Goal: Task Accomplishment & Management: Complete application form

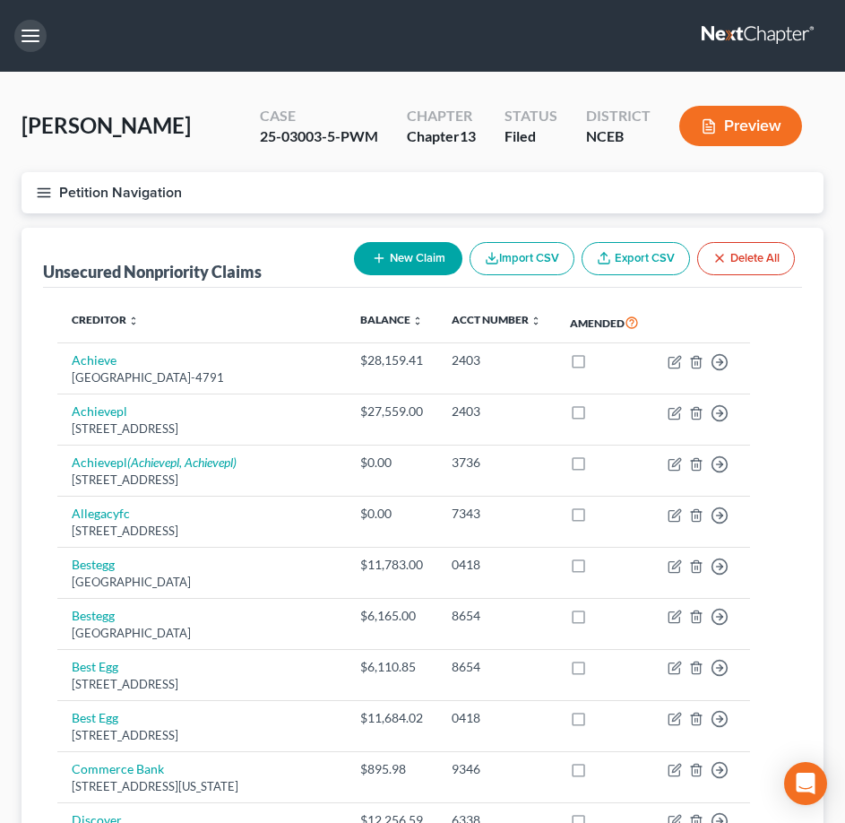
click at [31, 27] on button "button" at bounding box center [30, 36] width 32 height 32
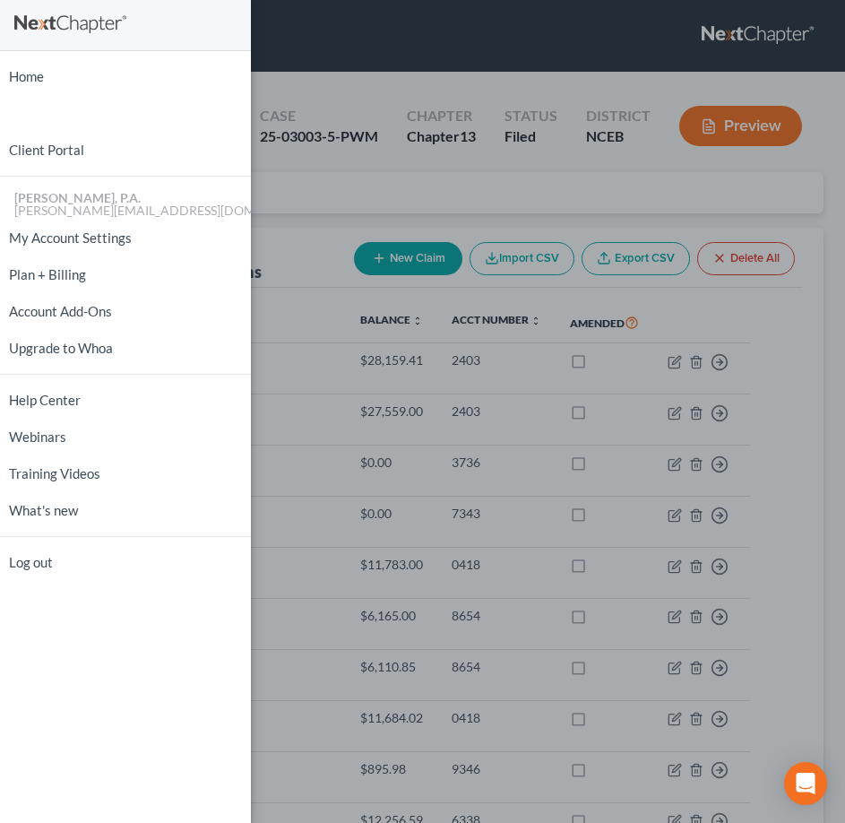
click at [309, 47] on div "Home New Case Client Portal [PERSON_NAME], P.A. [PERSON_NAME][EMAIL_ADDRESS][DO…" at bounding box center [422, 411] width 845 height 823
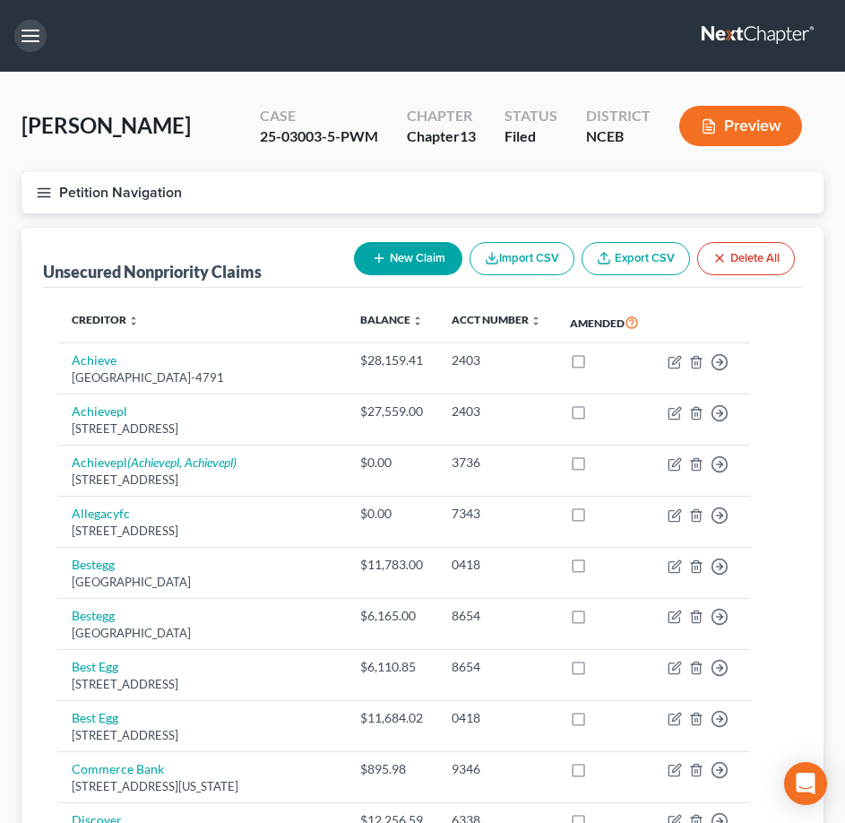
click at [20, 46] on button "button" at bounding box center [30, 36] width 32 height 32
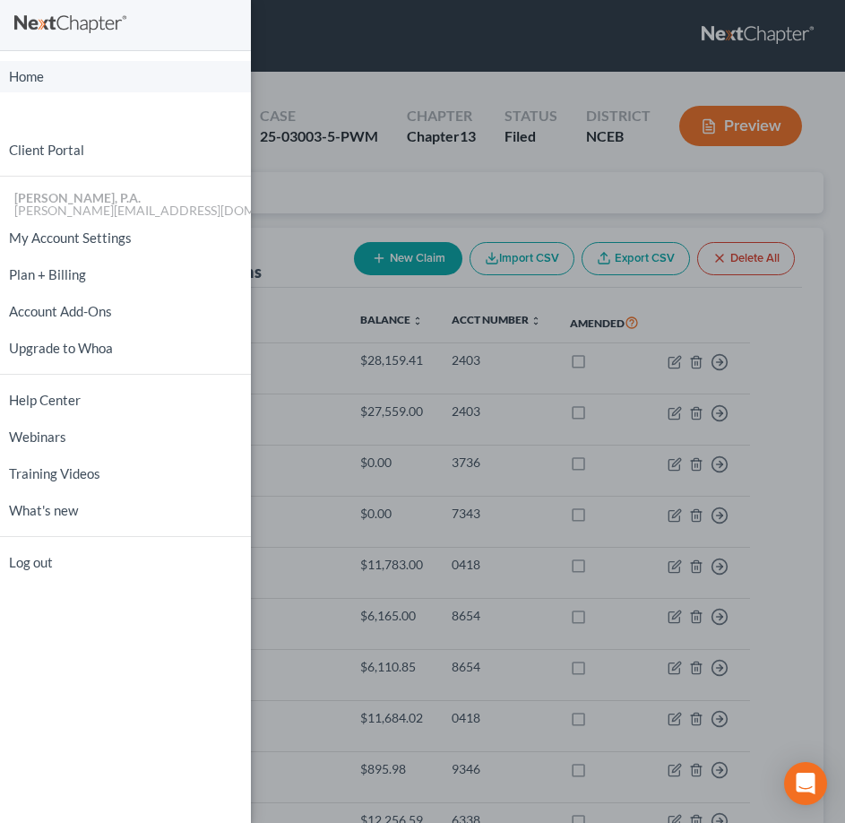
click at [39, 65] on link "Home" at bounding box center [125, 76] width 251 height 31
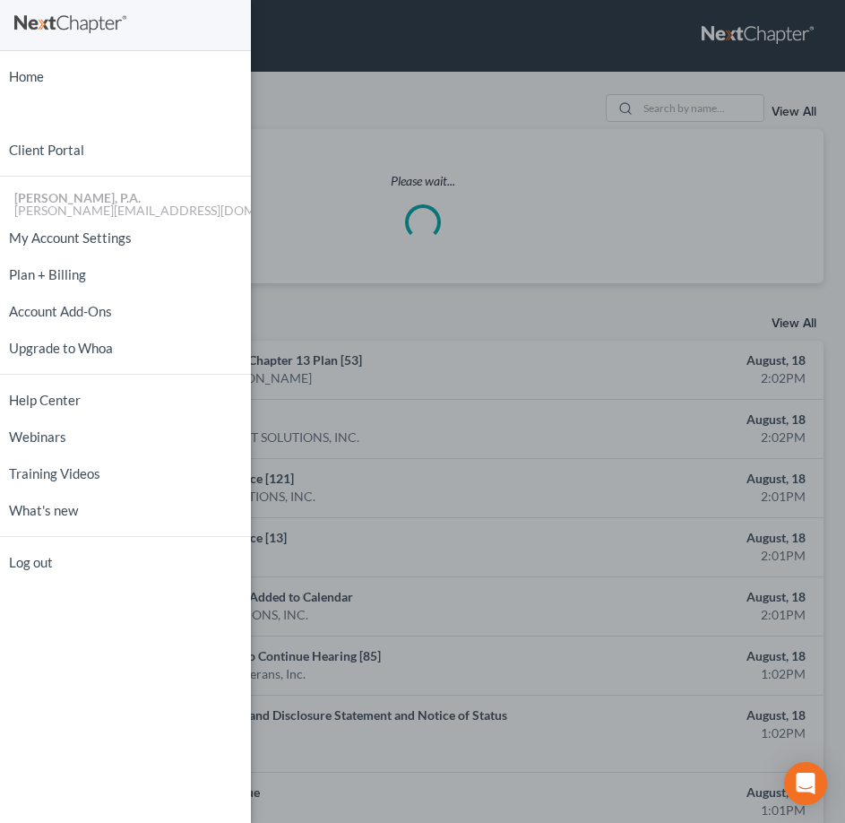
click at [360, 57] on div "Home New Case Client Portal [PERSON_NAME], P.A. [PERSON_NAME][EMAIL_ADDRESS][DO…" at bounding box center [422, 411] width 845 height 823
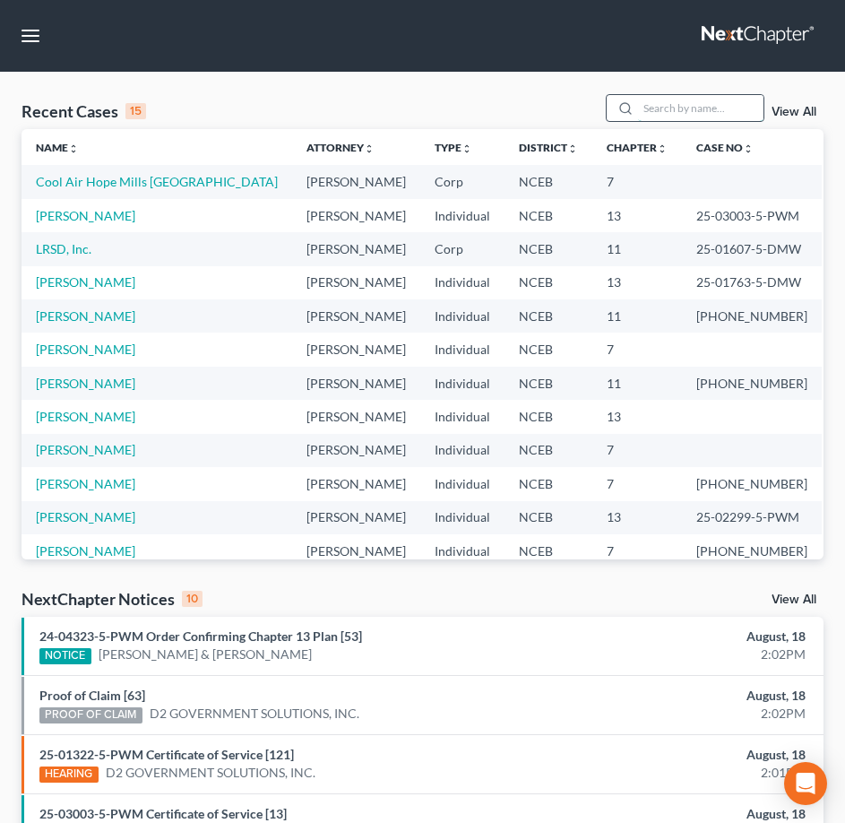
click at [677, 104] on input "search" at bounding box center [700, 108] width 125 height 26
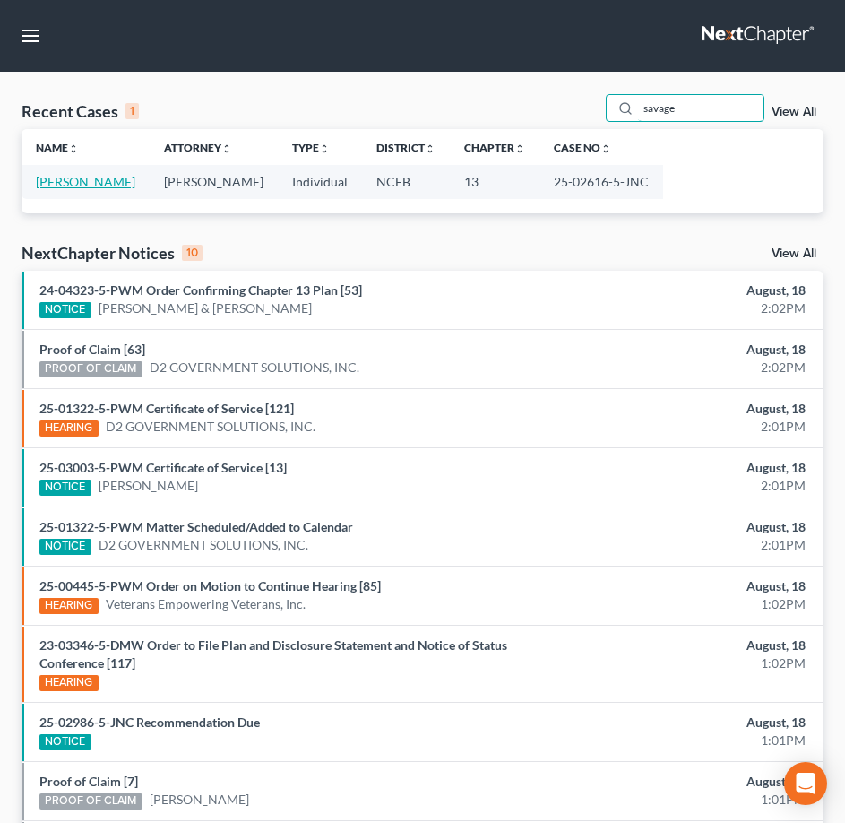
type input "savage"
click at [100, 180] on link "[PERSON_NAME]" at bounding box center [85, 181] width 99 height 15
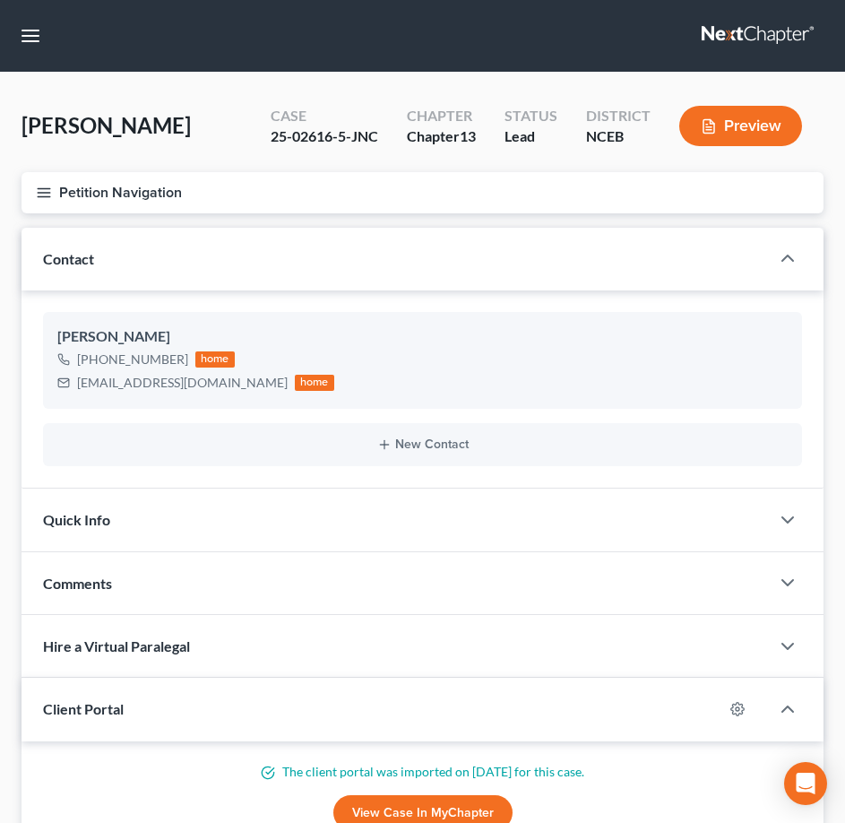
click at [40, 194] on icon "button" at bounding box center [44, 193] width 16 height 16
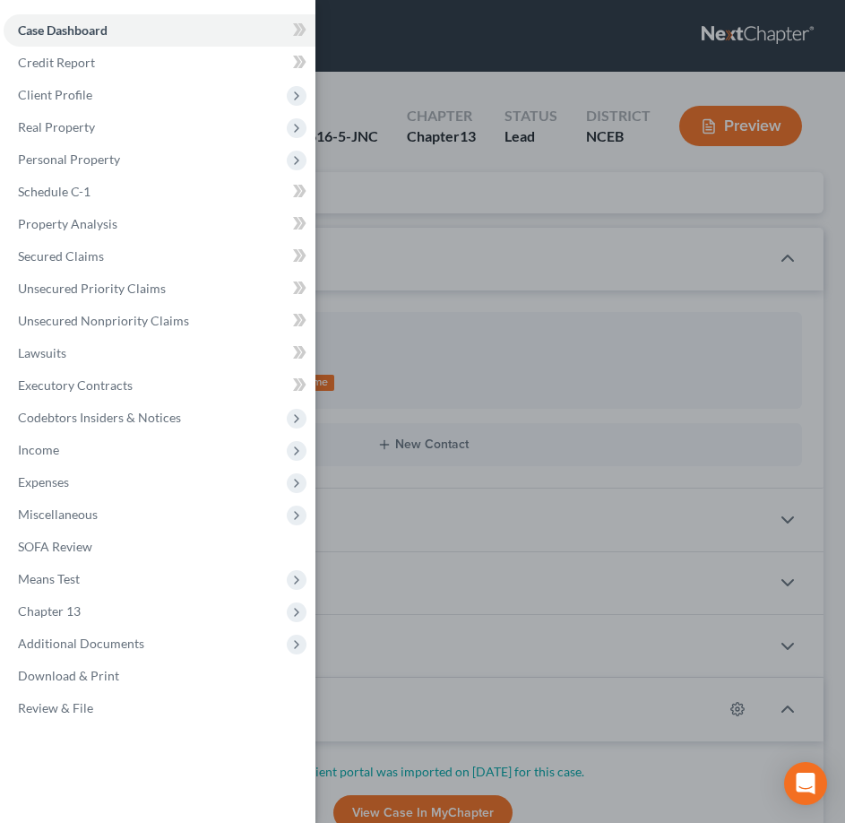
click at [521, 180] on div "Case Dashboard Payments Invoices Payments Payments Credit Report Client Profile" at bounding box center [422, 411] width 845 height 823
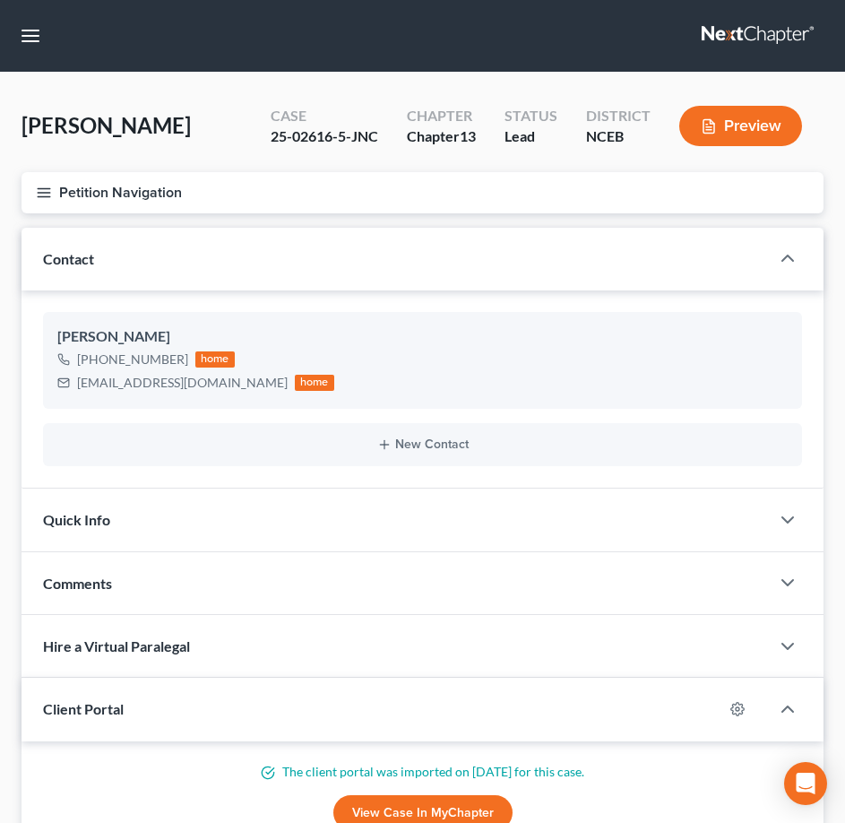
click at [33, 190] on button "Petition Navigation" at bounding box center [423, 192] width 802 height 41
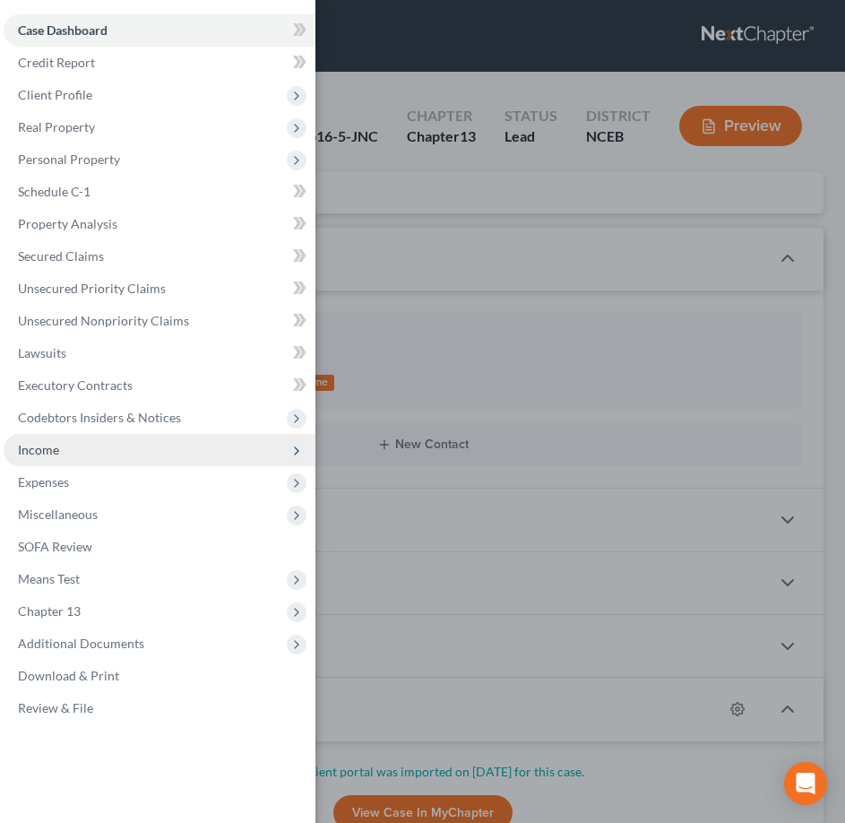
click at [122, 443] on span "Income" at bounding box center [160, 450] width 312 height 32
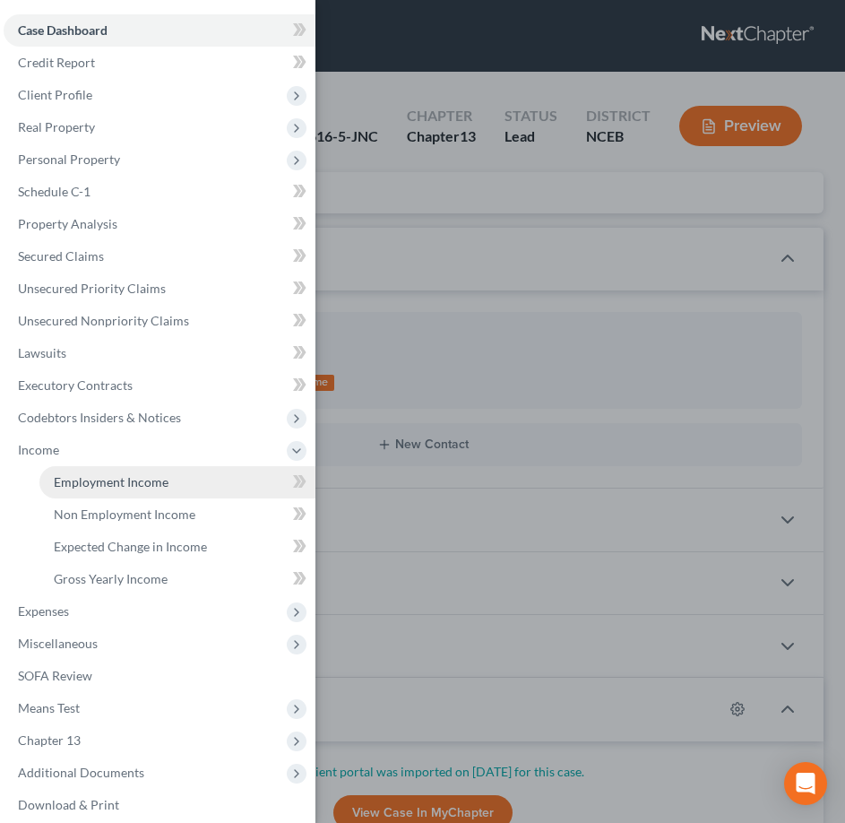
click at [167, 475] on link "Employment Income" at bounding box center [177, 482] width 276 height 32
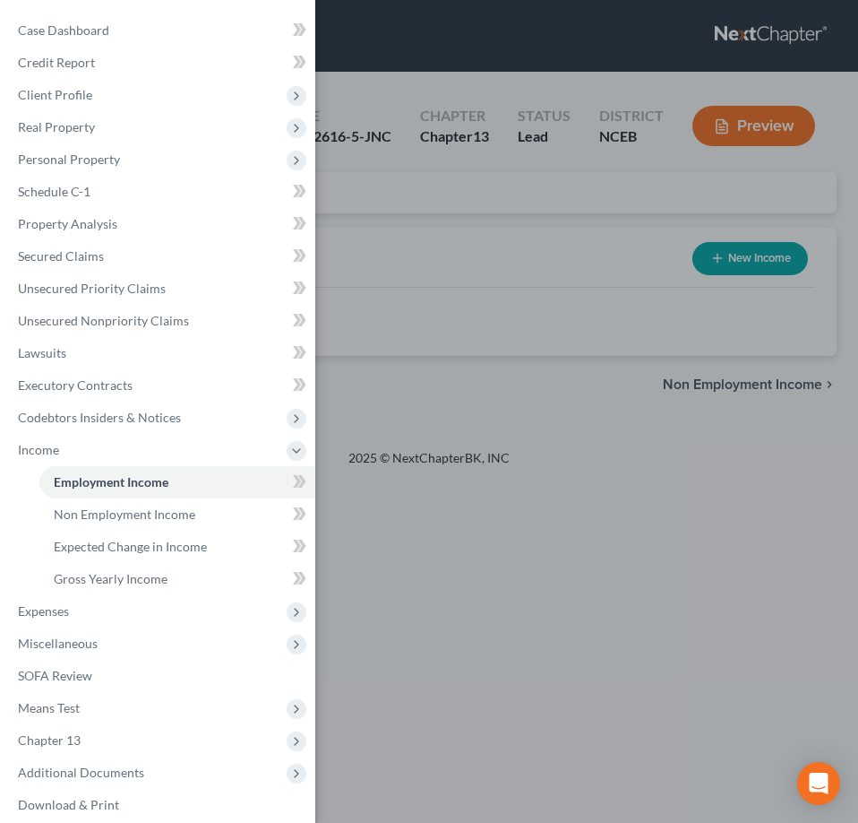
click at [369, 229] on div "Case Dashboard Payments Invoices Payments Payments Credit Report Client Profile" at bounding box center [429, 411] width 858 height 823
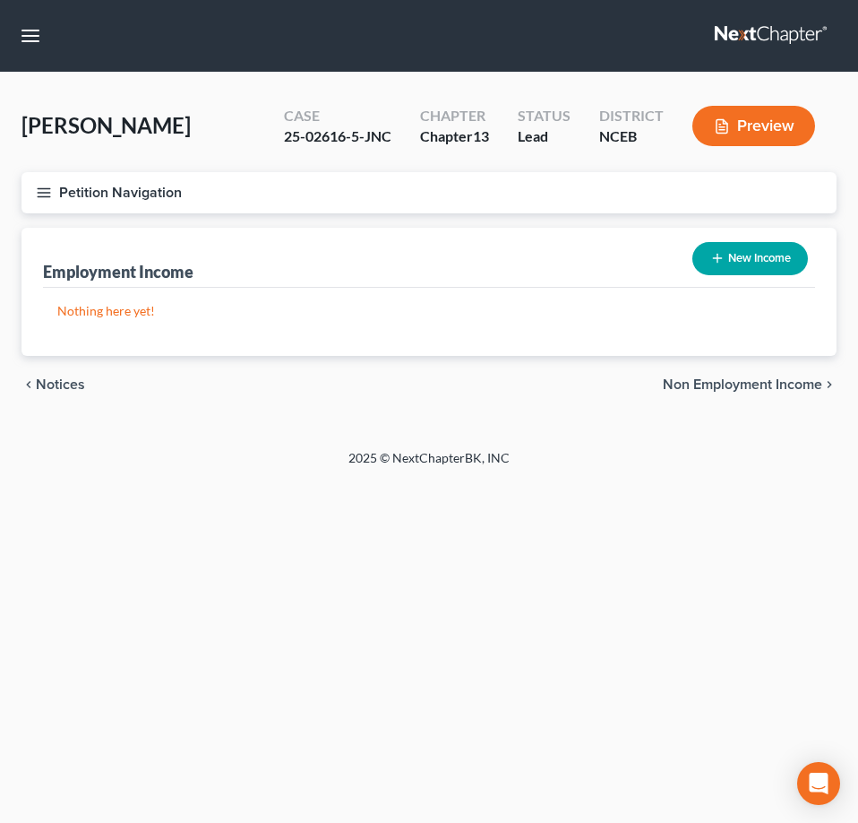
click at [720, 261] on icon "button" at bounding box center [718, 258] width 14 height 14
select select "0"
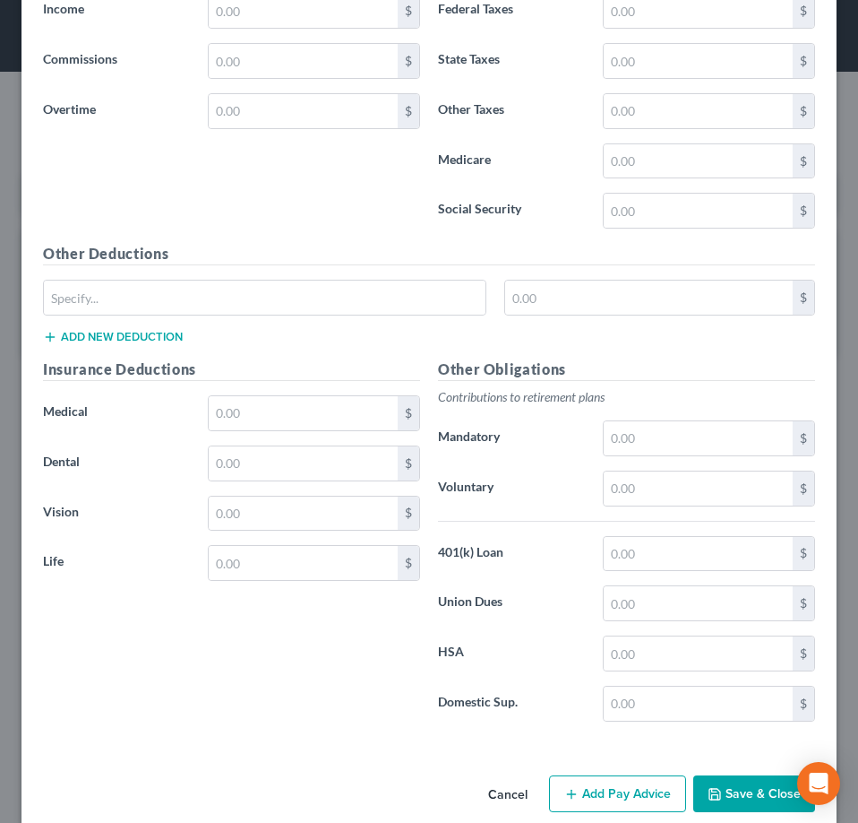
scroll to position [850, 0]
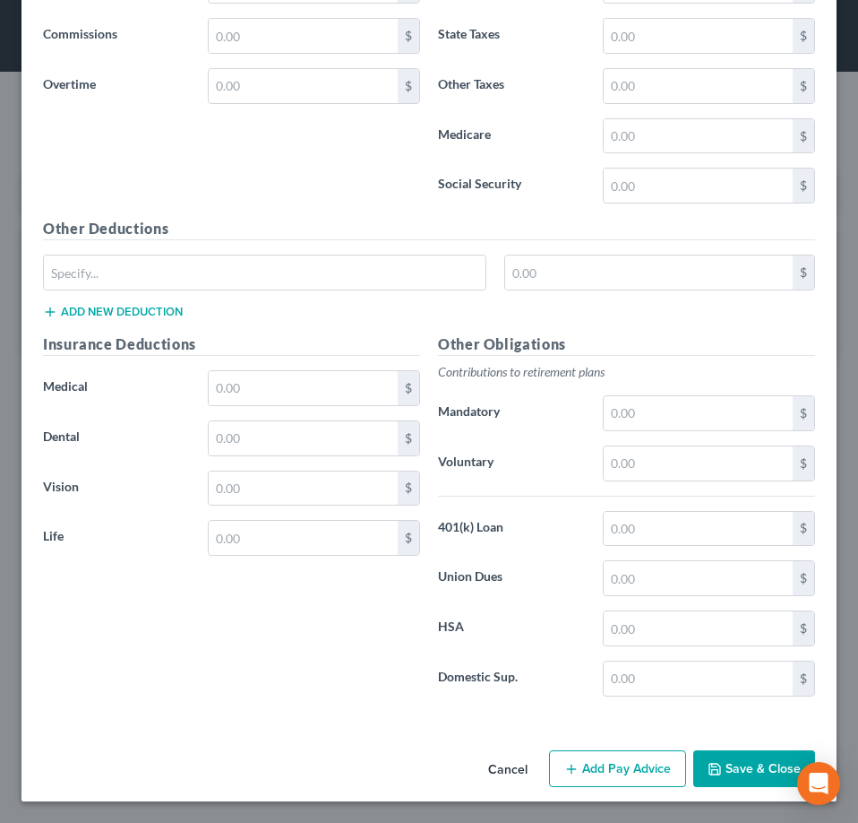
click at [484, 765] on button "Cancel" at bounding box center [508, 770] width 68 height 36
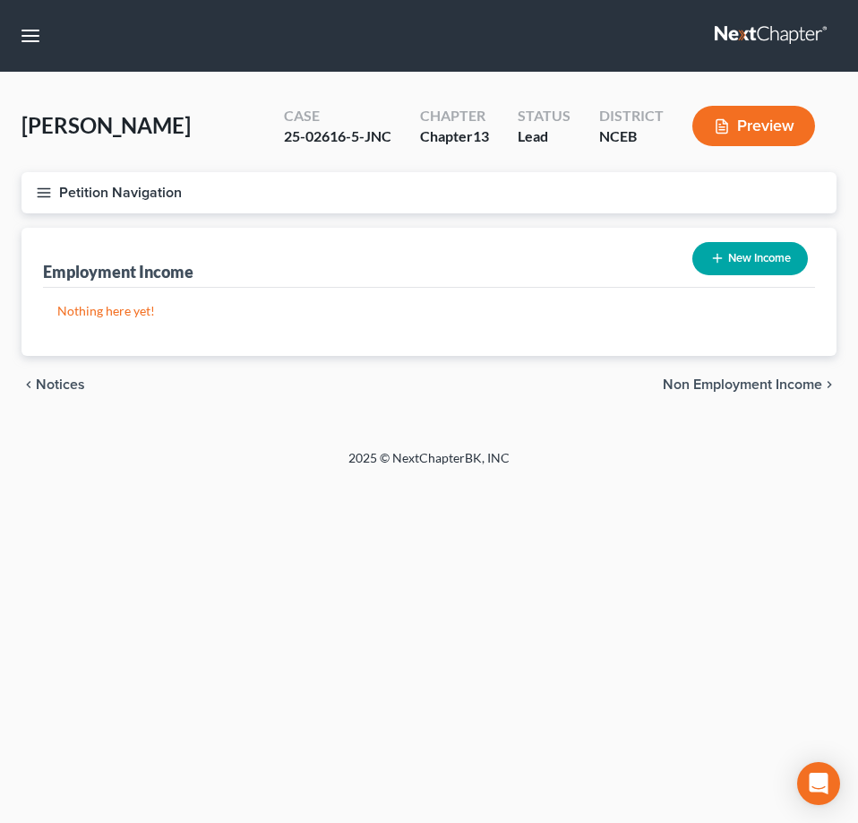
click at [45, 192] on icon "button" at bounding box center [44, 193] width 16 height 16
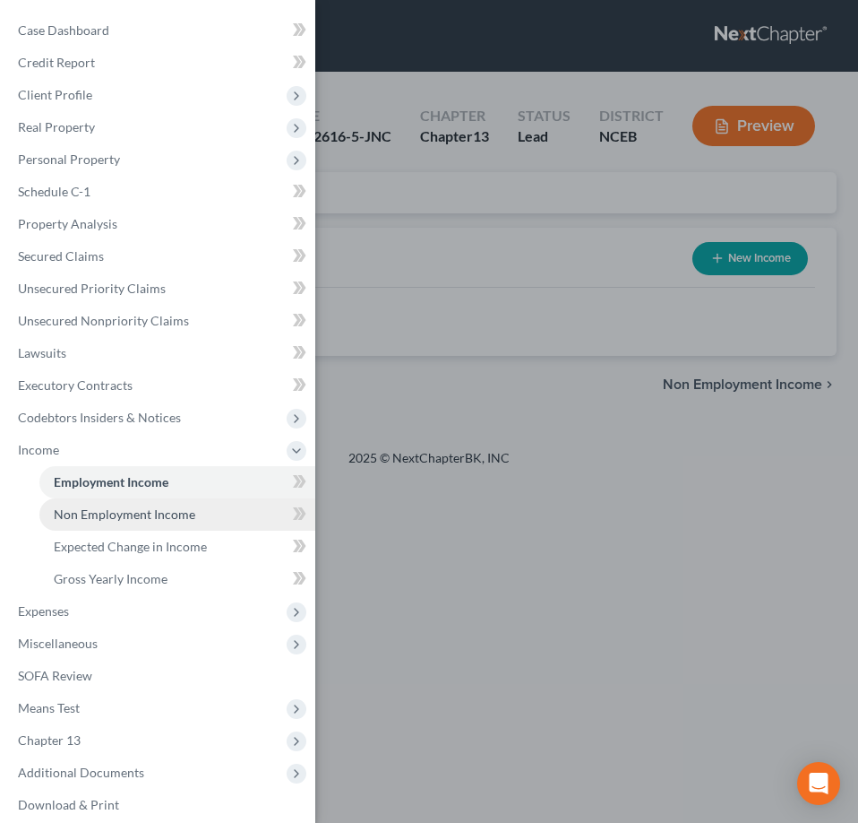
click at [154, 513] on span "Non Employment Income" at bounding box center [125, 513] width 142 height 15
click at [394, 217] on div "Case Dashboard Payments Invoices Payments Payments Credit Report Client Profile" at bounding box center [429, 411] width 858 height 823
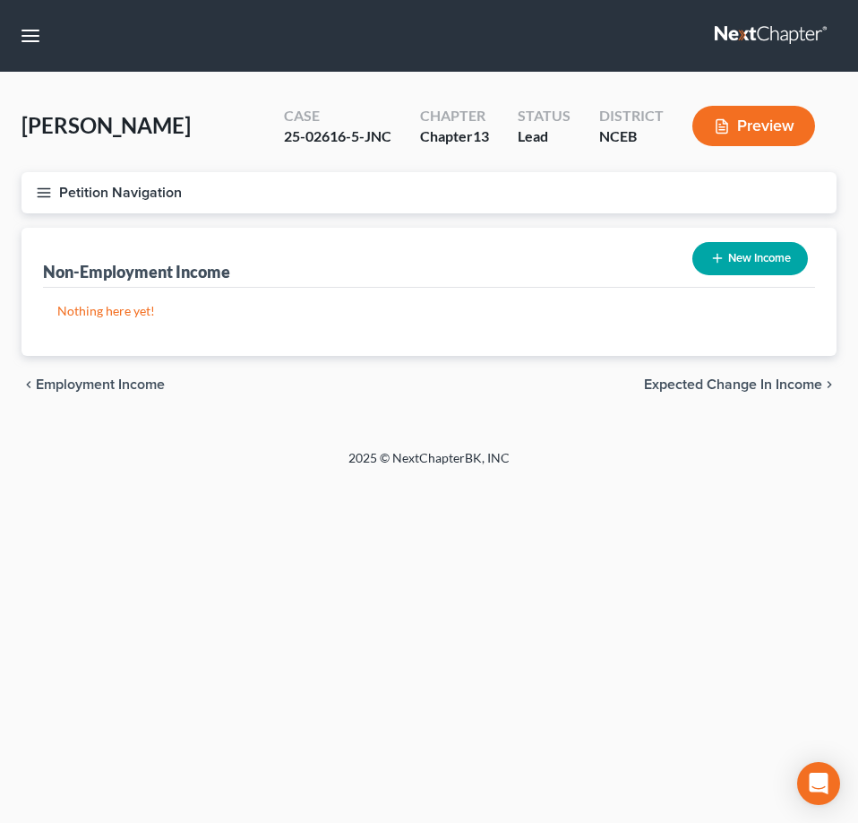
click at [735, 267] on button "New Income" at bounding box center [751, 258] width 116 height 33
select select "0"
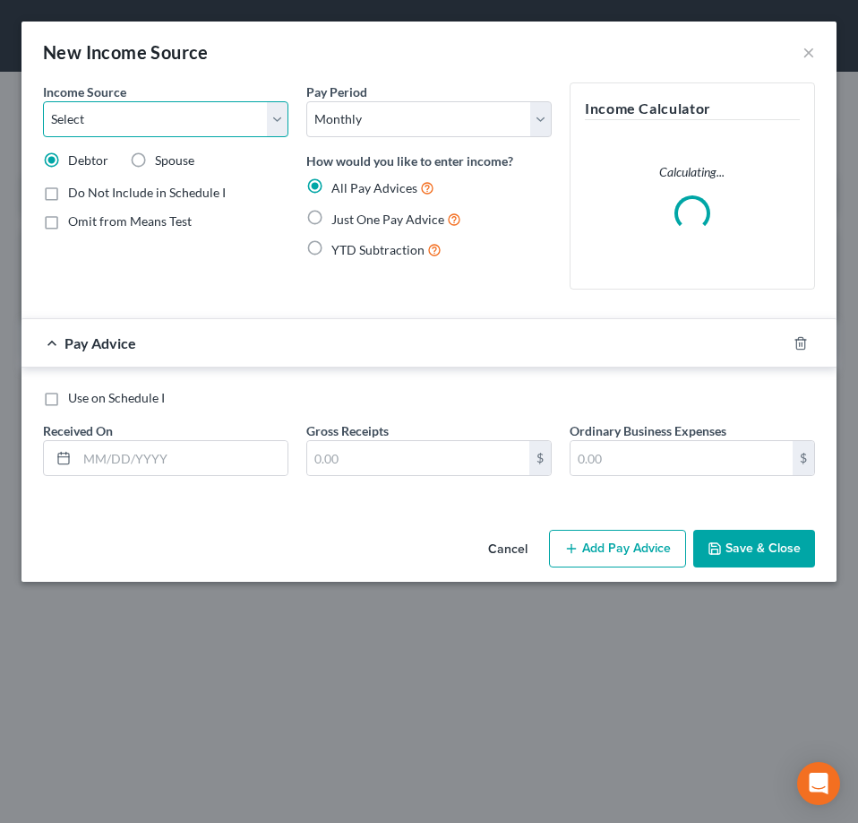
click at [272, 121] on select "Select Unemployment Disability (from employer) Pension Retirement Social Securi…" at bounding box center [166, 119] width 246 height 36
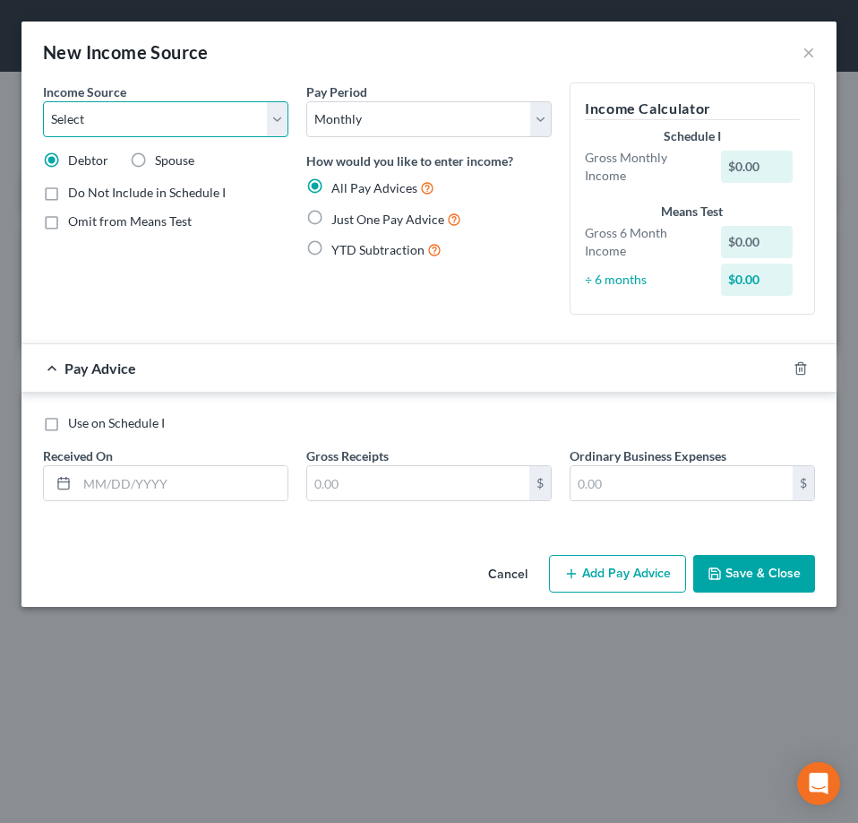
select select "4"
click at [43, 101] on select "Select Unemployment Disability (from employer) Pension Retirement Social Securi…" at bounding box center [166, 119] width 246 height 36
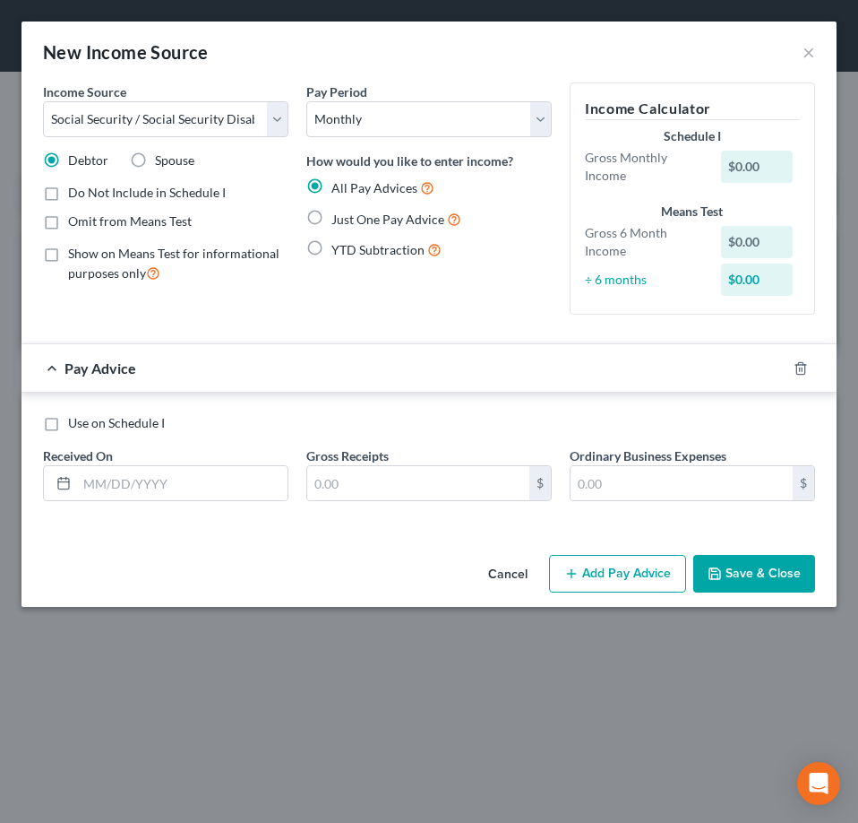
click at [166, 219] on span "Omit from Means Test" at bounding box center [130, 220] width 124 height 15
click at [87, 219] on input "Omit from Means Test" at bounding box center [81, 218] width 12 height 12
checkbox input "true"
click at [354, 226] on span "Just One Pay Advice" at bounding box center [388, 218] width 113 height 15
click at [350, 220] on input "Just One Pay Advice" at bounding box center [345, 215] width 12 height 12
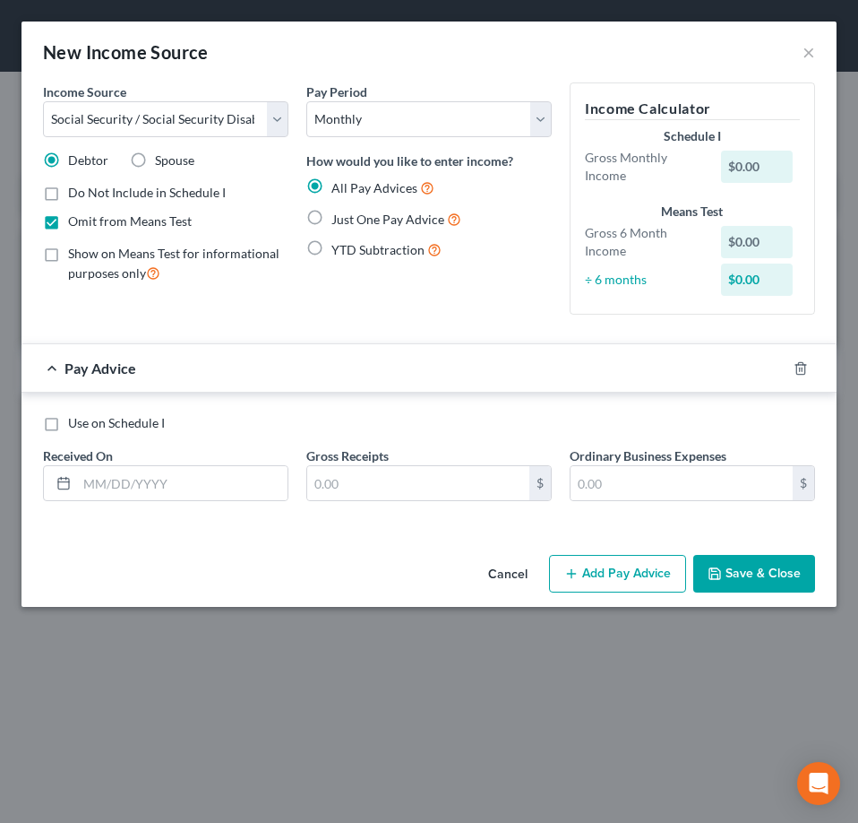
radio input "true"
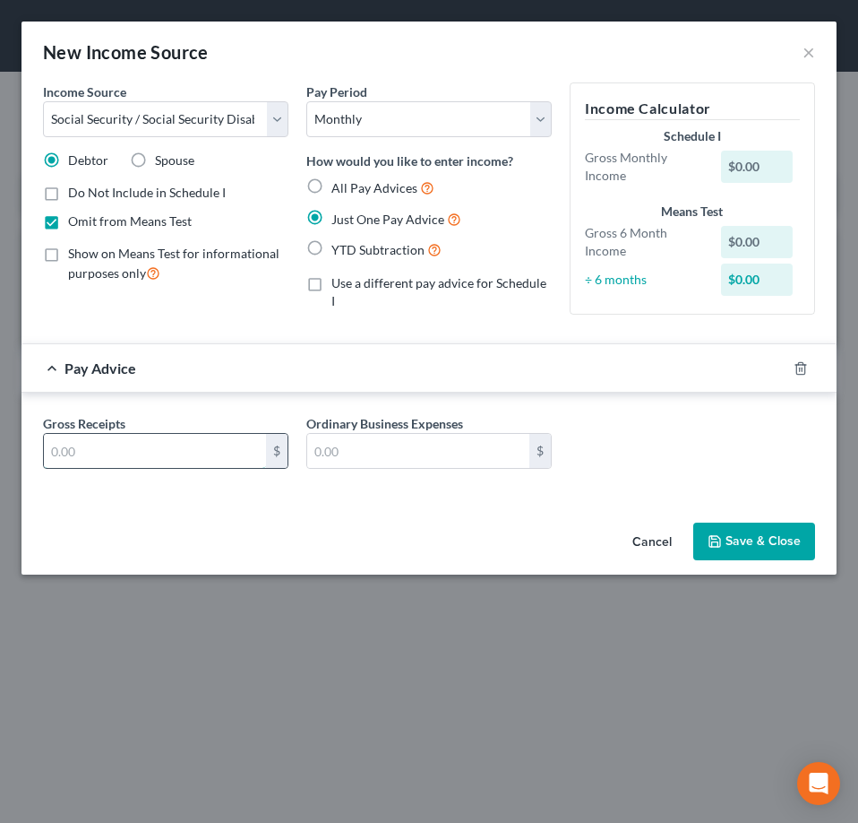
click at [166, 453] on input "text" at bounding box center [155, 451] width 222 height 34
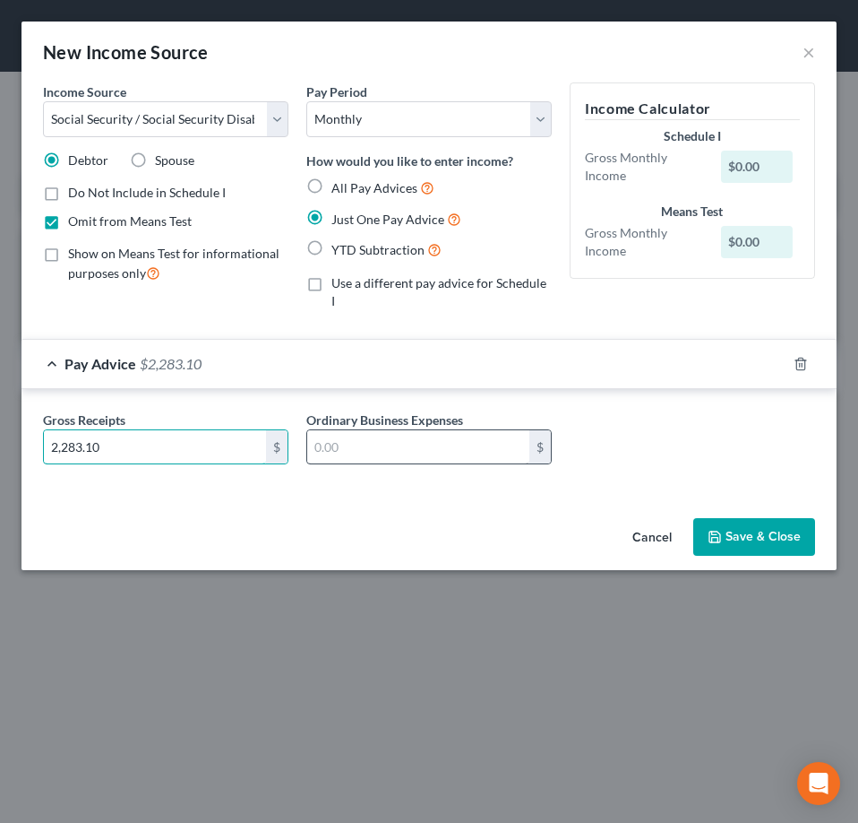
type input "2,283.10"
click at [319, 430] on input "text" at bounding box center [418, 447] width 222 height 34
type input "185"
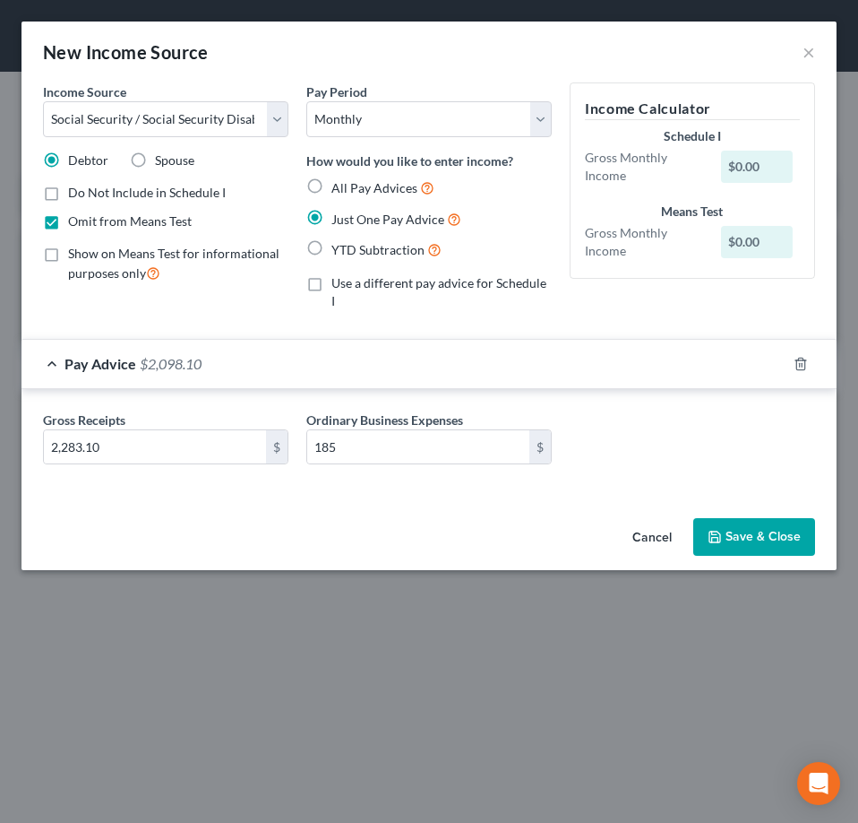
click at [722, 530] on icon "button" at bounding box center [715, 537] width 14 height 14
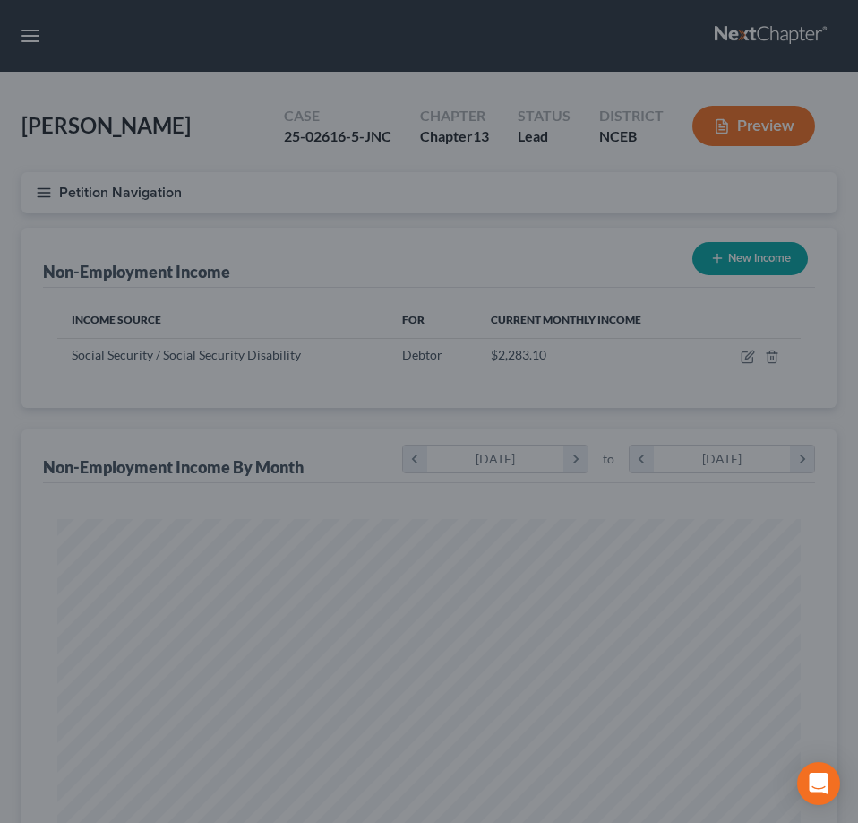
scroll to position [365, 766]
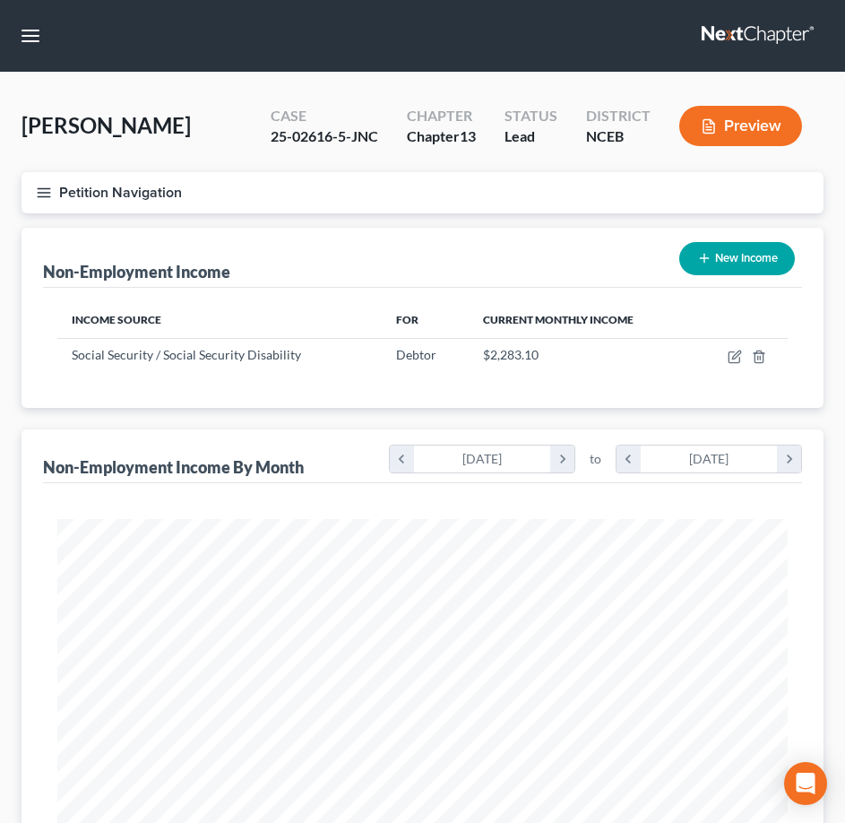
click at [39, 199] on icon "button" at bounding box center [44, 193] width 16 height 16
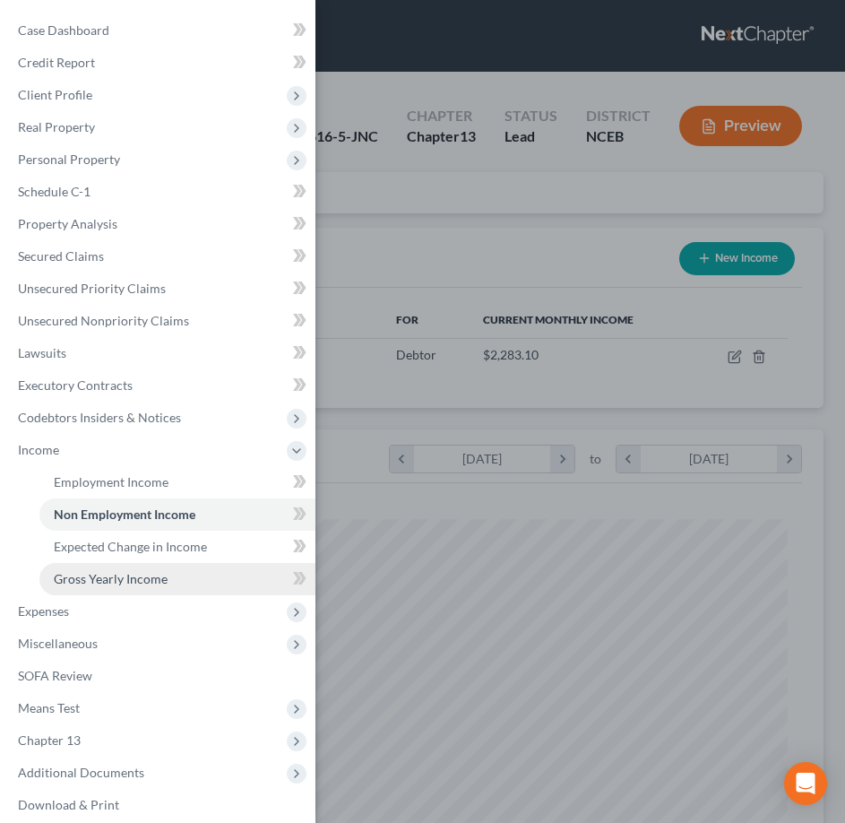
click at [139, 575] on span "Gross Yearly Income" at bounding box center [111, 578] width 114 height 15
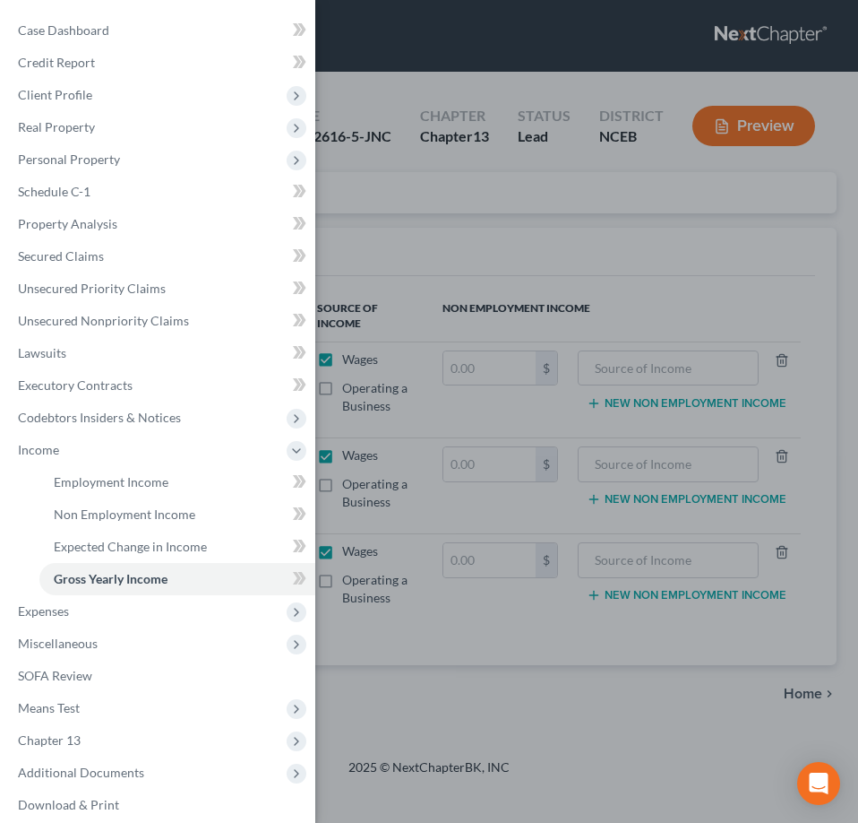
click at [407, 246] on div "Case Dashboard Payments Invoices Payments Payments Credit Report Client Profile" at bounding box center [429, 411] width 858 height 823
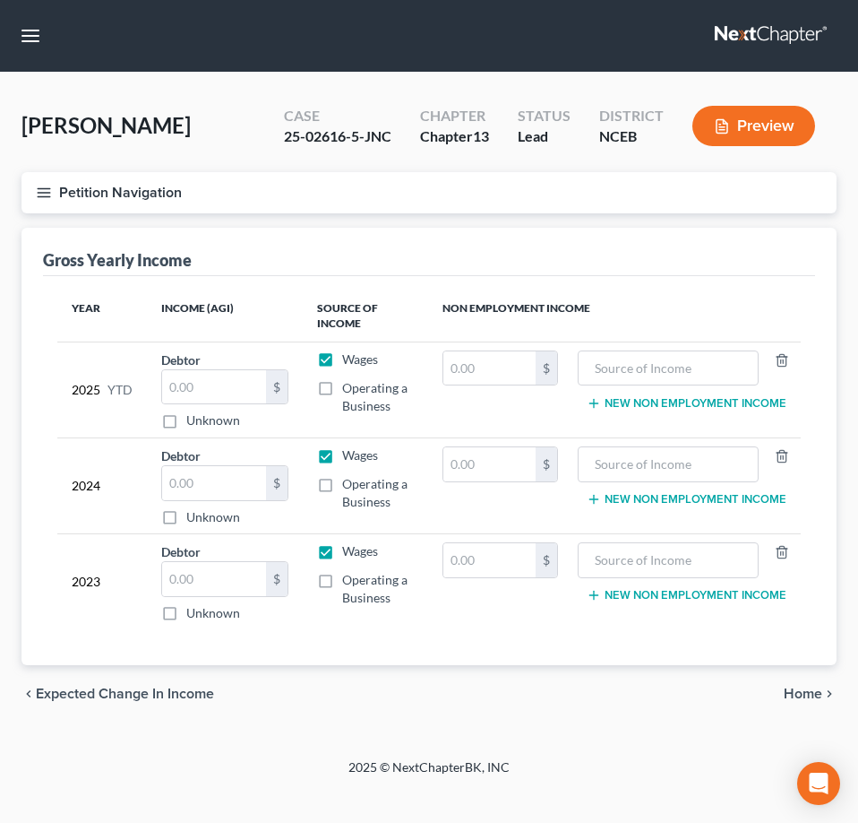
click at [342, 359] on label "Wages" at bounding box center [360, 359] width 36 height 18
click at [349, 359] on input "Wages" at bounding box center [355, 356] width 12 height 12
checkbox input "false"
click at [342, 457] on label "Wages" at bounding box center [360, 455] width 36 height 18
click at [349, 457] on input "Wages" at bounding box center [355, 452] width 12 height 12
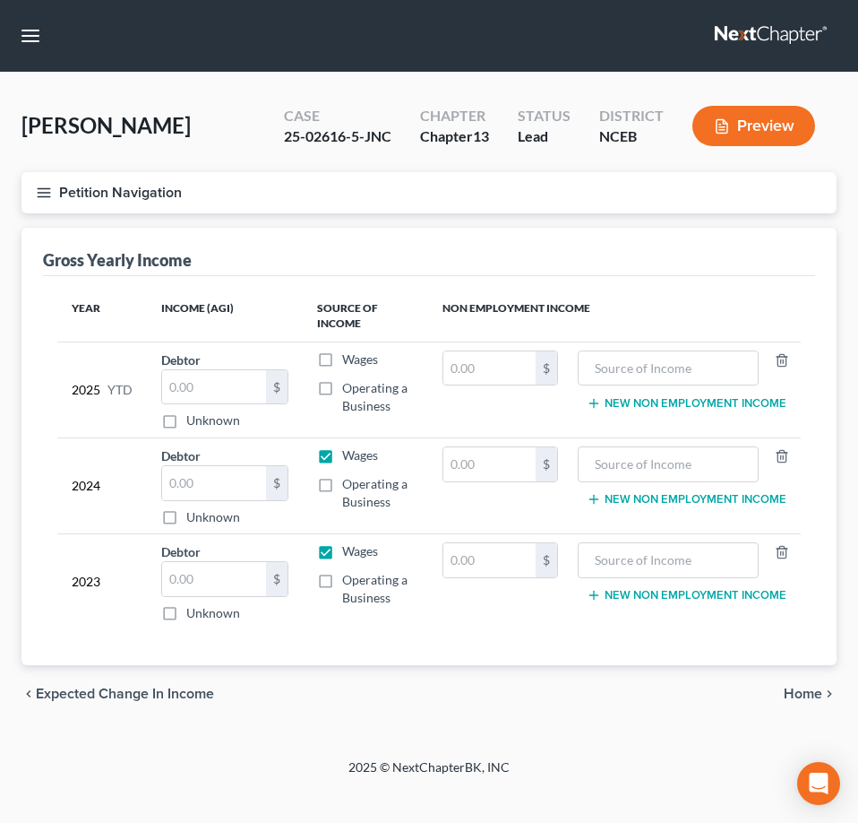
checkbox input "false"
click at [342, 550] on label "Wages" at bounding box center [360, 551] width 36 height 18
click at [349, 550] on input "Wages" at bounding box center [355, 548] width 12 height 12
checkbox input "false"
click at [626, 355] on input "text" at bounding box center [669, 368] width 162 height 34
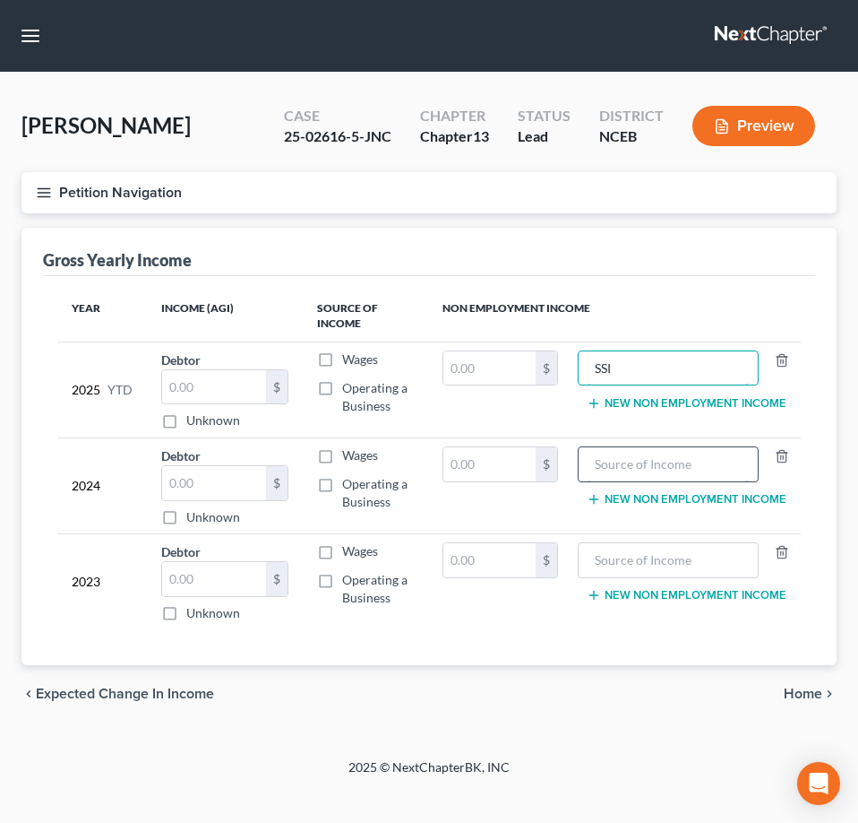
type input "SSI"
click at [604, 467] on input "text" at bounding box center [669, 464] width 162 height 34
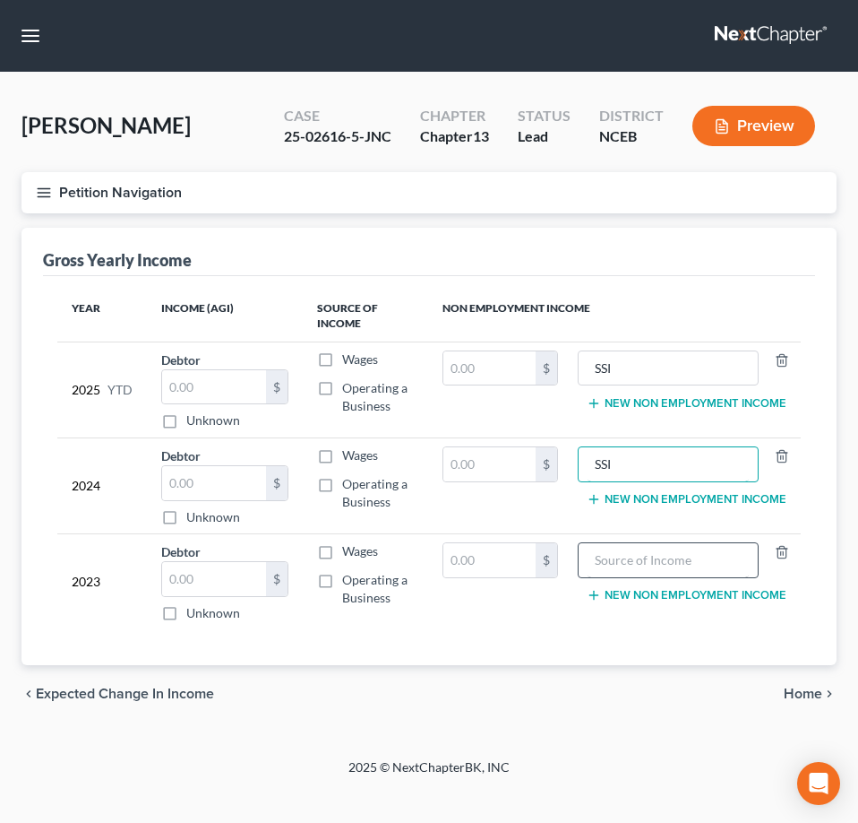
type input "SSI"
click at [604, 568] on input "text" at bounding box center [669, 560] width 162 height 34
type input "SSI"
click at [490, 367] on input "text" at bounding box center [490, 368] width 92 height 34
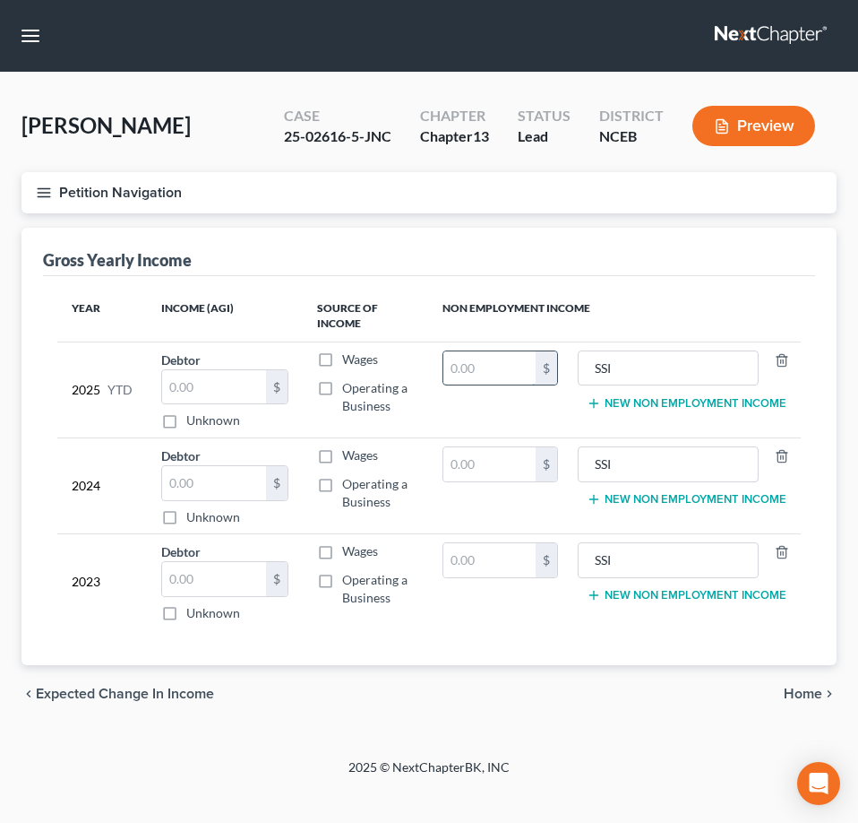
click at [500, 372] on input "text" at bounding box center [490, 368] width 92 height 34
click at [479, 374] on input "text" at bounding box center [490, 368] width 92 height 34
paste input "13,698.6"
click at [466, 462] on input "text" at bounding box center [490, 464] width 92 height 34
click at [513, 367] on input "13,698.6" at bounding box center [490, 368] width 92 height 34
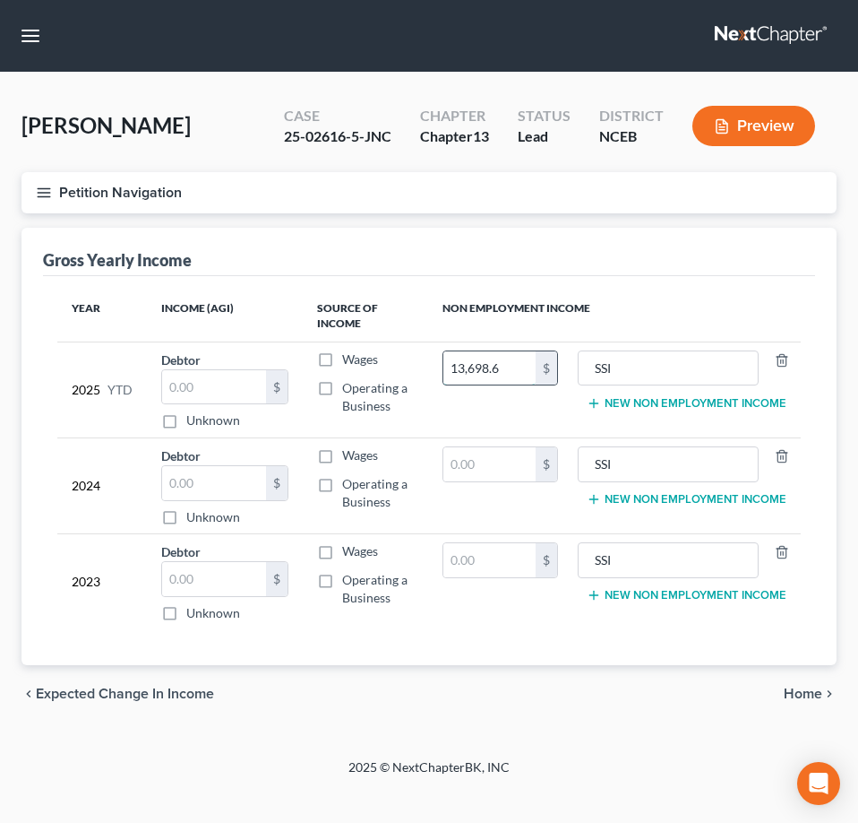
click at [513, 367] on input "13,698.6" at bounding box center [490, 368] width 92 height 34
type input "13,699"
click at [479, 468] on input "text" at bounding box center [490, 464] width 92 height 34
click at [460, 460] on input "text" at bounding box center [490, 464] width 92 height 34
paste input "26,730"
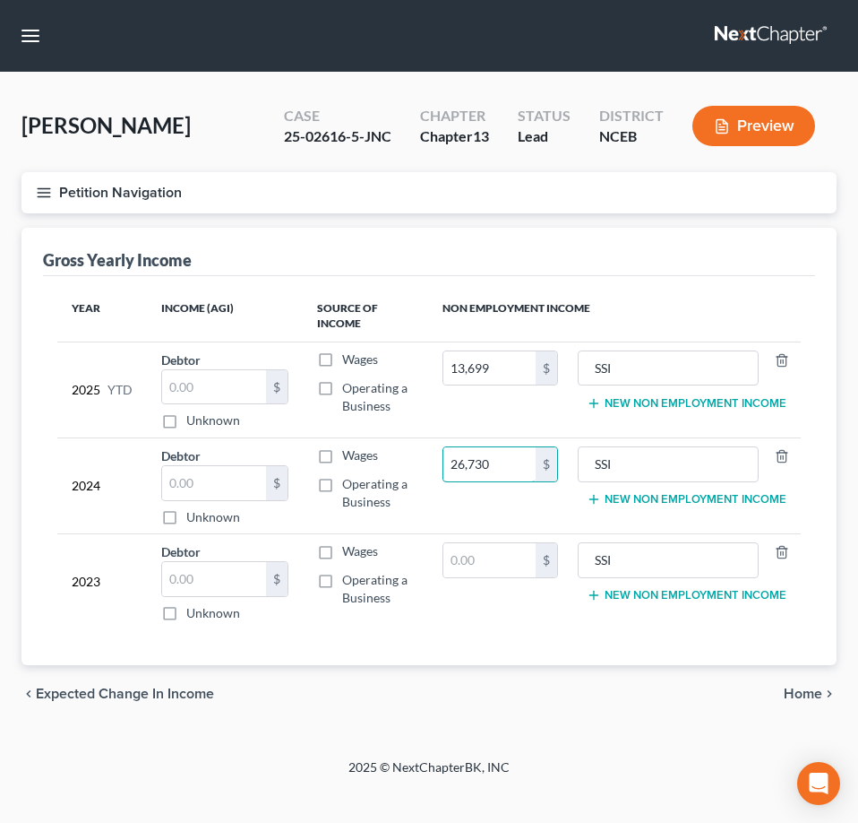
type input "26,730"
click at [40, 194] on icon "button" at bounding box center [44, 193] width 16 height 16
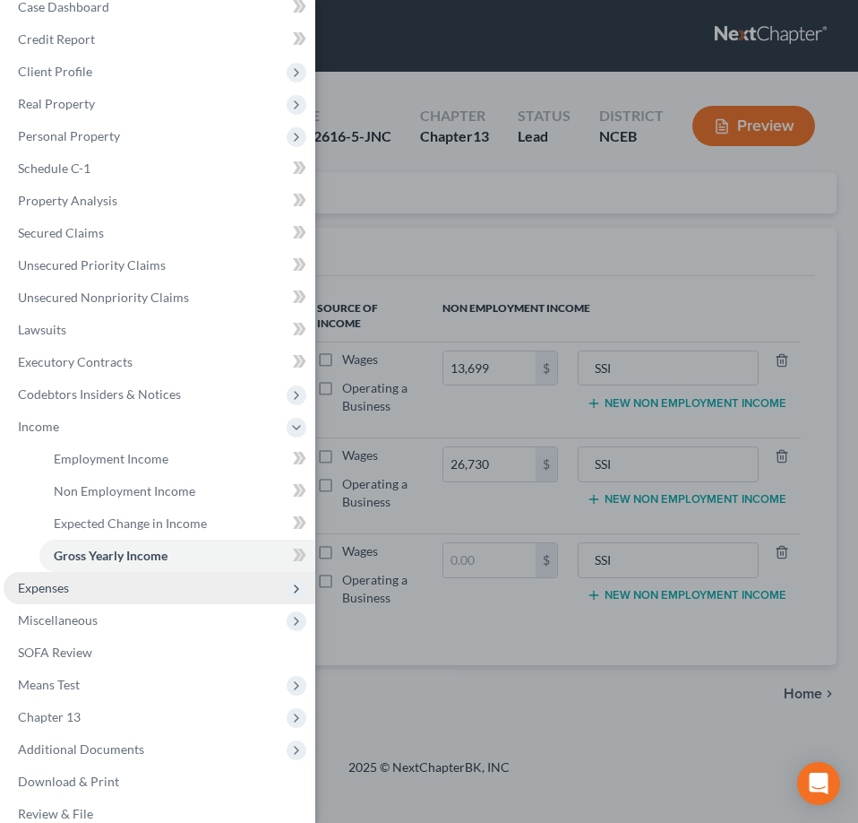
scroll to position [45, 0]
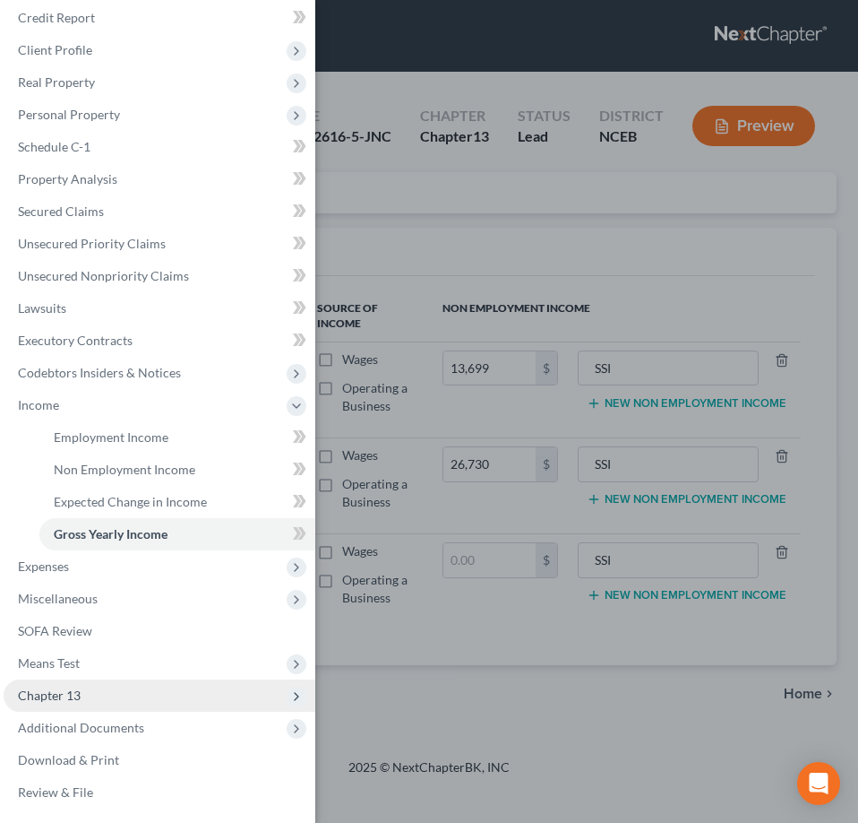
click at [188, 689] on span "Chapter 13" at bounding box center [160, 695] width 312 height 32
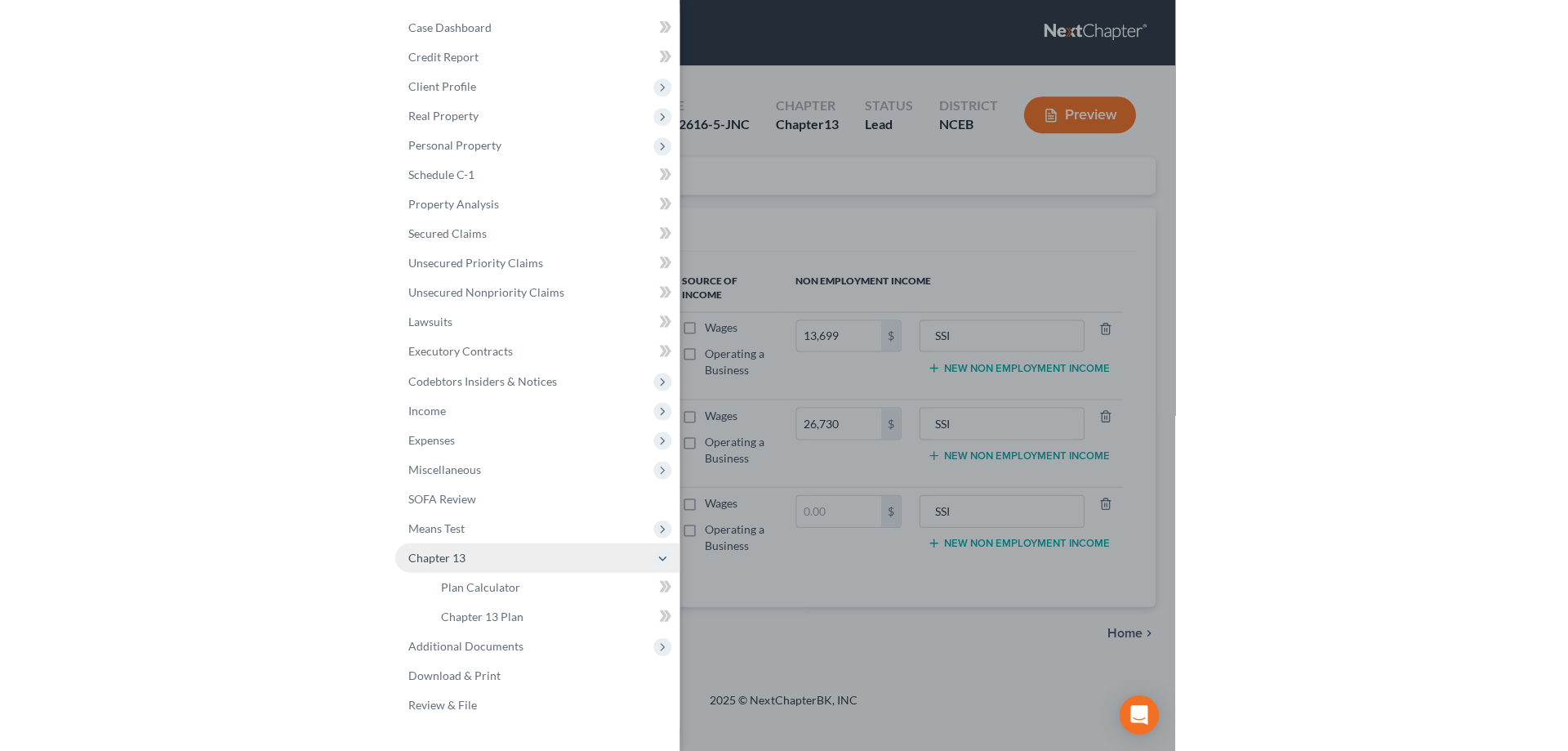
scroll to position [0, 0]
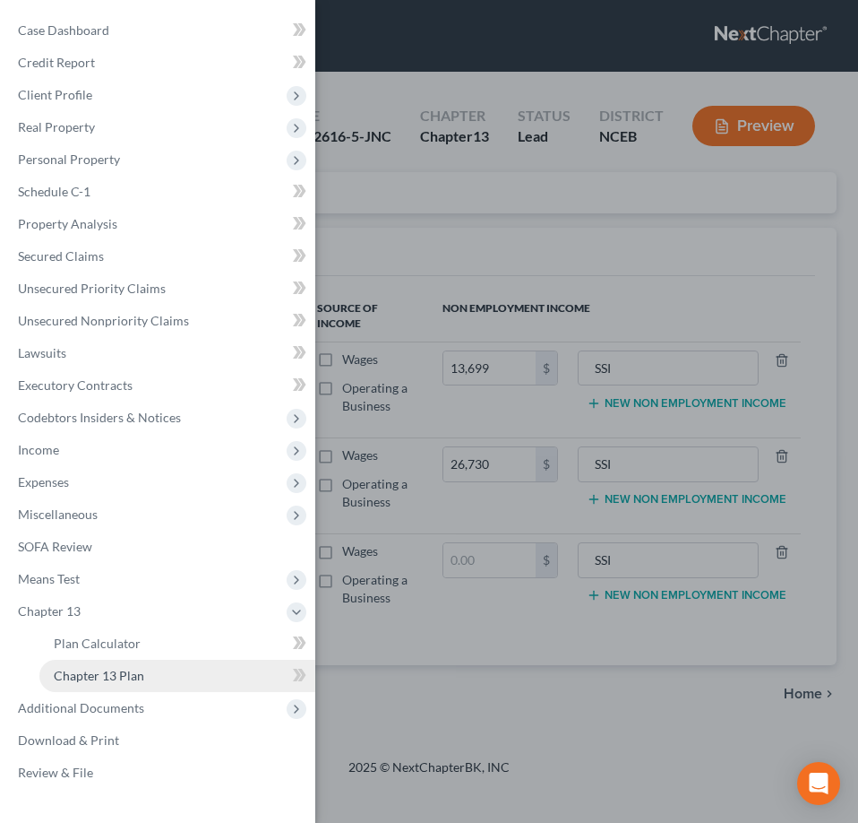
click at [194, 677] on link "Chapter 13 Plan" at bounding box center [177, 676] width 276 height 32
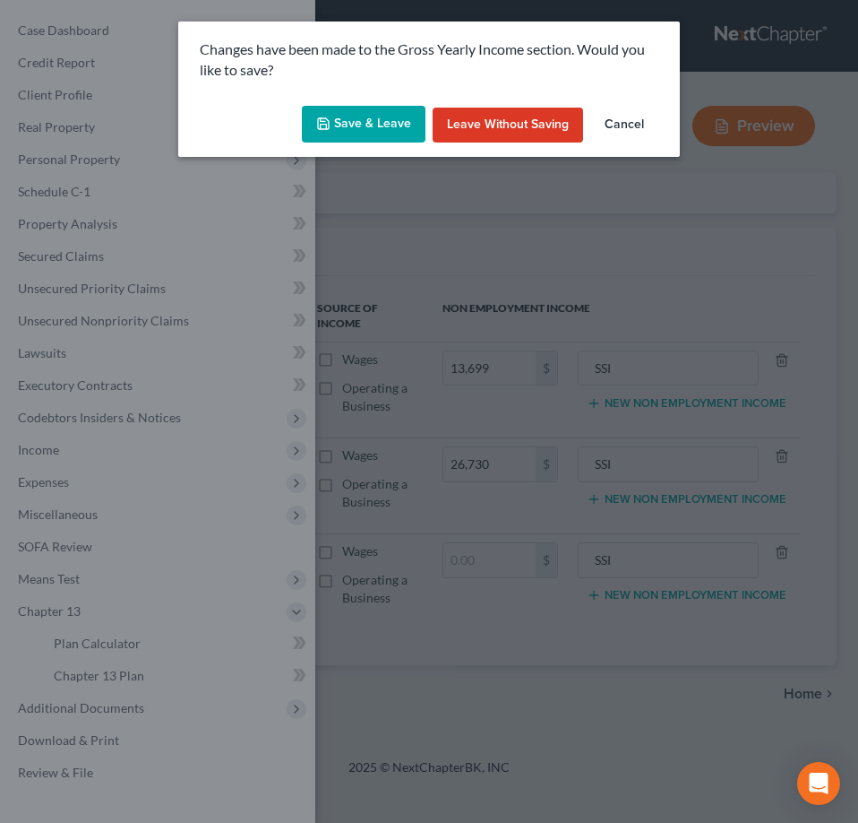
click at [376, 125] on button "Save & Leave" at bounding box center [364, 125] width 124 height 38
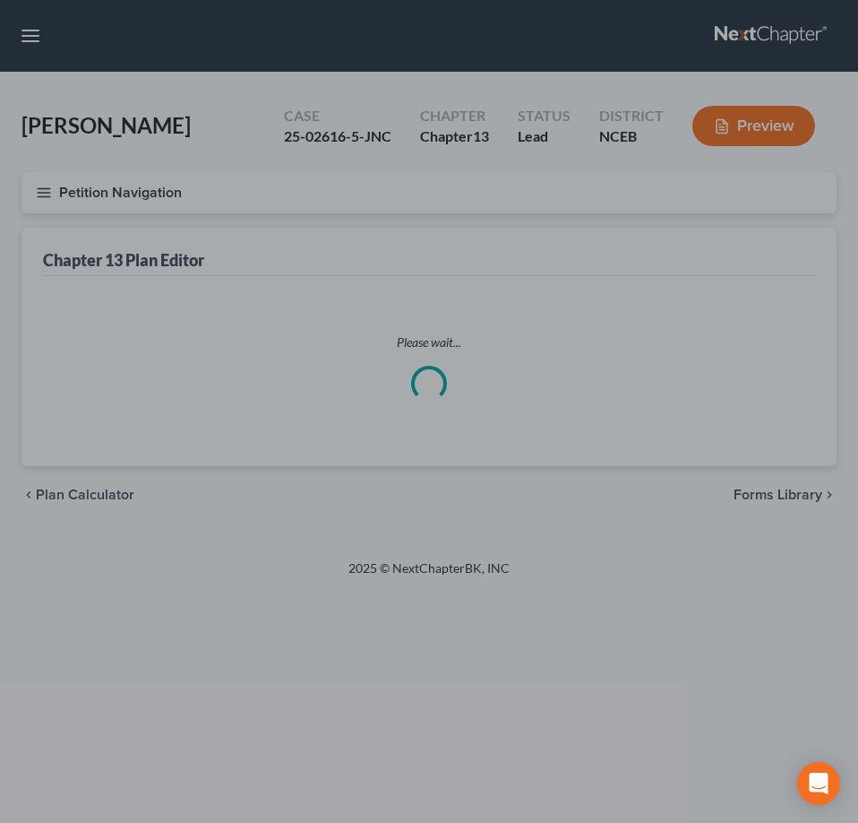
click at [432, 246] on div at bounding box center [429, 411] width 858 height 823
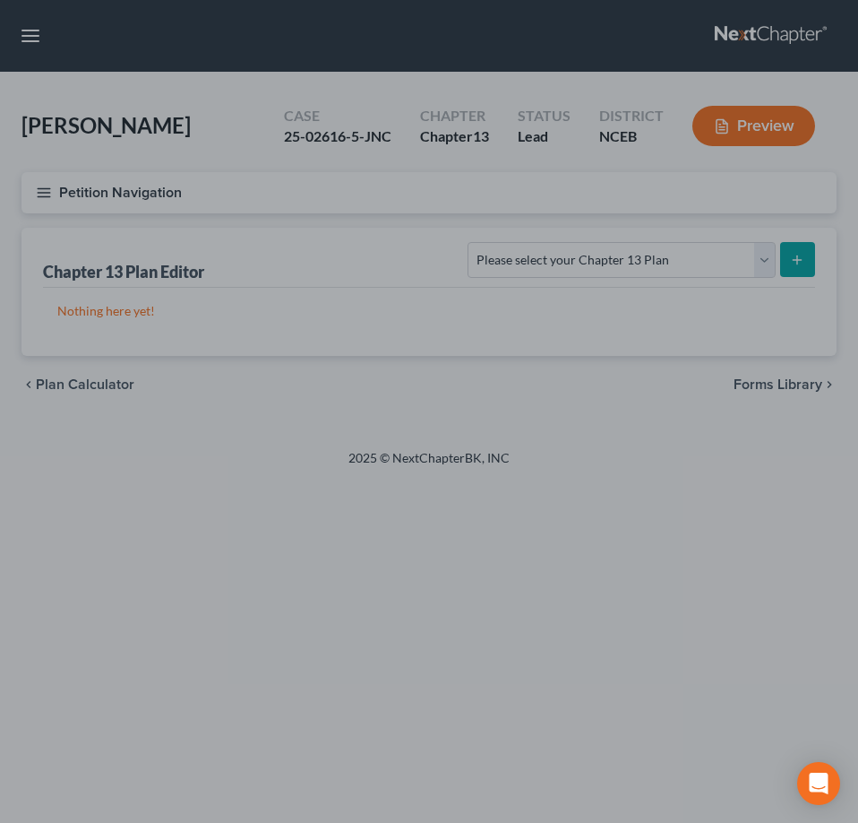
click at [446, 253] on div at bounding box center [429, 411] width 858 height 823
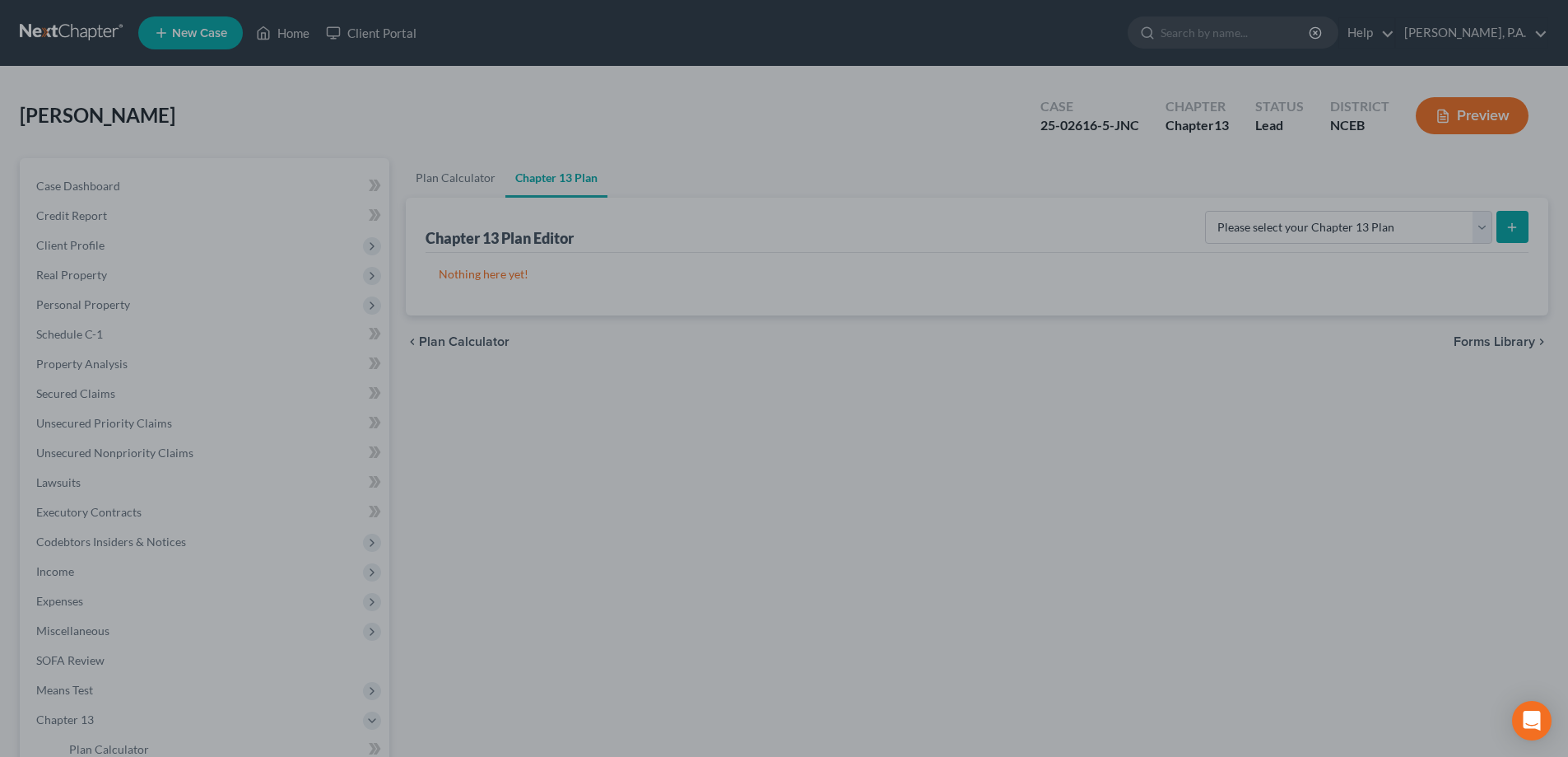
click at [452, 178] on div at bounding box center [784, 378] width 1568 height 757
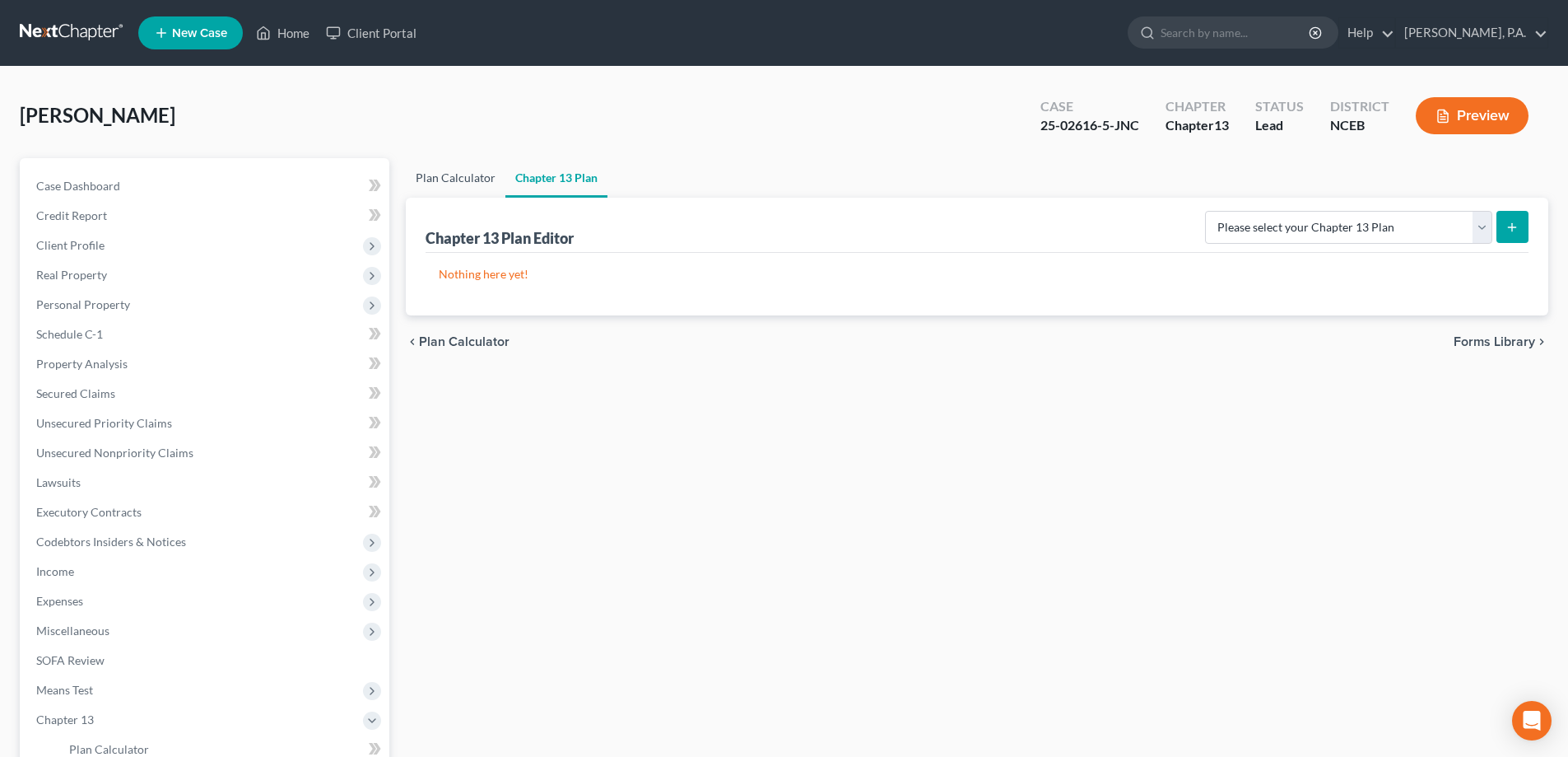
click at [439, 187] on link "Plan Calculator" at bounding box center [456, 177] width 99 height 40
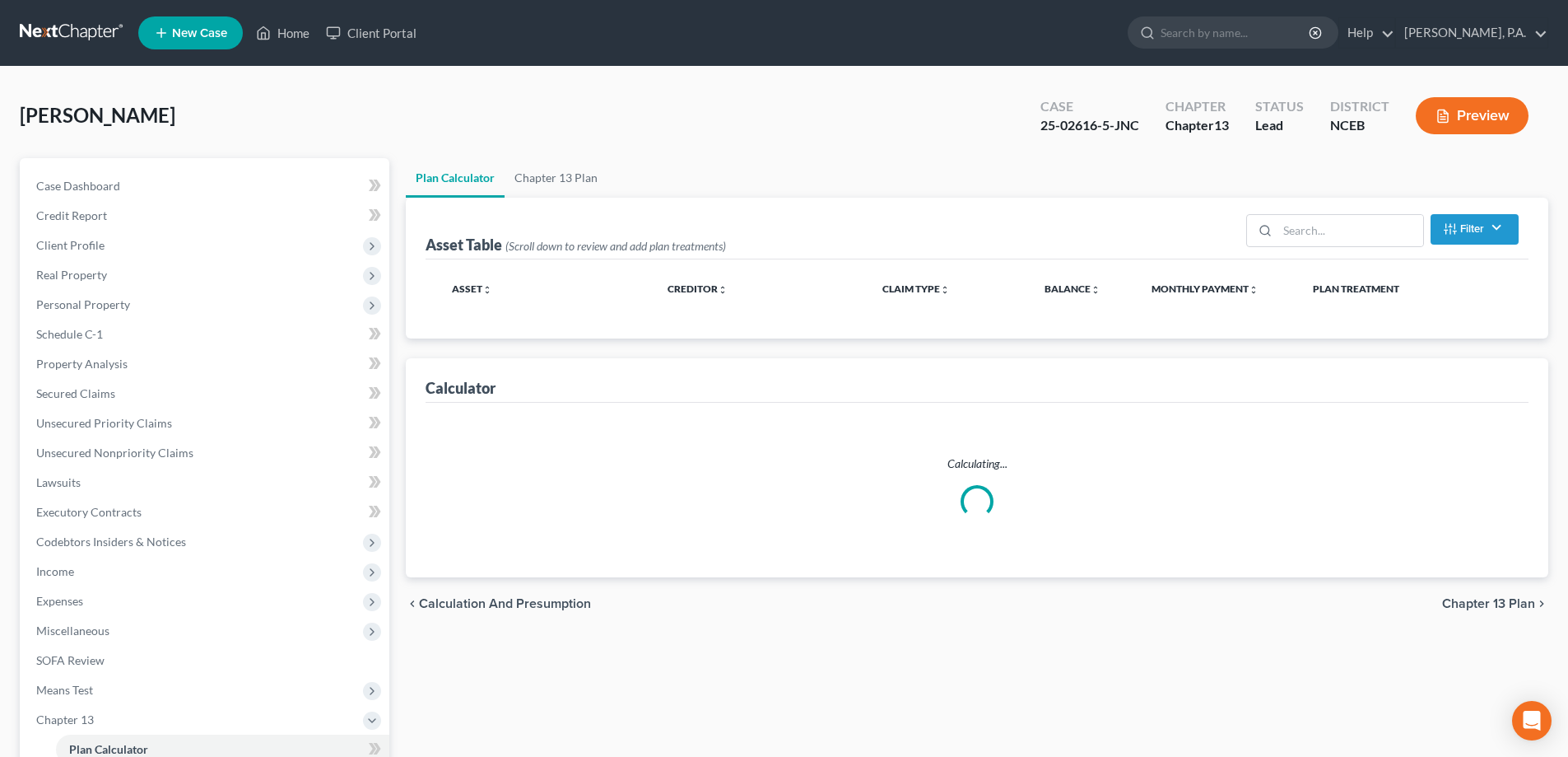
select select "59"
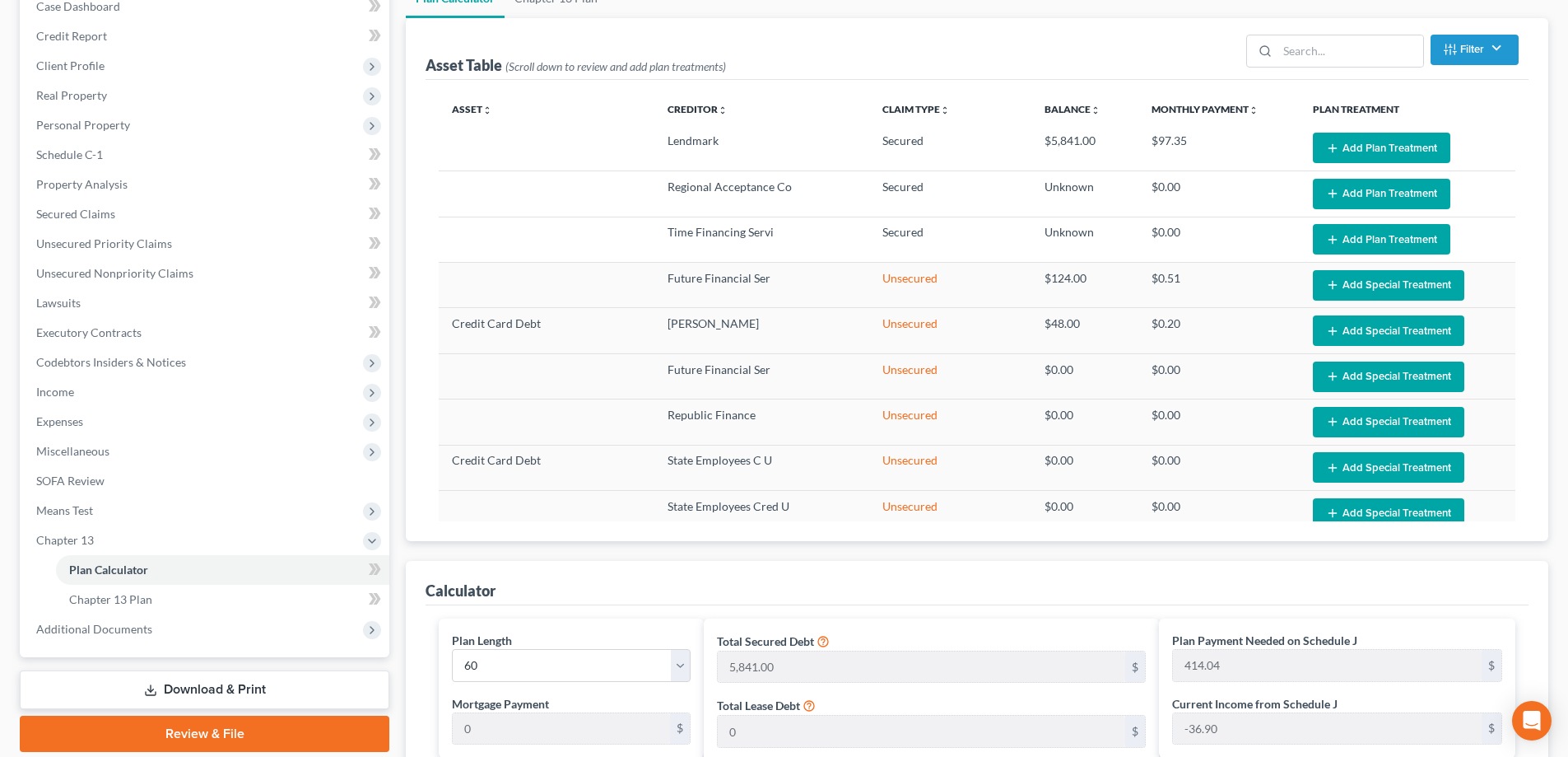
scroll to position [65, 0]
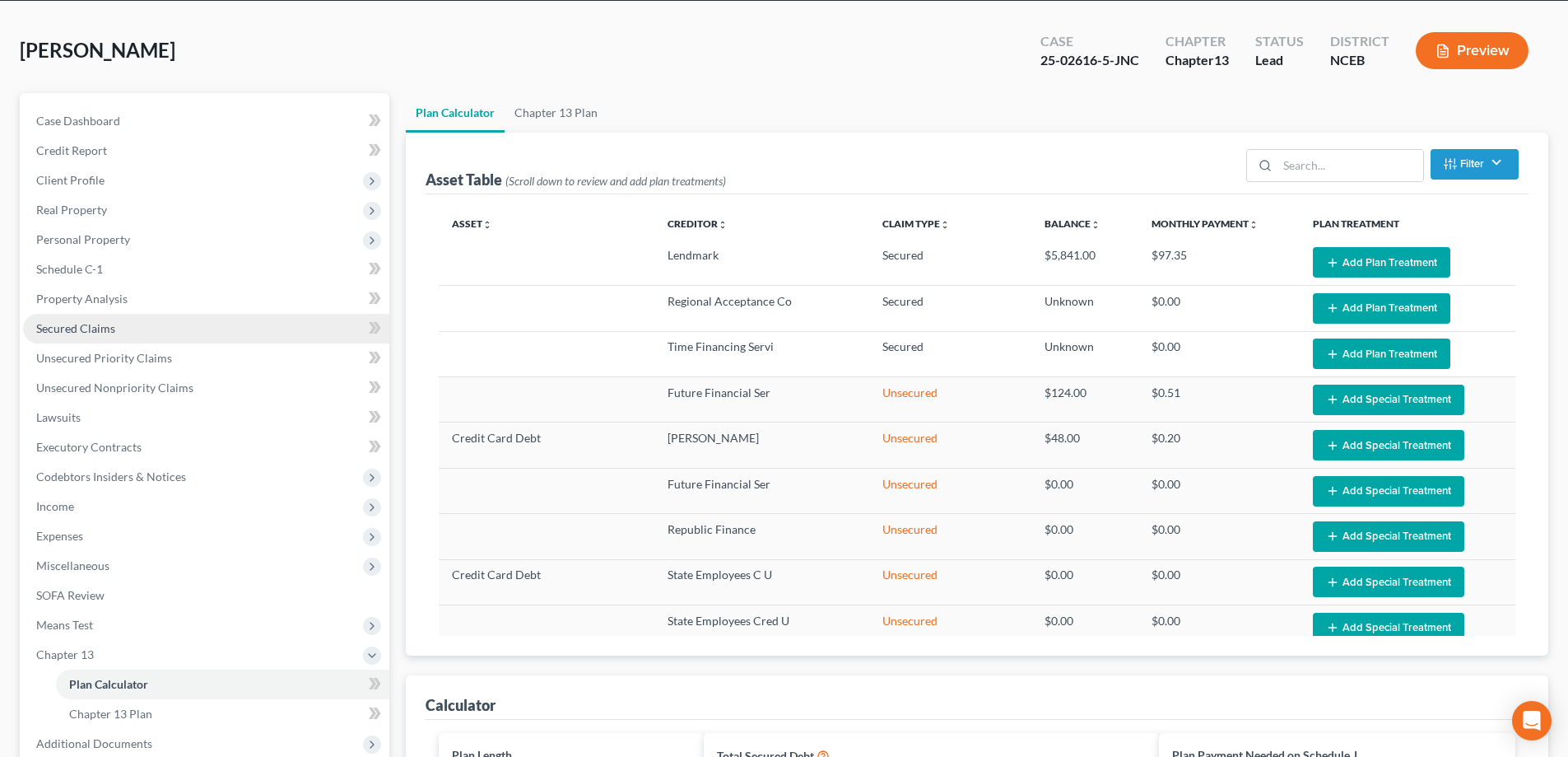
click at [99, 320] on link "Secured Claims" at bounding box center [206, 328] width 367 height 29
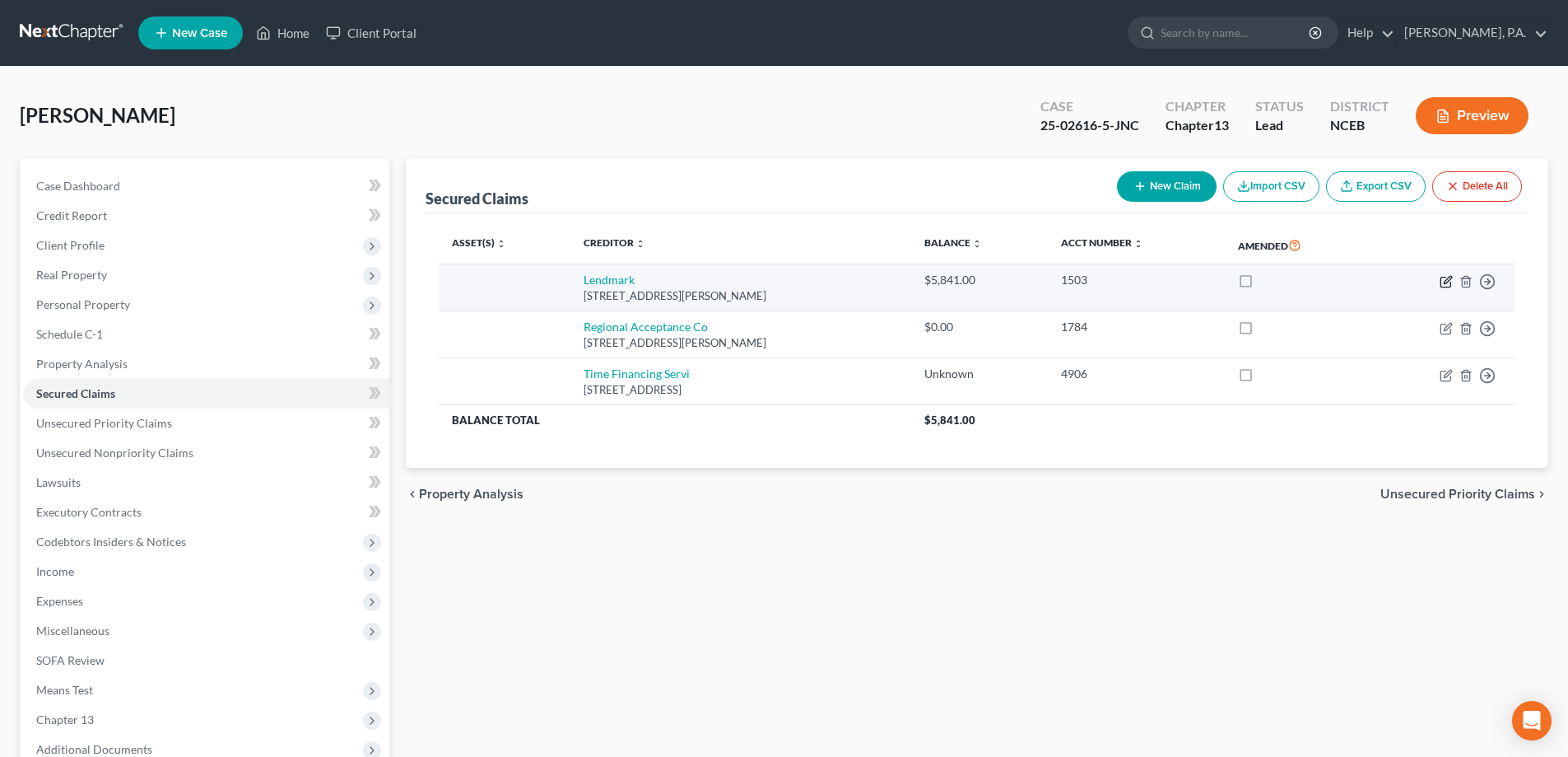
click at [1448, 275] on icon "button" at bounding box center [1446, 281] width 13 height 13
select select "28"
select select "0"
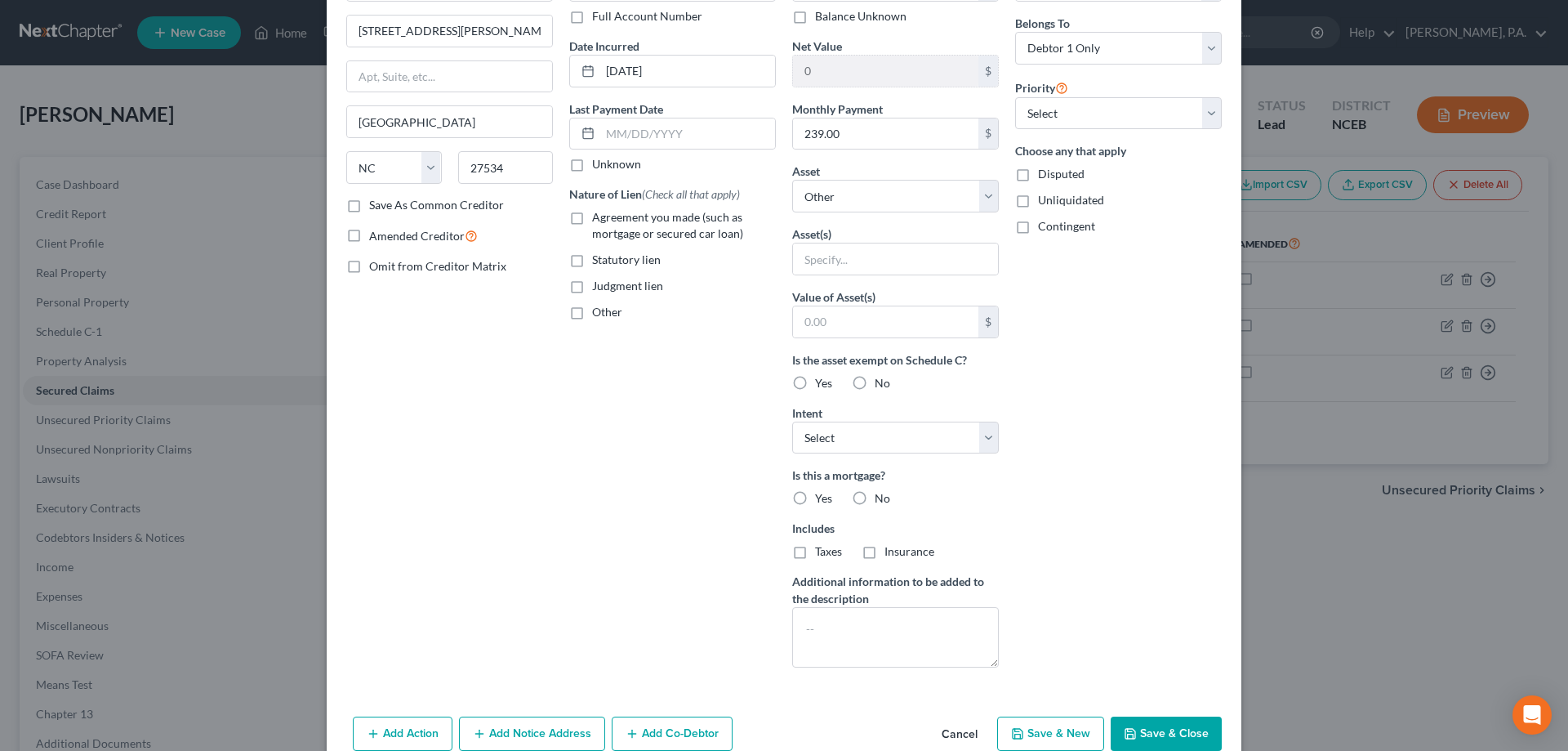
scroll to position [203, 0]
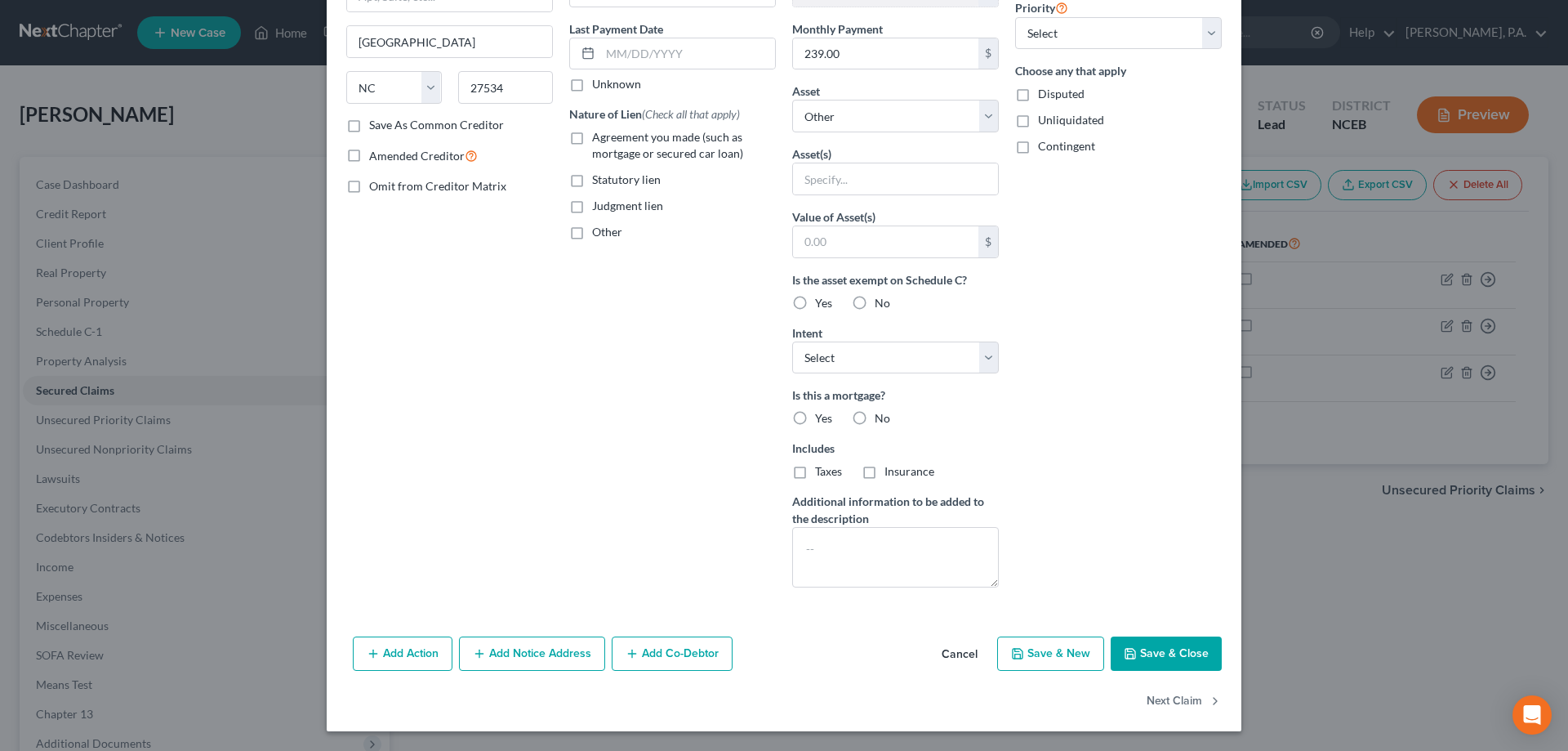
click at [961, 646] on button "Cancel" at bounding box center [959, 654] width 62 height 33
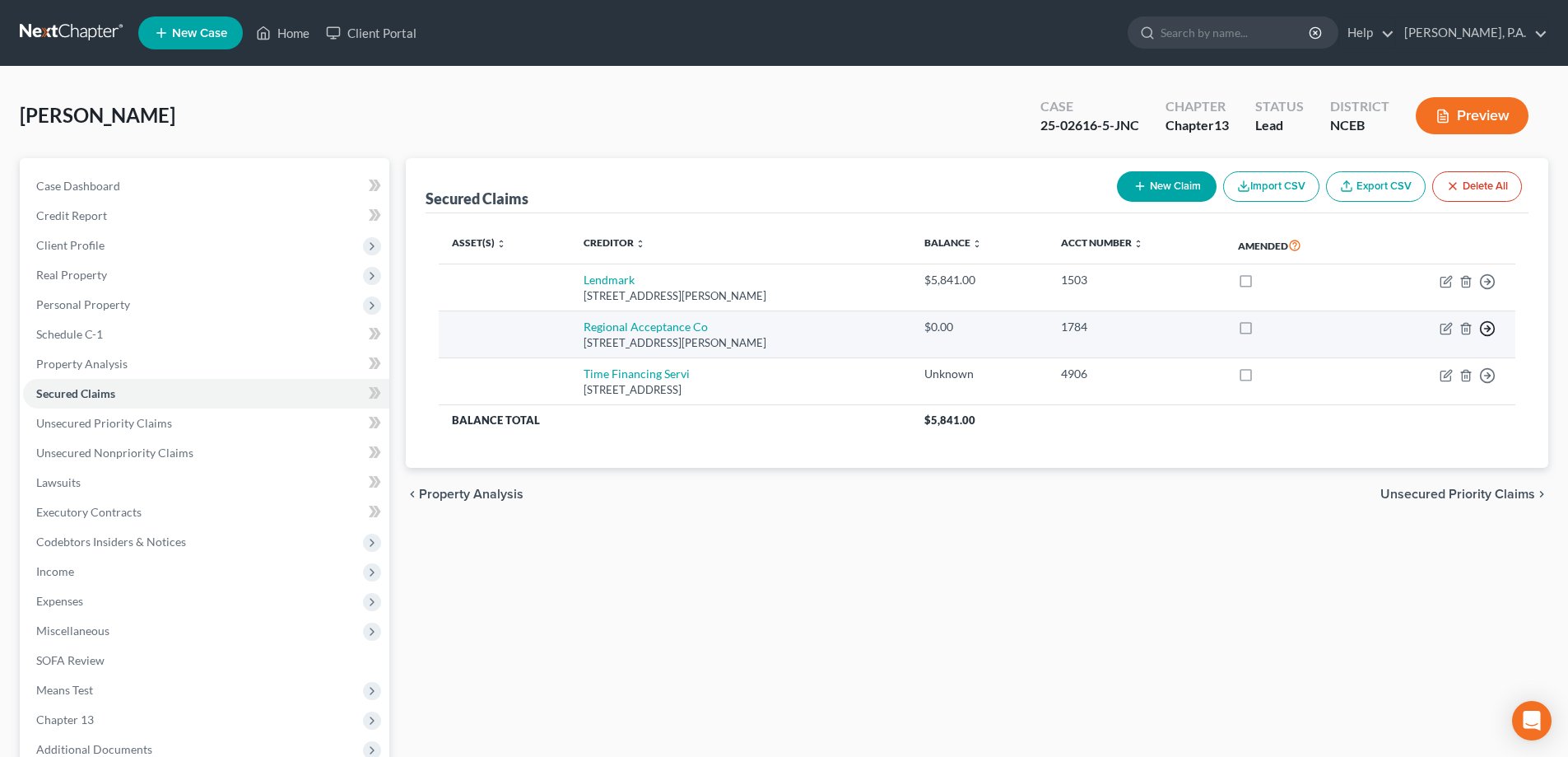
click at [1488, 281] on line "button" at bounding box center [1488, 281] width 6 height 0
click at [1393, 368] on link "Move to F" at bounding box center [1412, 367] width 138 height 28
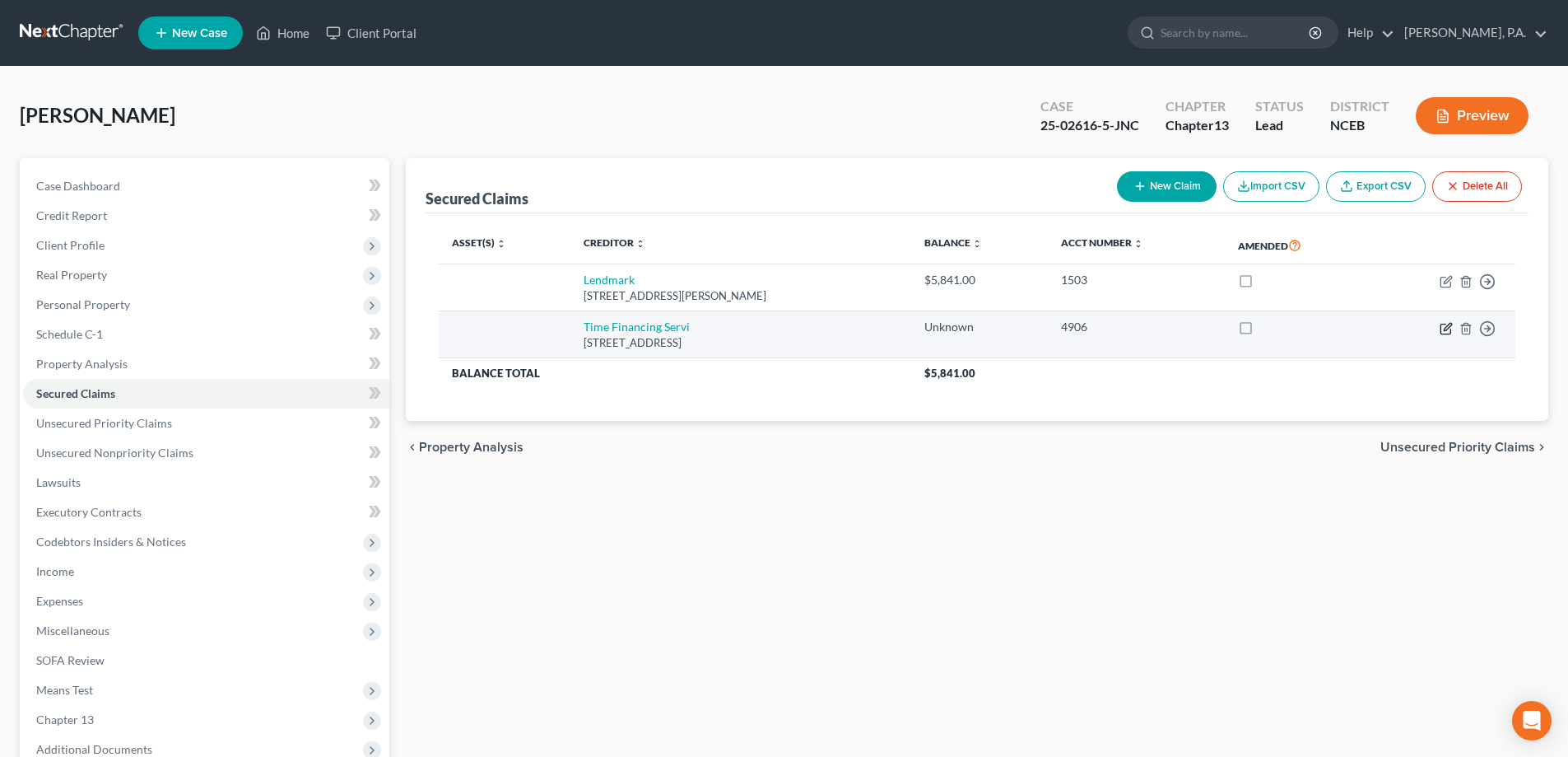
click at [1441, 329] on icon "button" at bounding box center [1445, 328] width 10 height 10
select select "28"
select select "0"
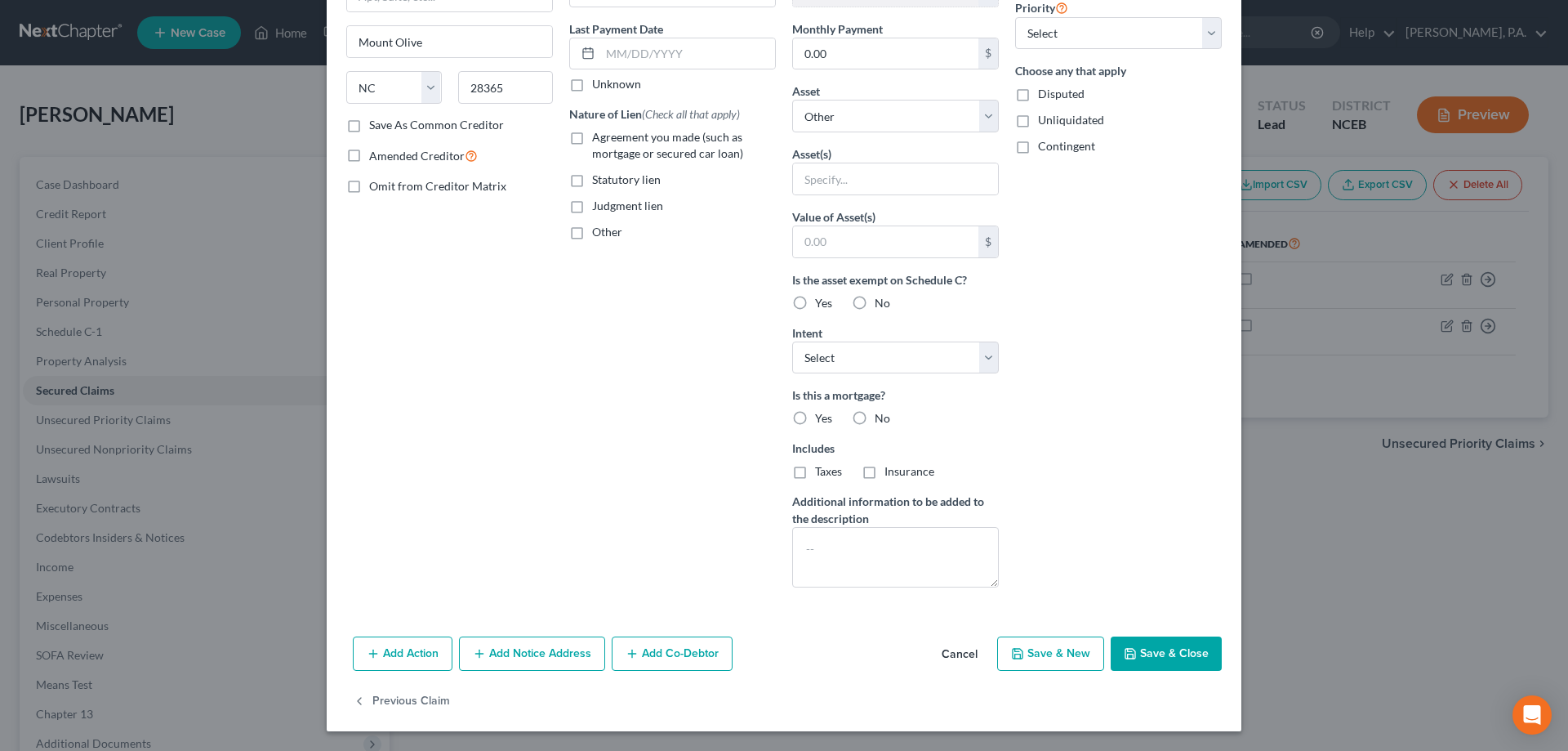
click at [957, 648] on button "Cancel" at bounding box center [959, 654] width 62 height 33
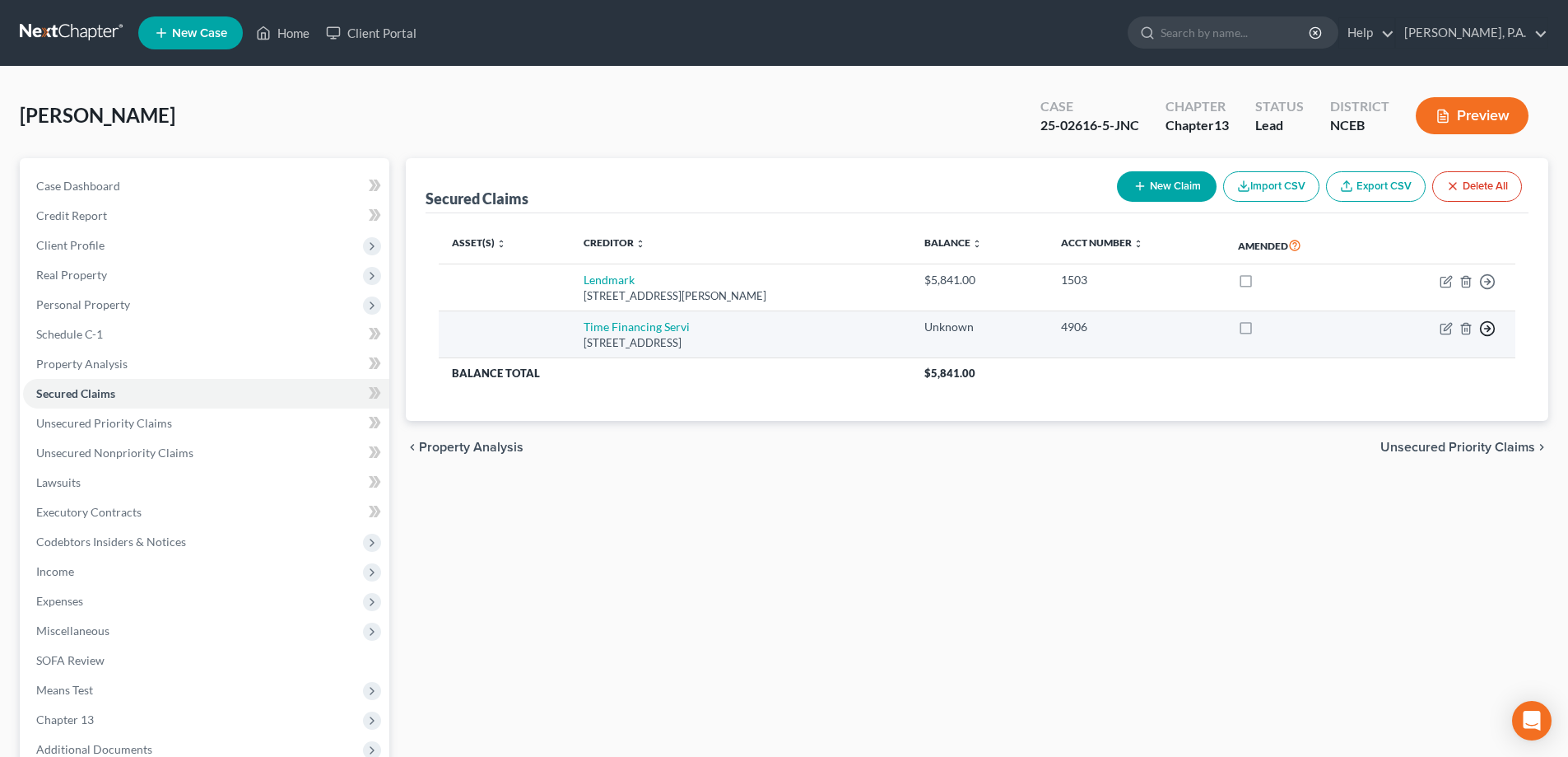
click at [1481, 288] on circle "button" at bounding box center [1487, 280] width 14 height 14
click at [1404, 371] on link "Move to F" at bounding box center [1412, 367] width 138 height 28
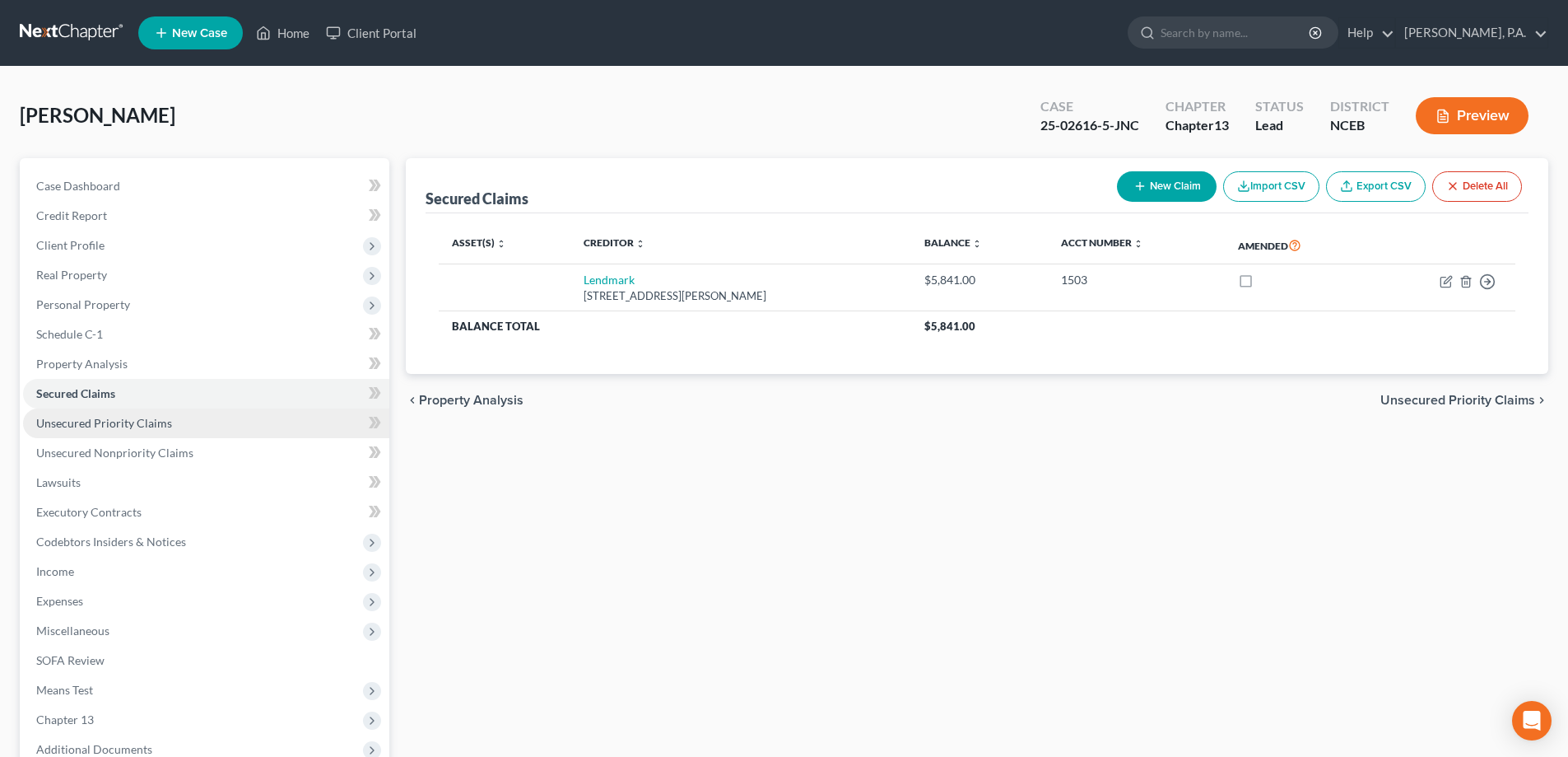
click at [200, 420] on link "Unsecured Priority Claims" at bounding box center [206, 423] width 367 height 29
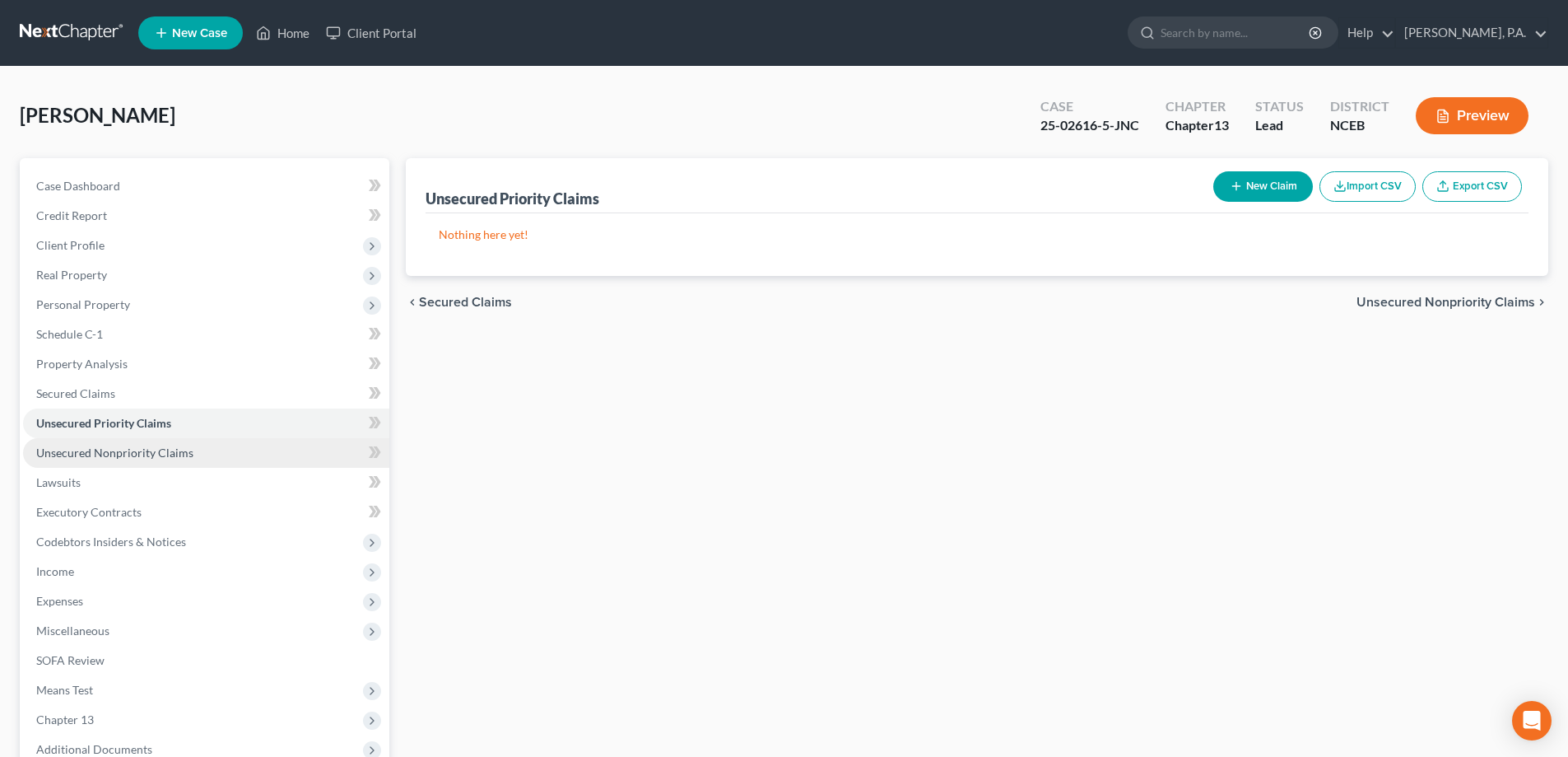
click at [181, 450] on span "Unsecured Nonpriority Claims" at bounding box center [114, 452] width 157 height 14
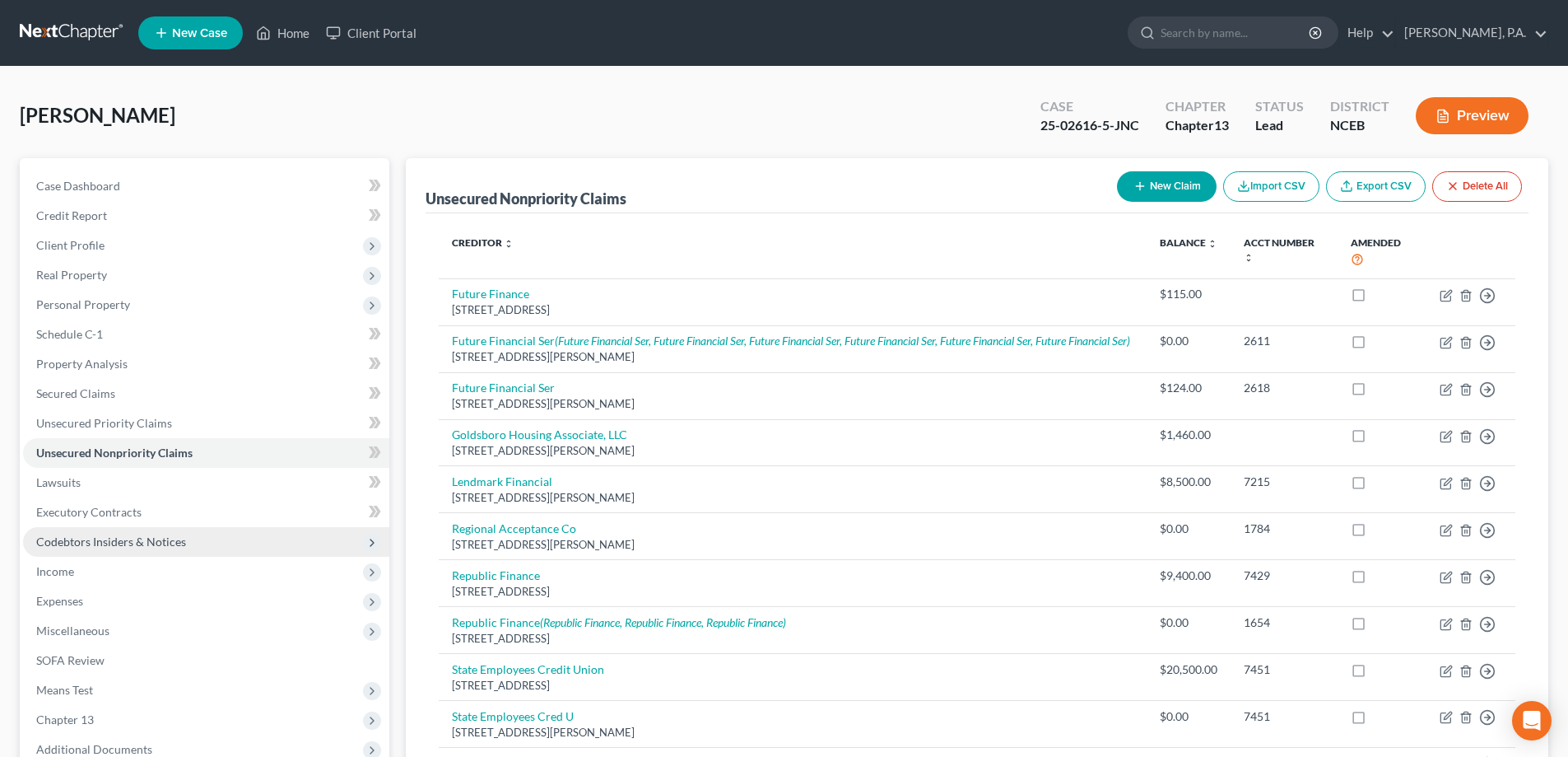
click at [198, 540] on span "Codebtors Insiders & Notices" at bounding box center [206, 542] width 367 height 29
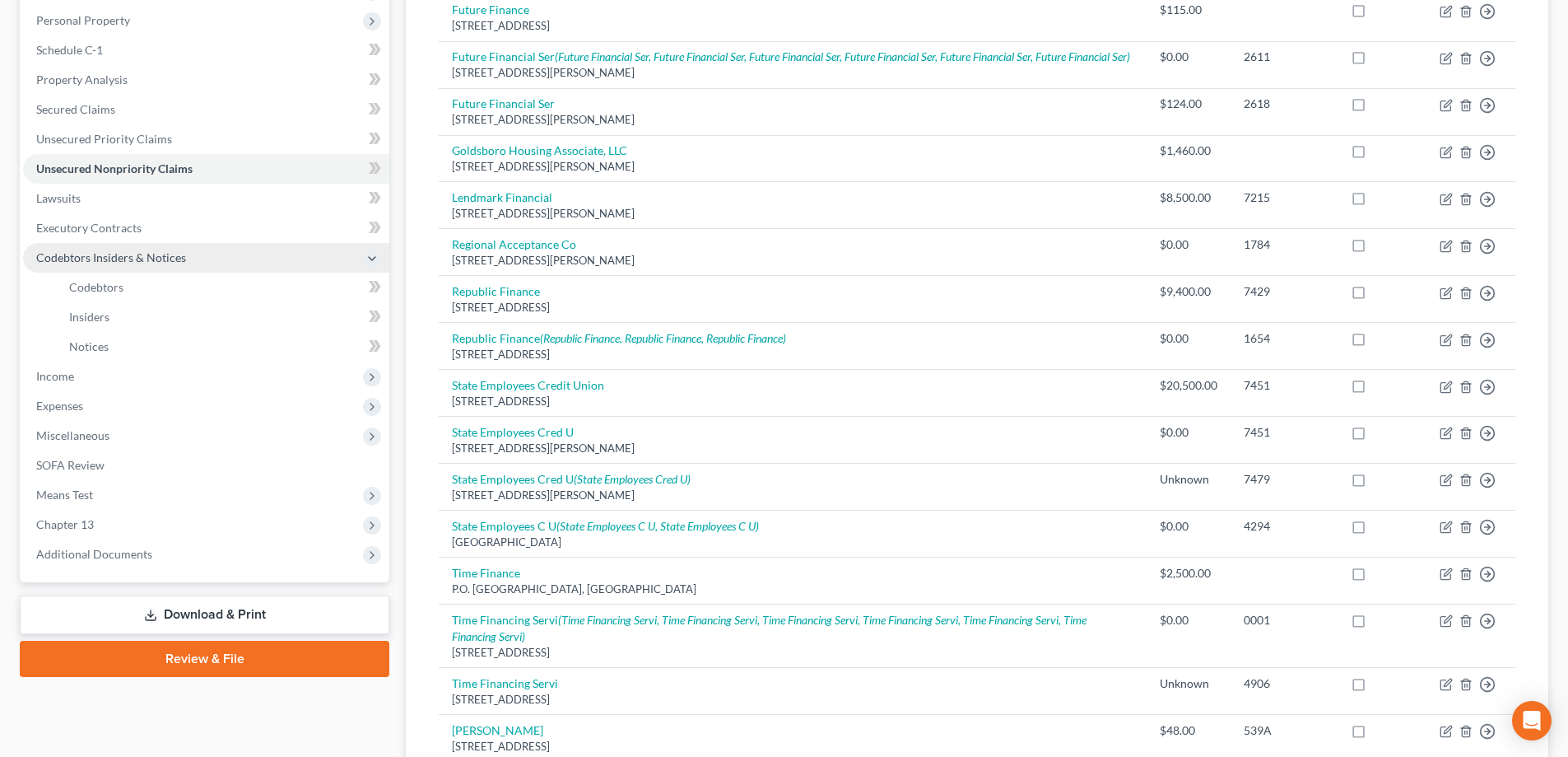
scroll to position [329, 0]
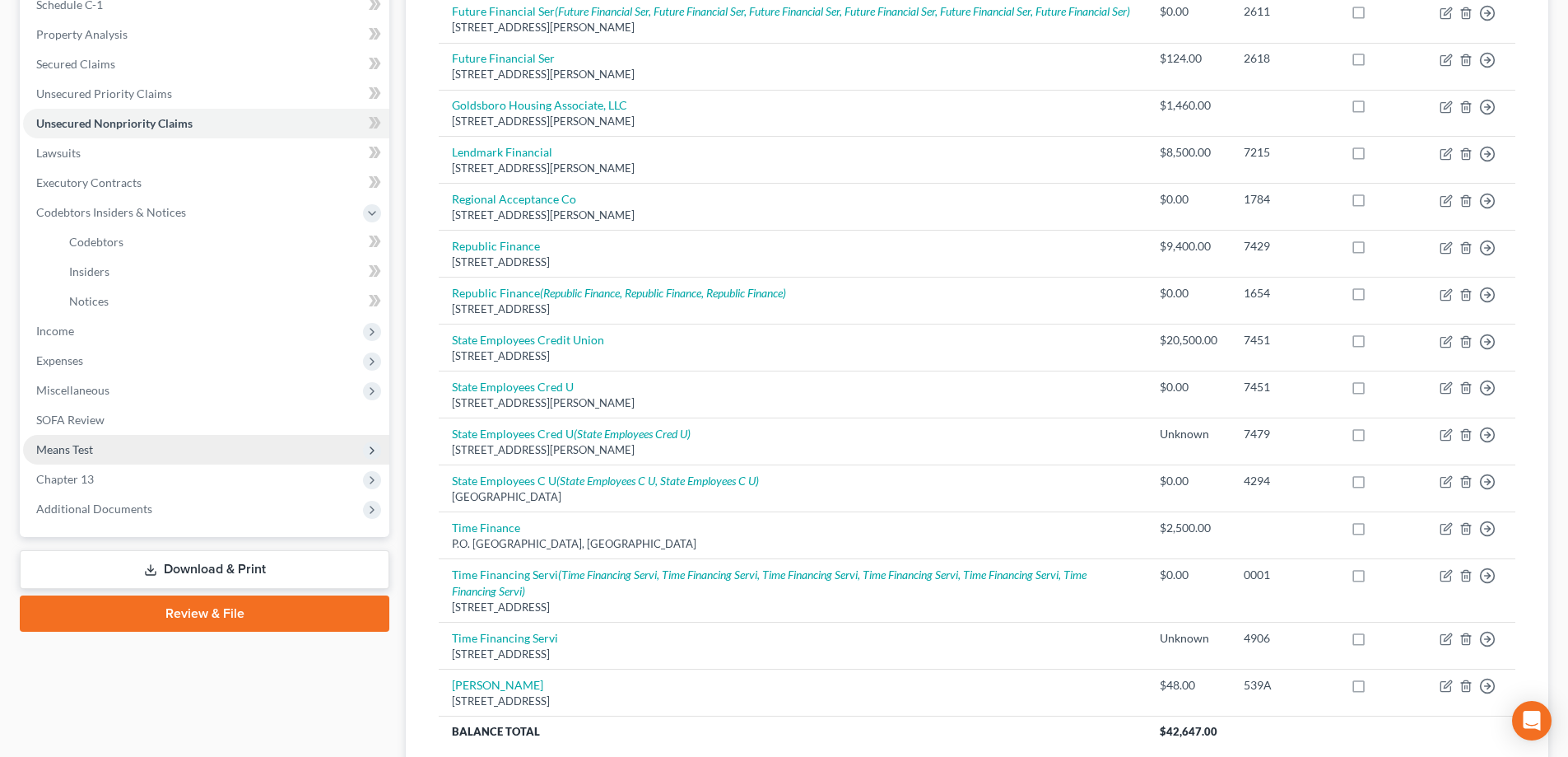
click at [206, 451] on span "Means Test" at bounding box center [206, 449] width 367 height 29
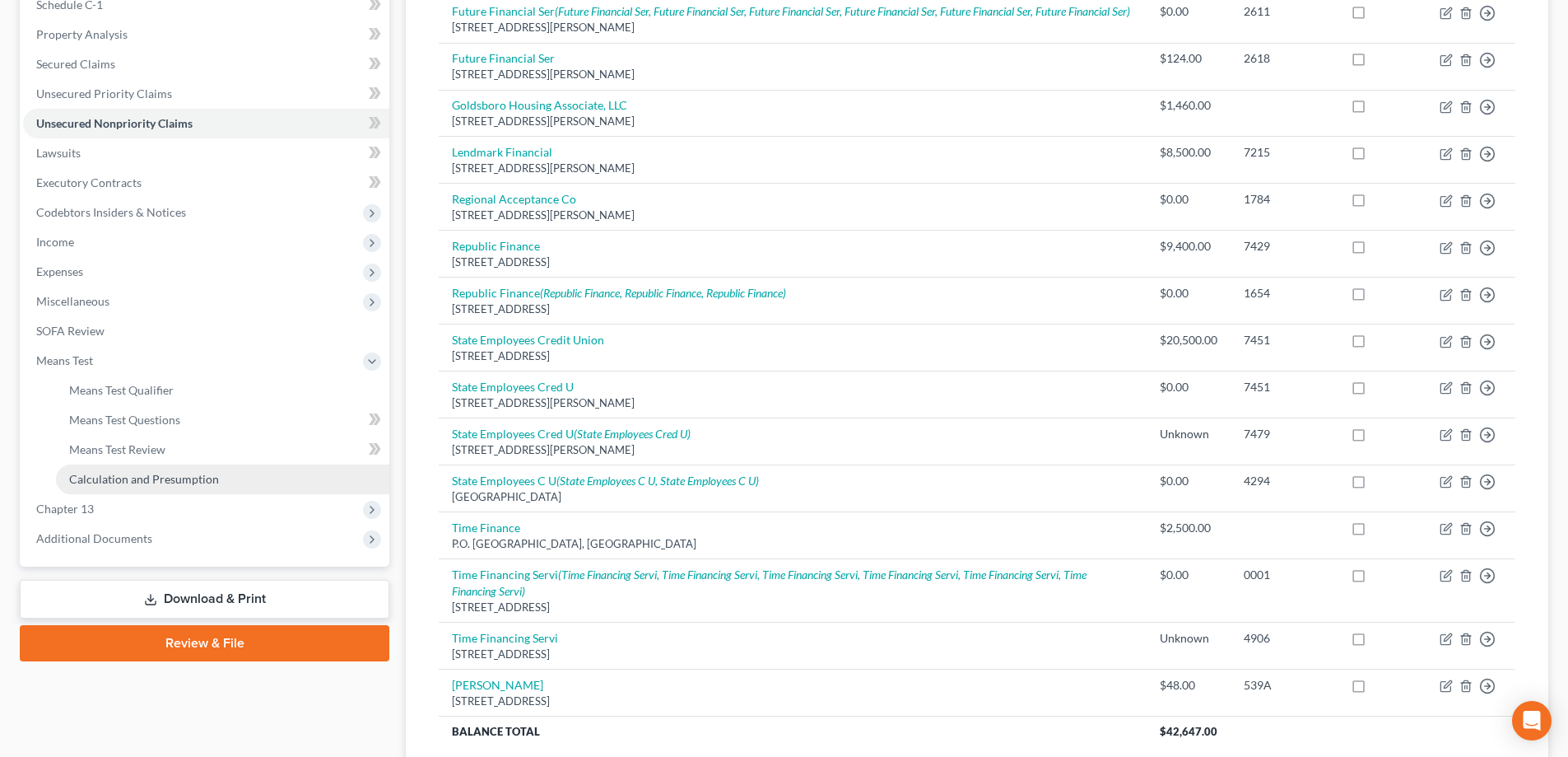
click at [224, 472] on link "Calculation and Presumption" at bounding box center [222, 479] width 333 height 29
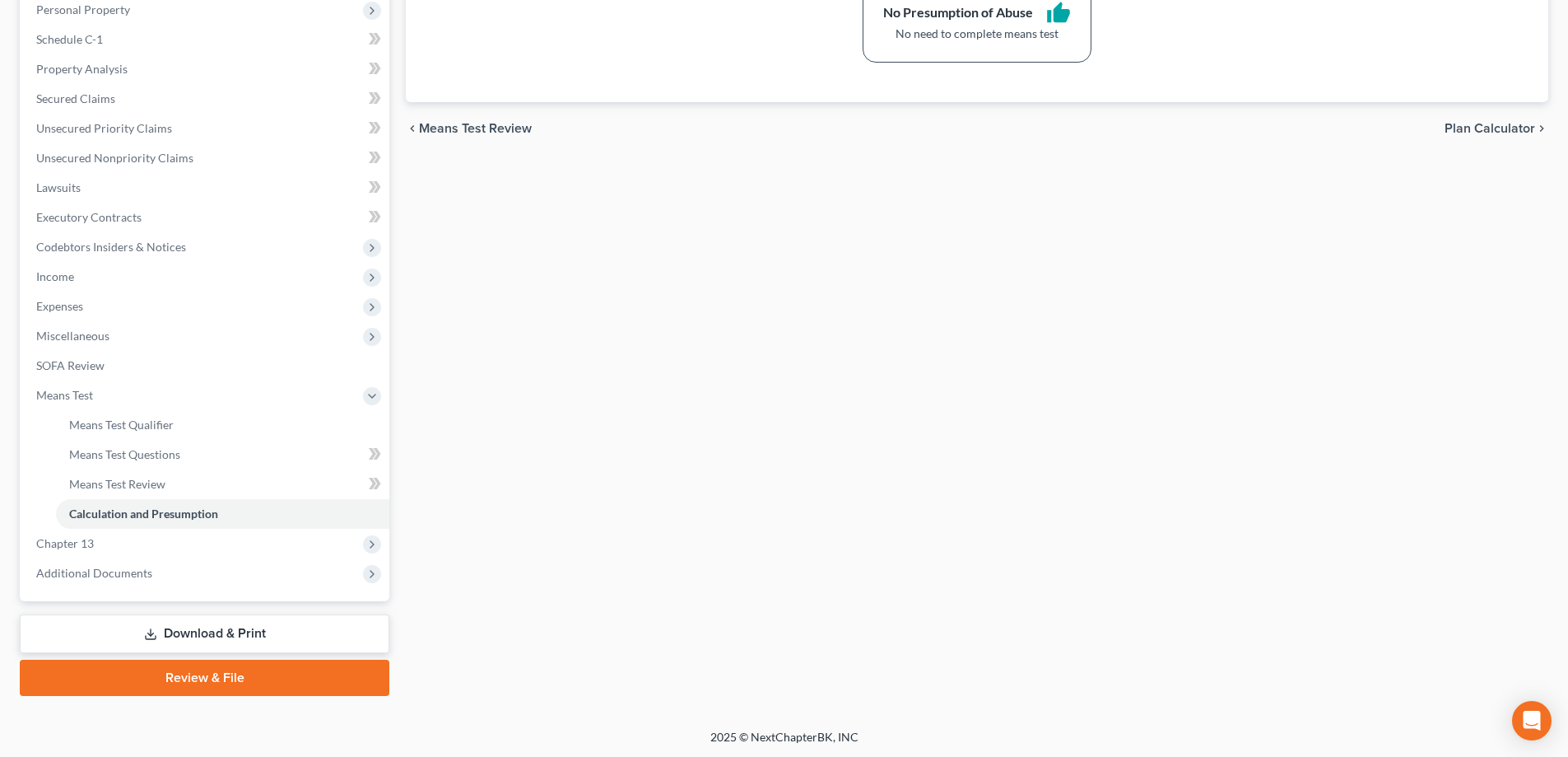
scroll to position [297, 0]
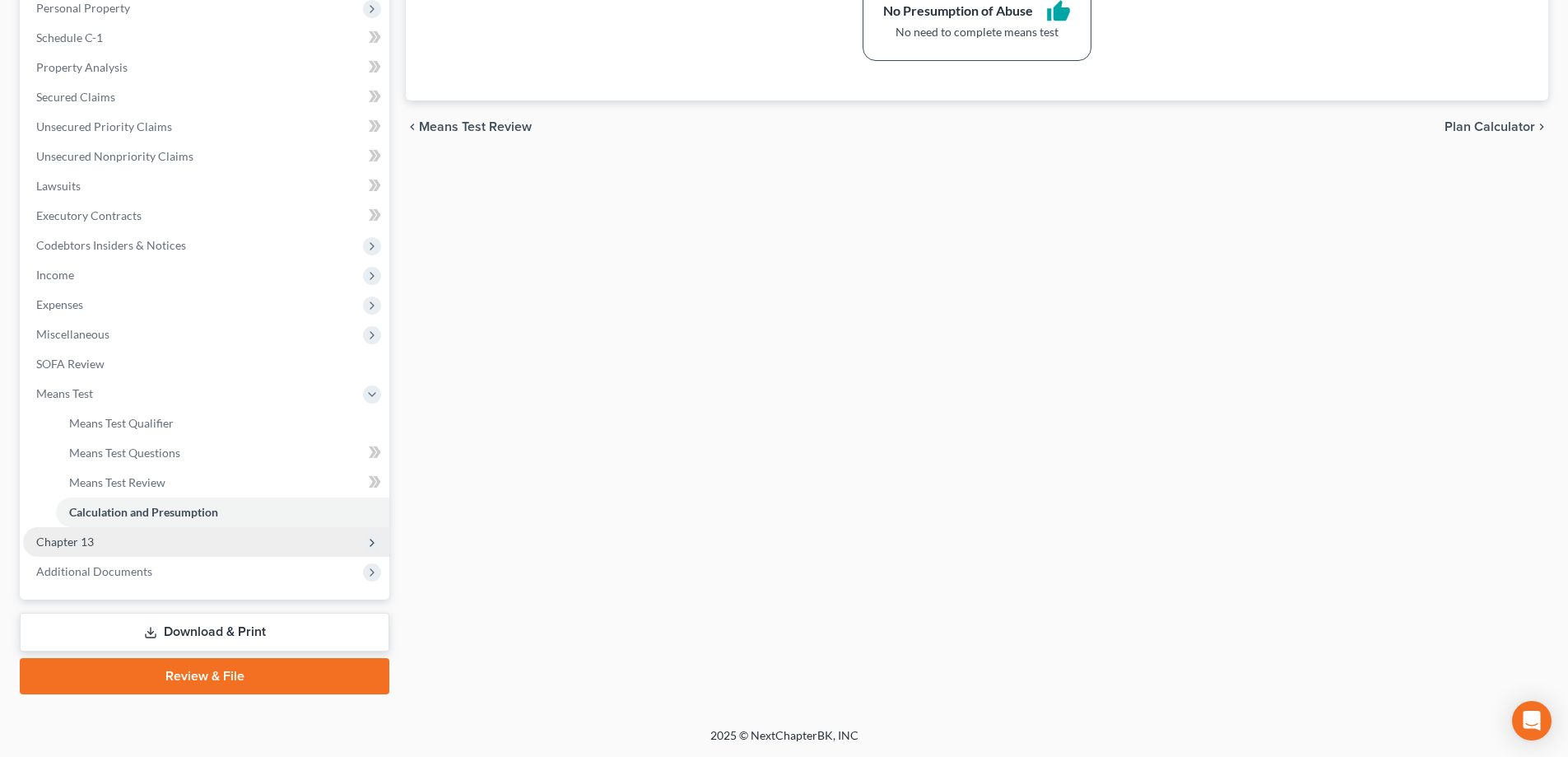
click at [325, 548] on span "Chapter 13" at bounding box center [206, 542] width 367 height 29
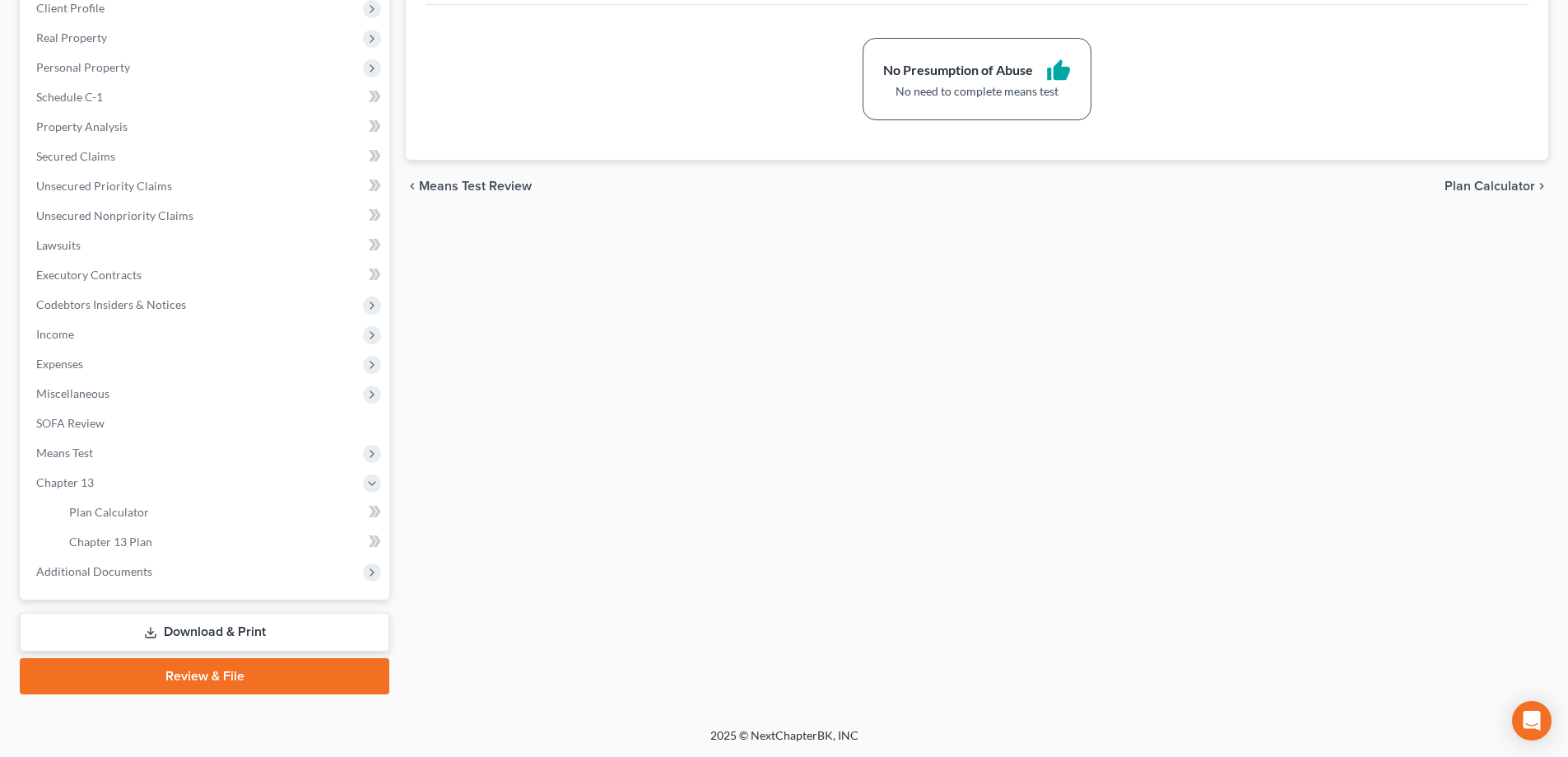
scroll to position [237, 0]
click at [194, 512] on link "Plan Calculator" at bounding box center [222, 512] width 333 height 29
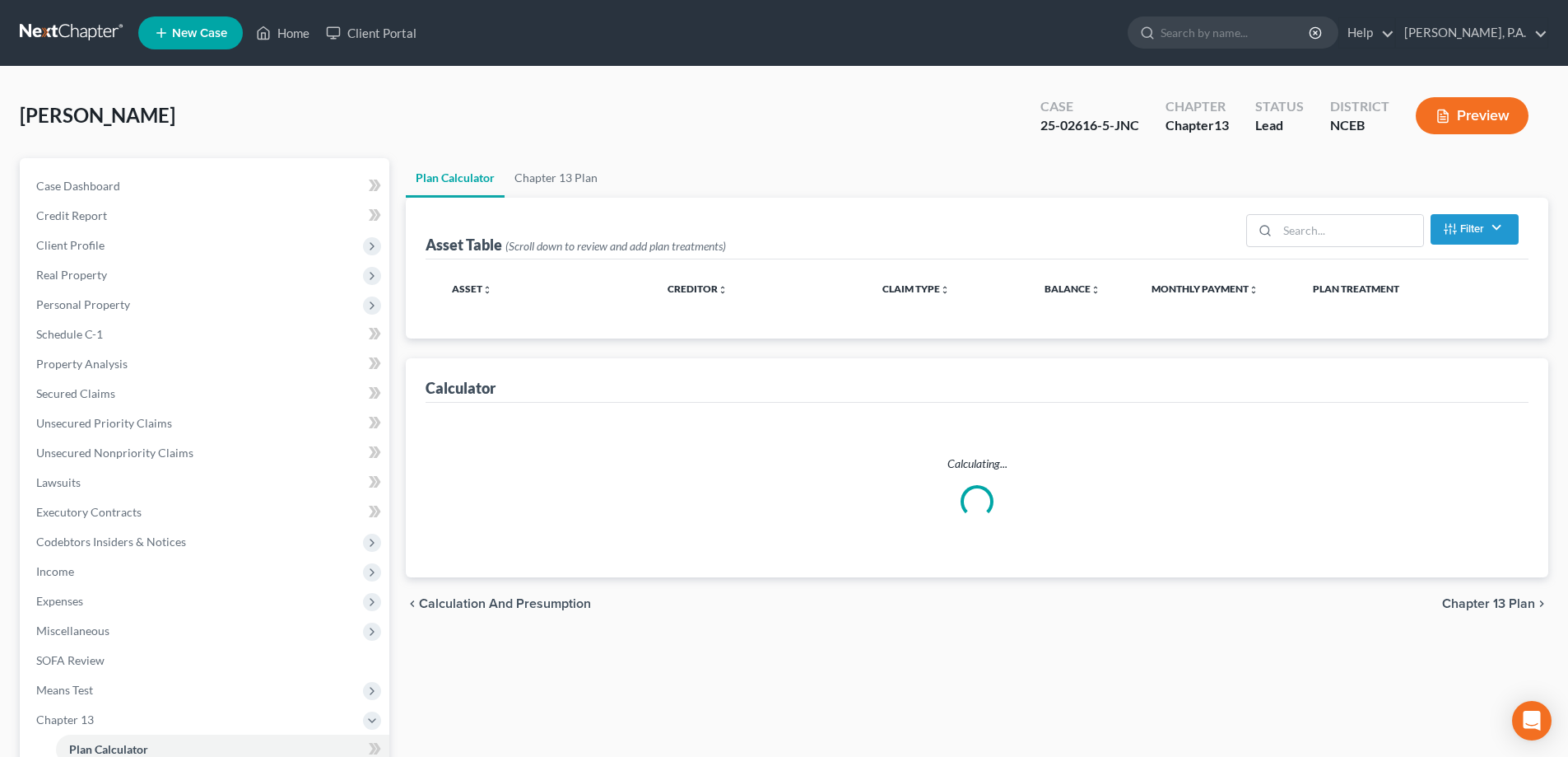
select select "59"
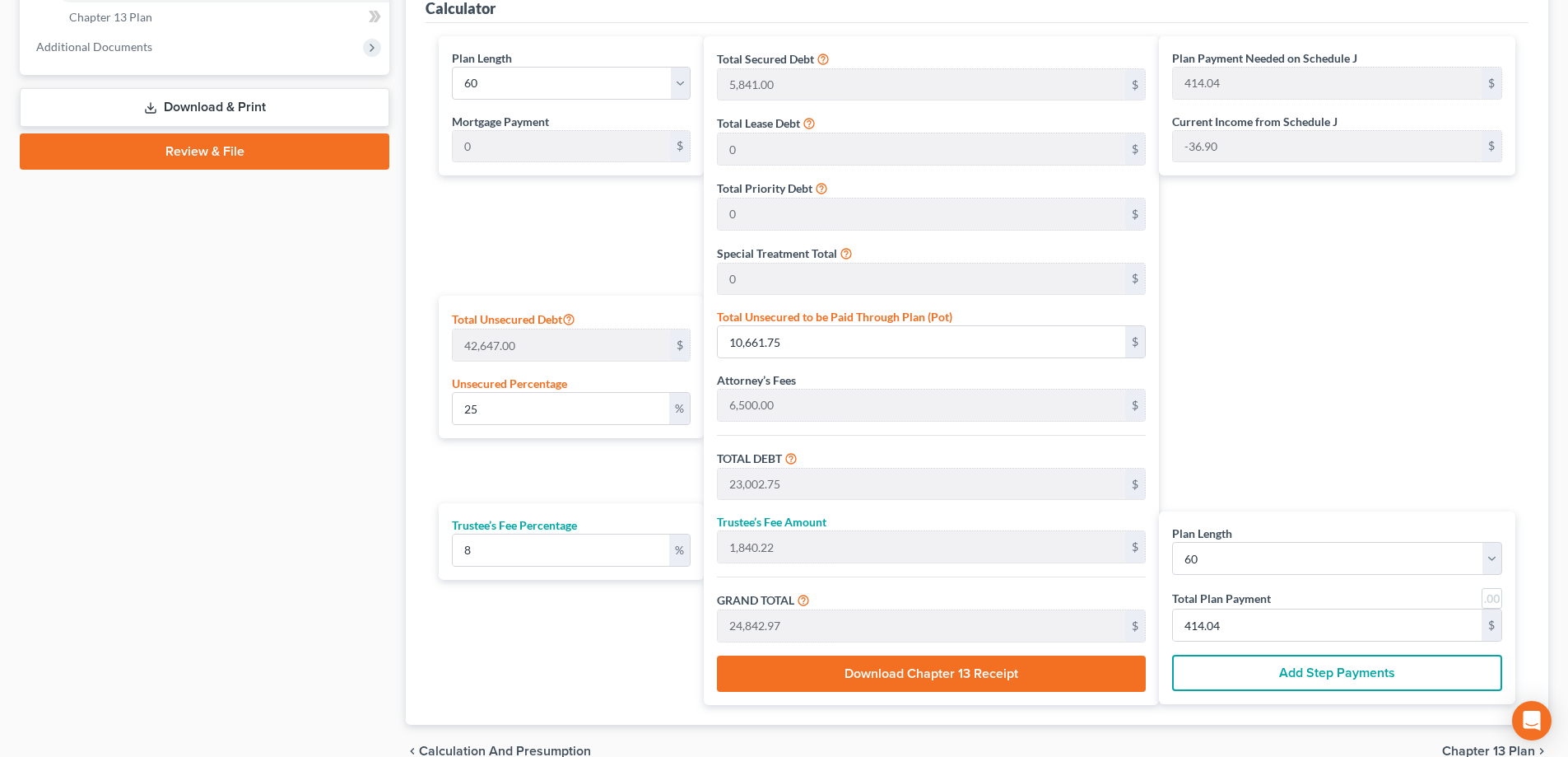
scroll to position [823, 0]
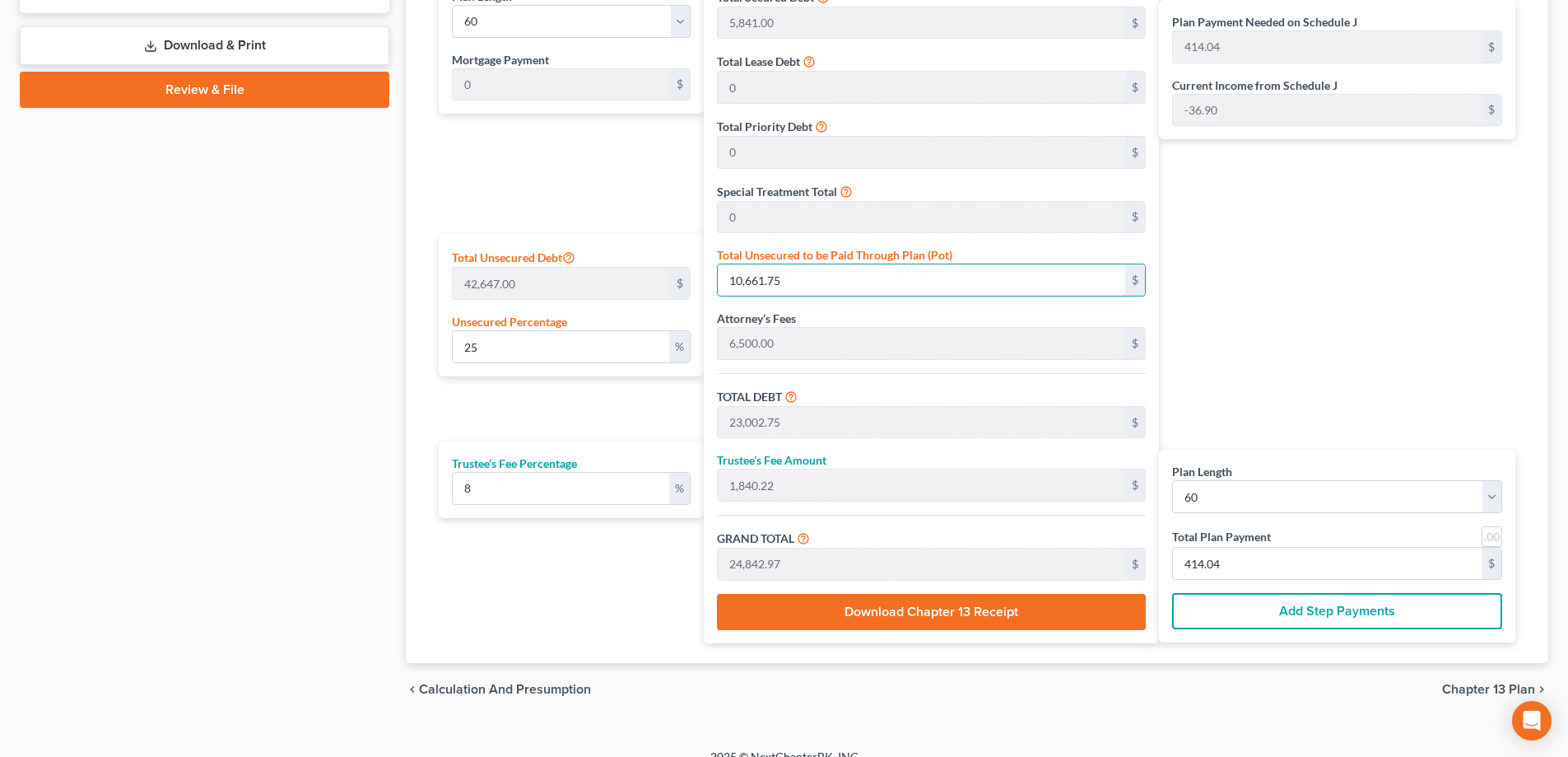
type input "0"
type input "12,341.00"
type input "987.28"
type input "13,328.28"
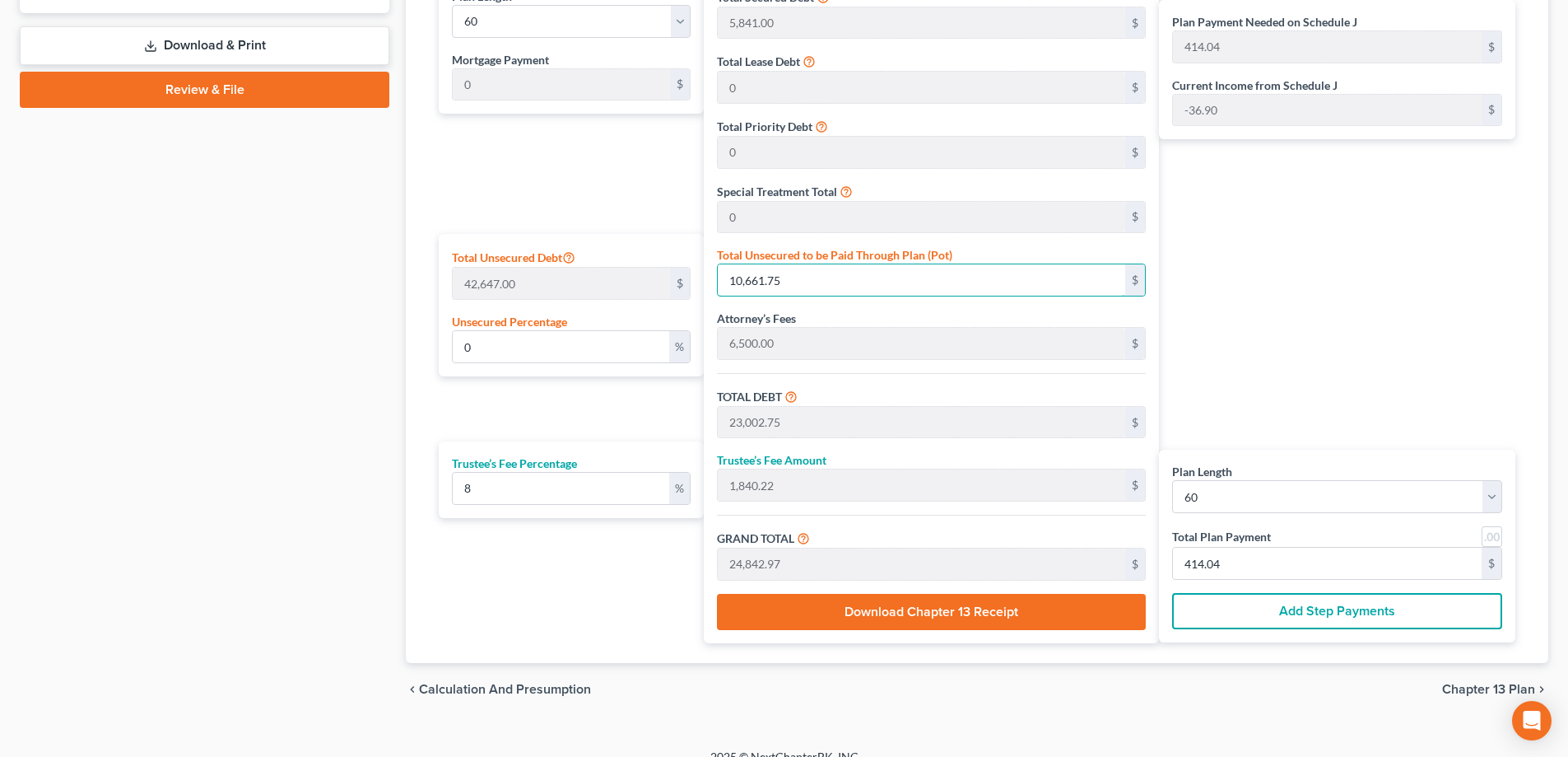
type input "222.13"
type input "0"
click at [642, 345] on input "0" at bounding box center [561, 346] width 217 height 31
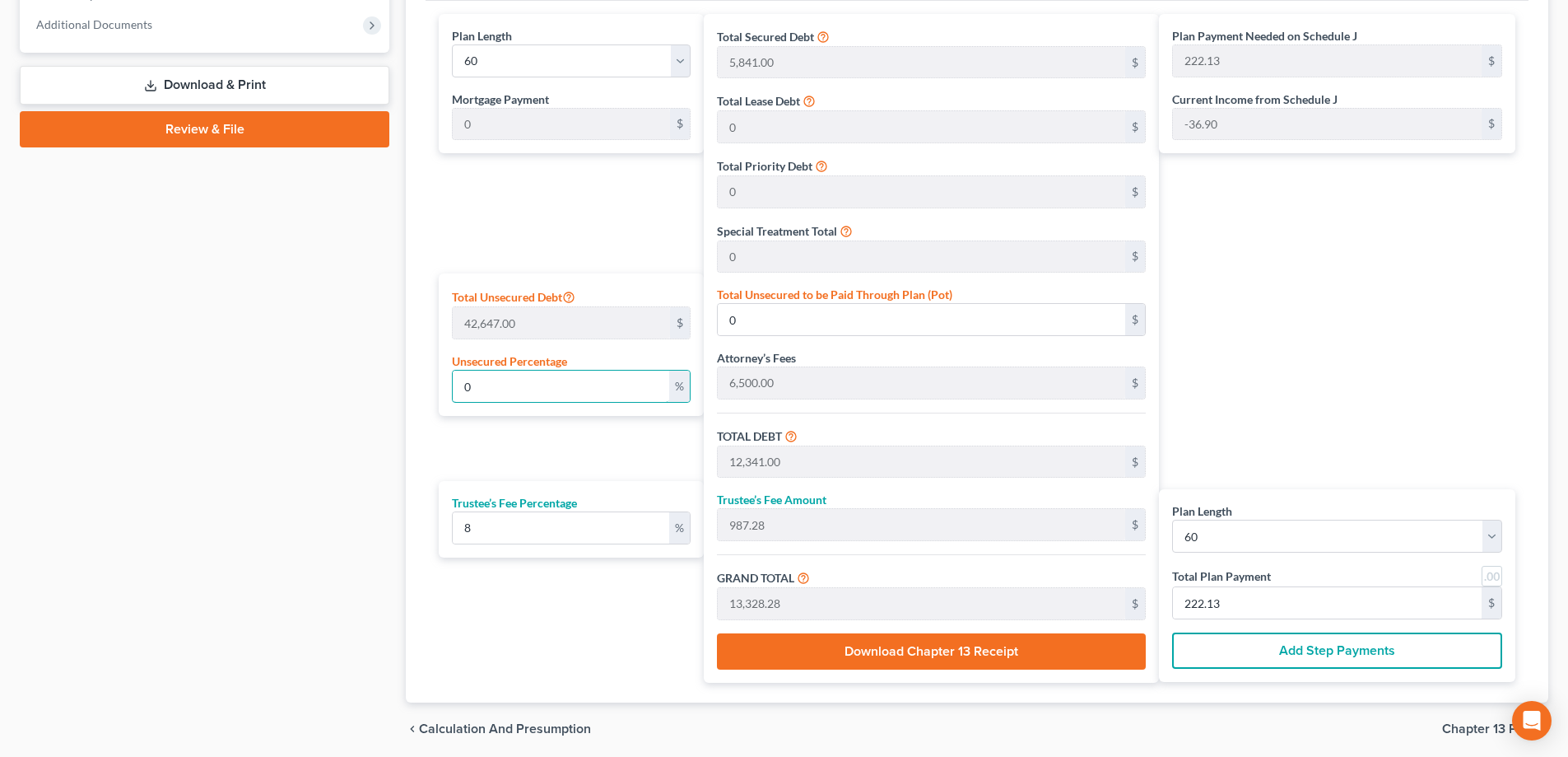
scroll to position [844, 0]
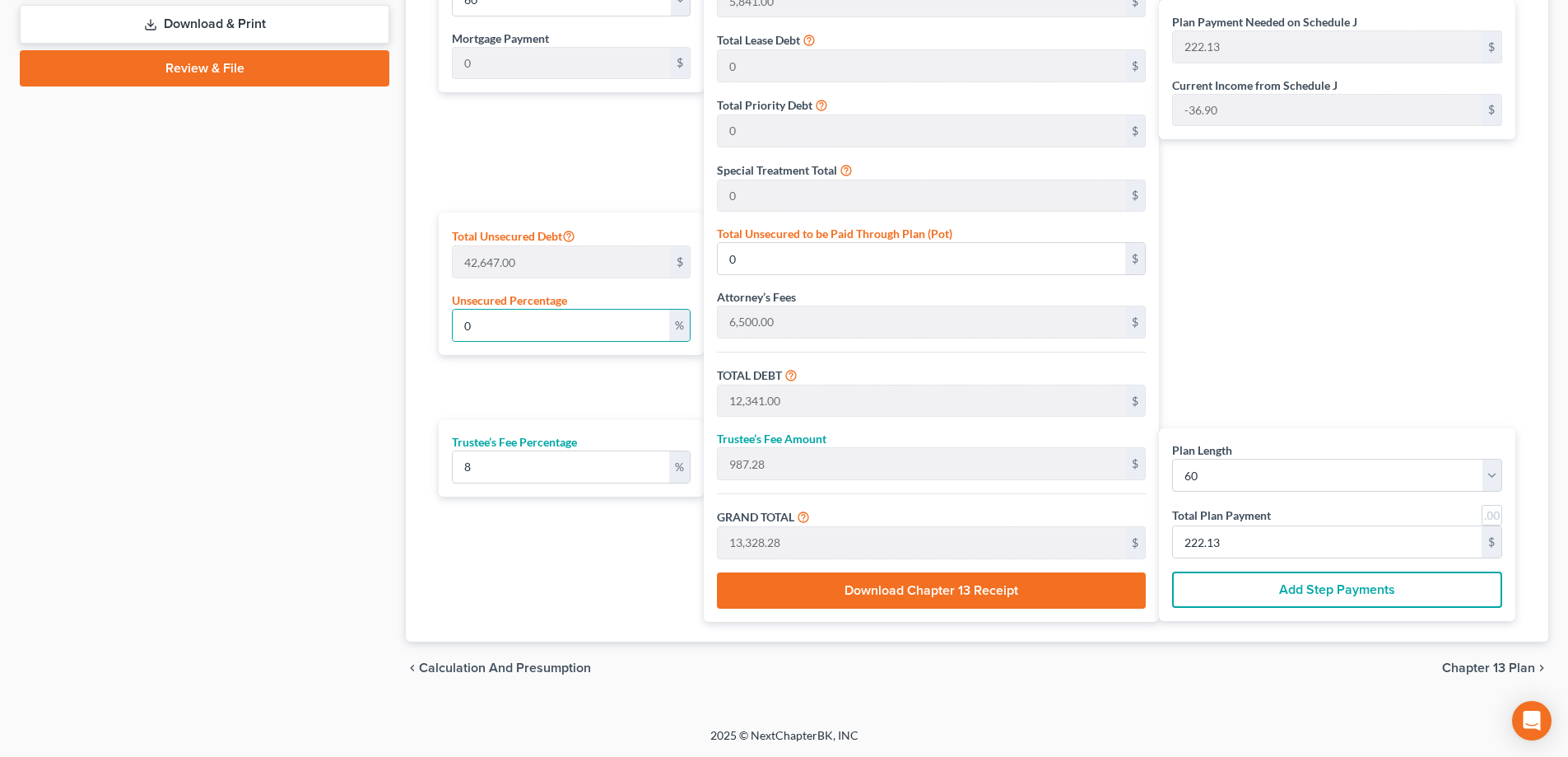
click at [1517, 662] on span "Chapter 13 Plan" at bounding box center [1488, 668] width 93 height 13
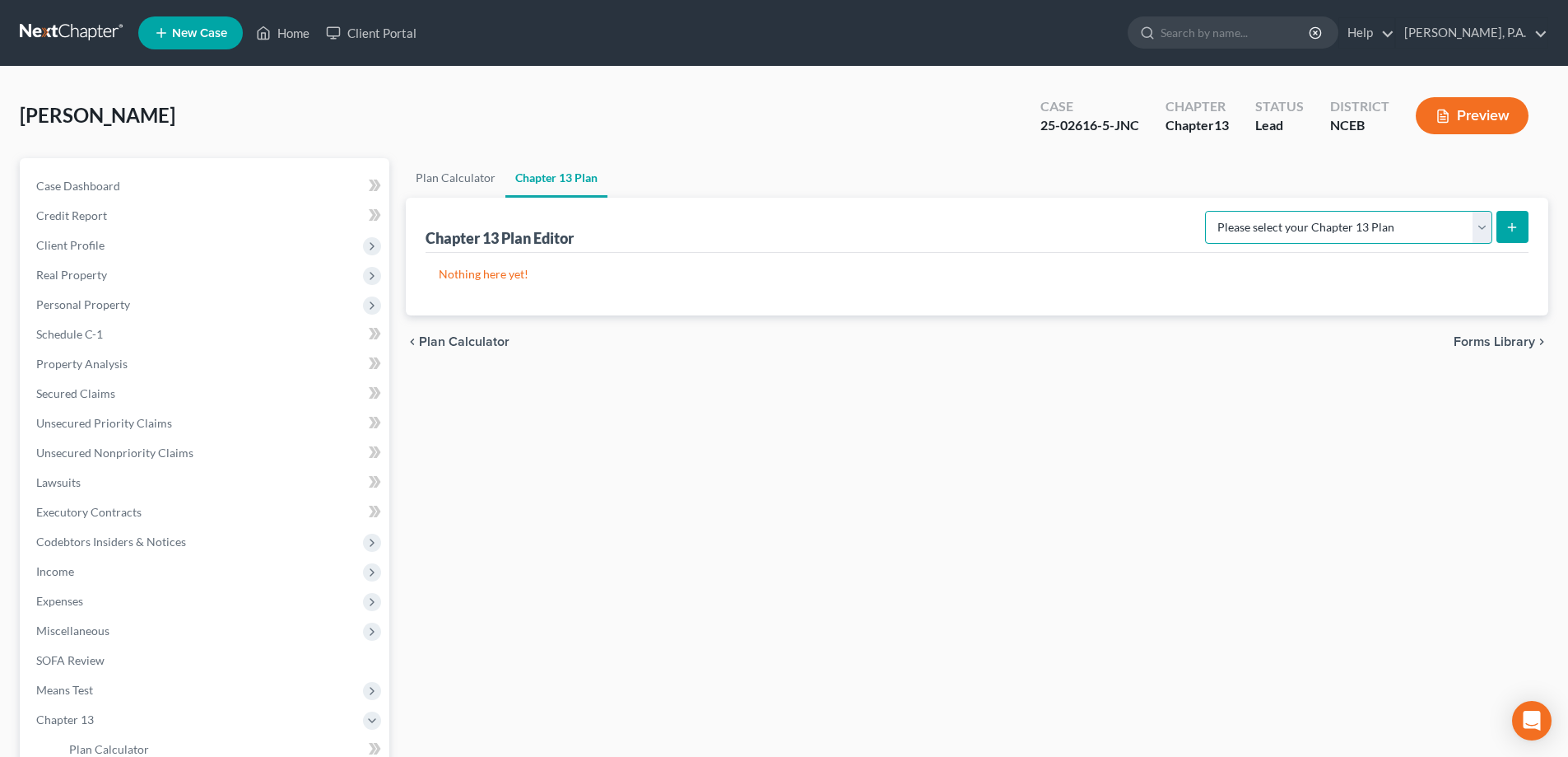
click at [1309, 225] on select "Please select your Chapter 13 Plan Eastern District of North Carolina: Effectiv…" at bounding box center [1348, 227] width 288 height 33
select select "2"
click at [1205, 210] on select "Please select your Chapter 13 Plan Eastern District of North Carolina: Effectiv…" at bounding box center [1348, 227] width 288 height 33
click at [1516, 226] on icon "submit" at bounding box center [1512, 227] width 13 height 13
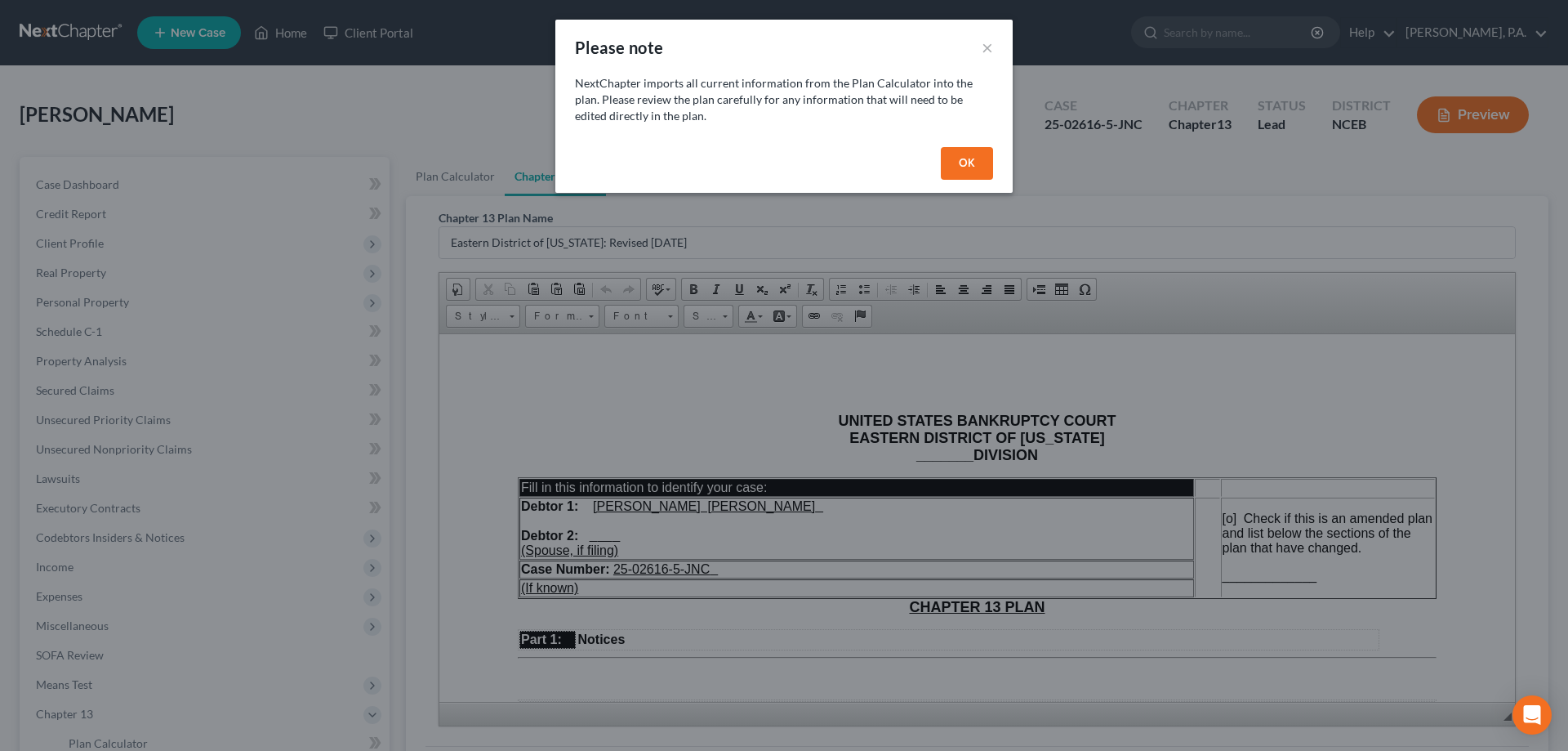
click at [973, 172] on button "OK" at bounding box center [966, 163] width 52 height 33
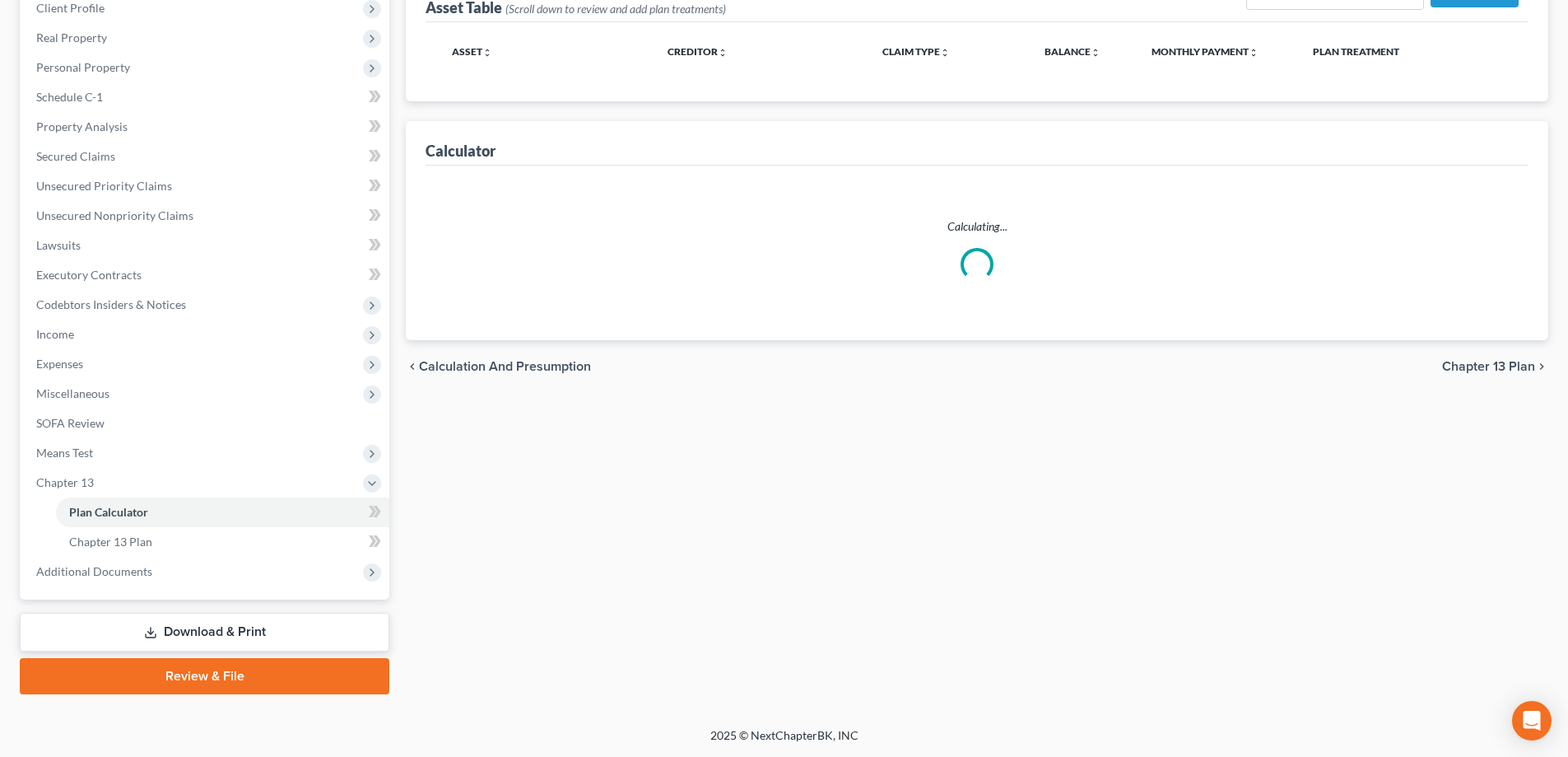
select select "59"
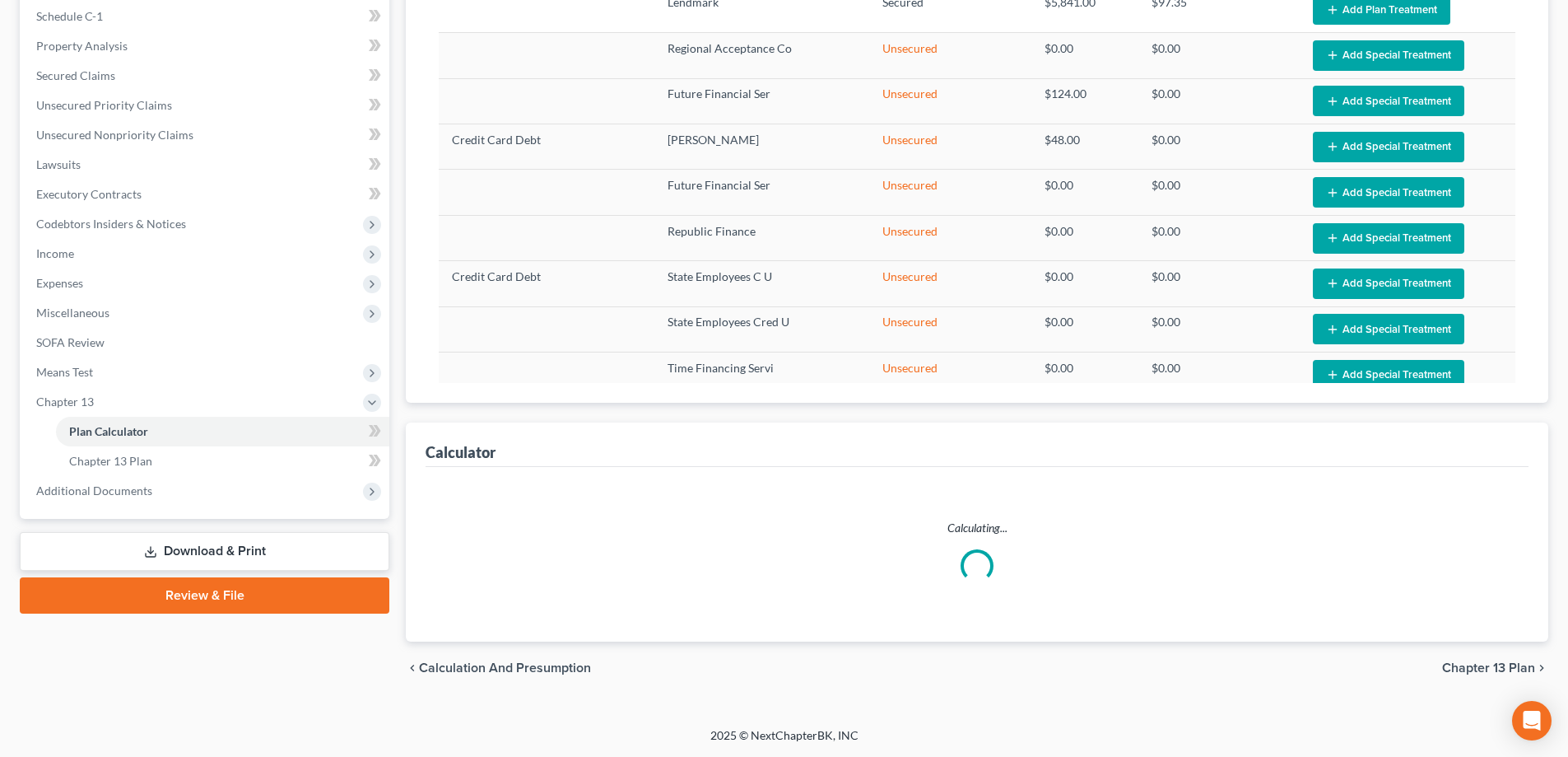
scroll to position [318, 0]
select select "59"
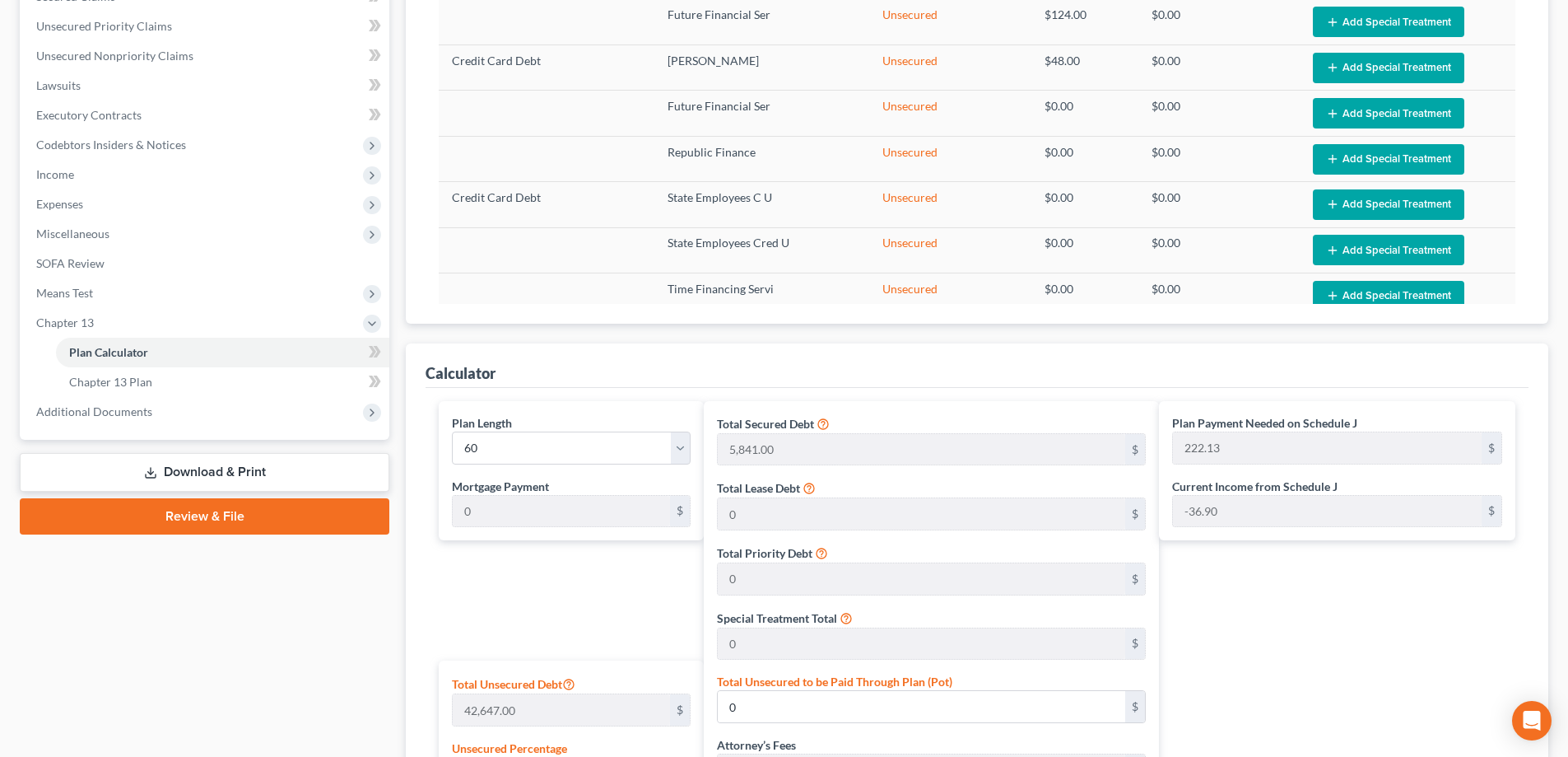
scroll to position [0, 0]
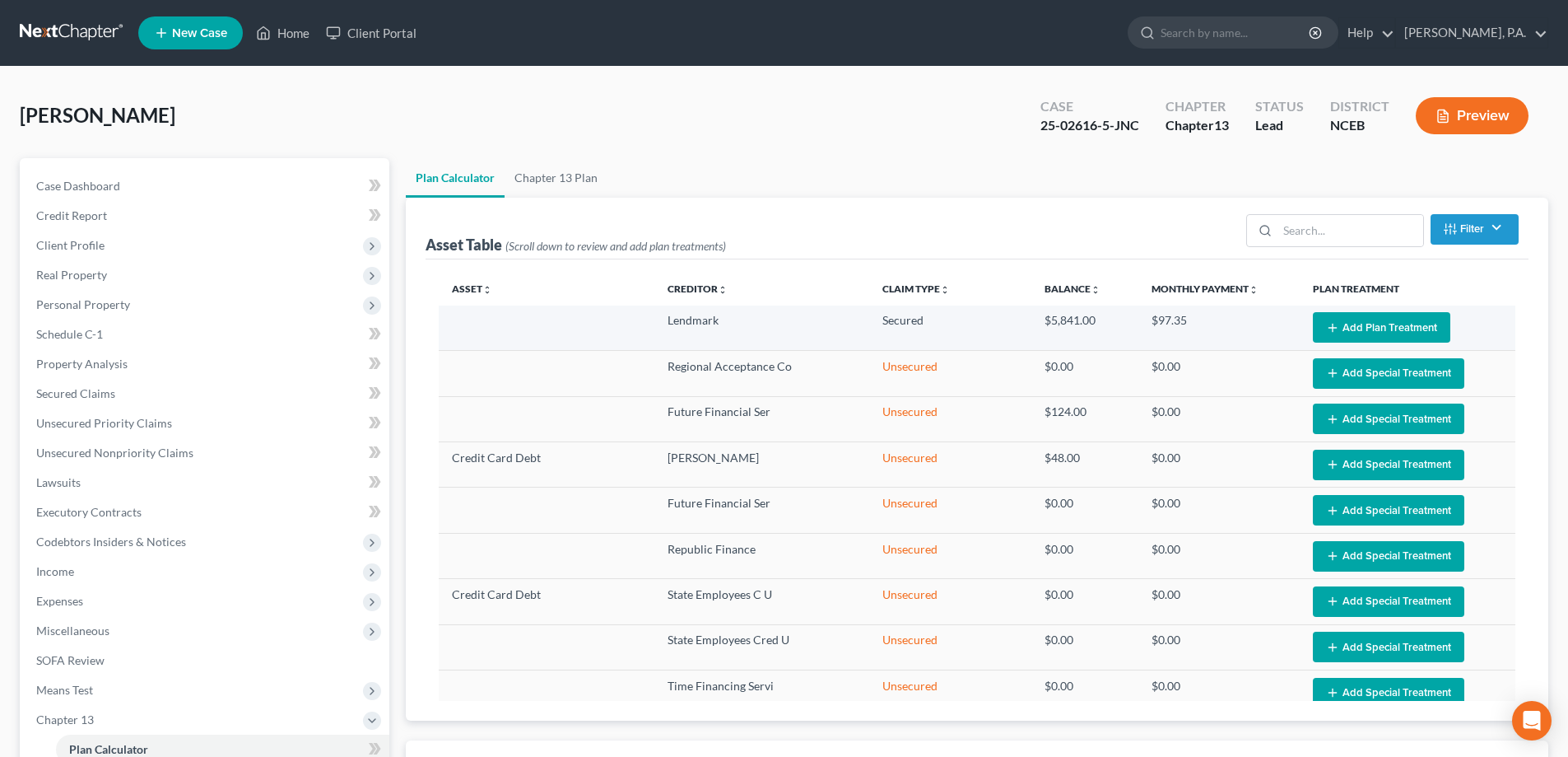
click at [1339, 321] on button "Add Plan Treatment" at bounding box center [1382, 327] width 138 height 30
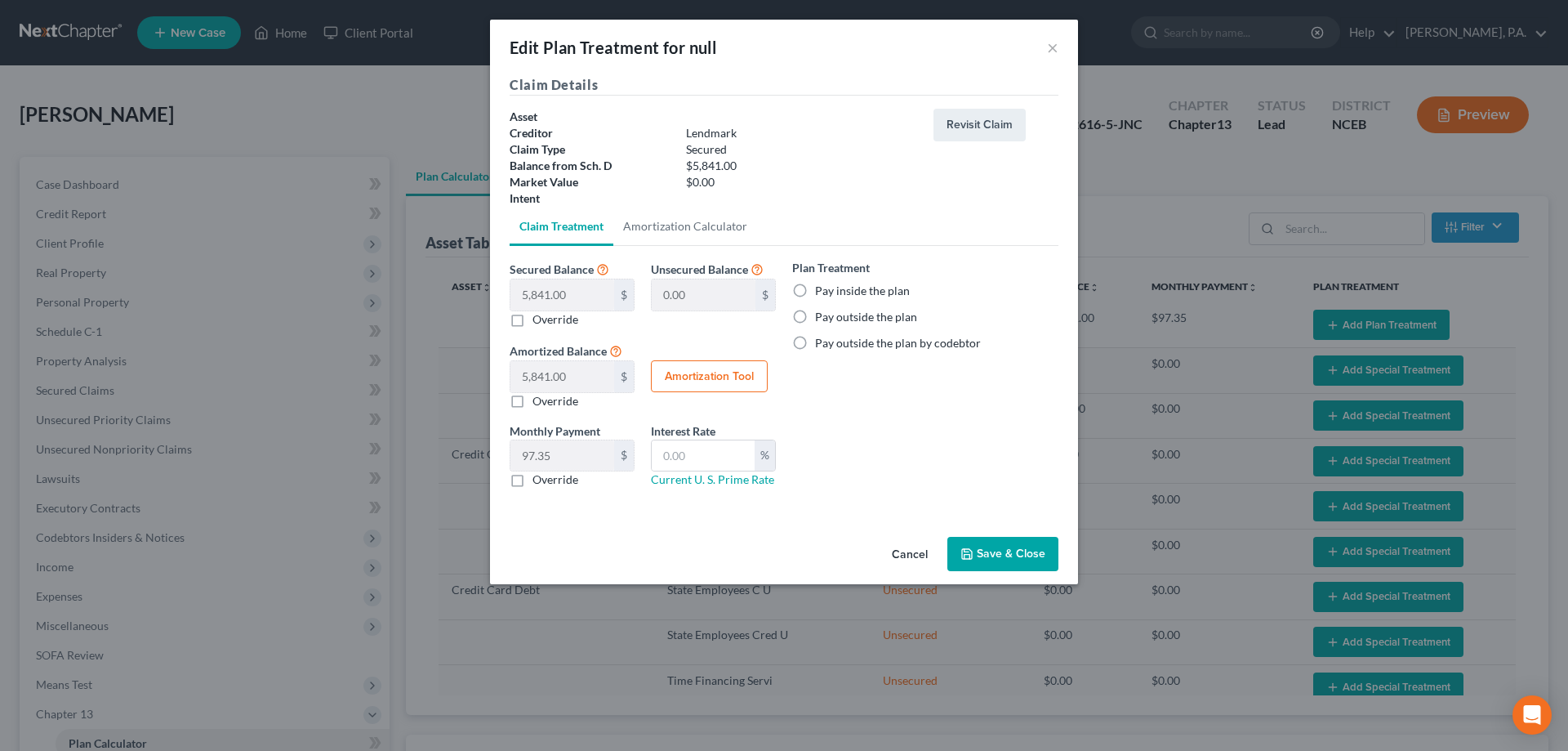
click at [923, 548] on button "Cancel" at bounding box center [909, 555] width 62 height 33
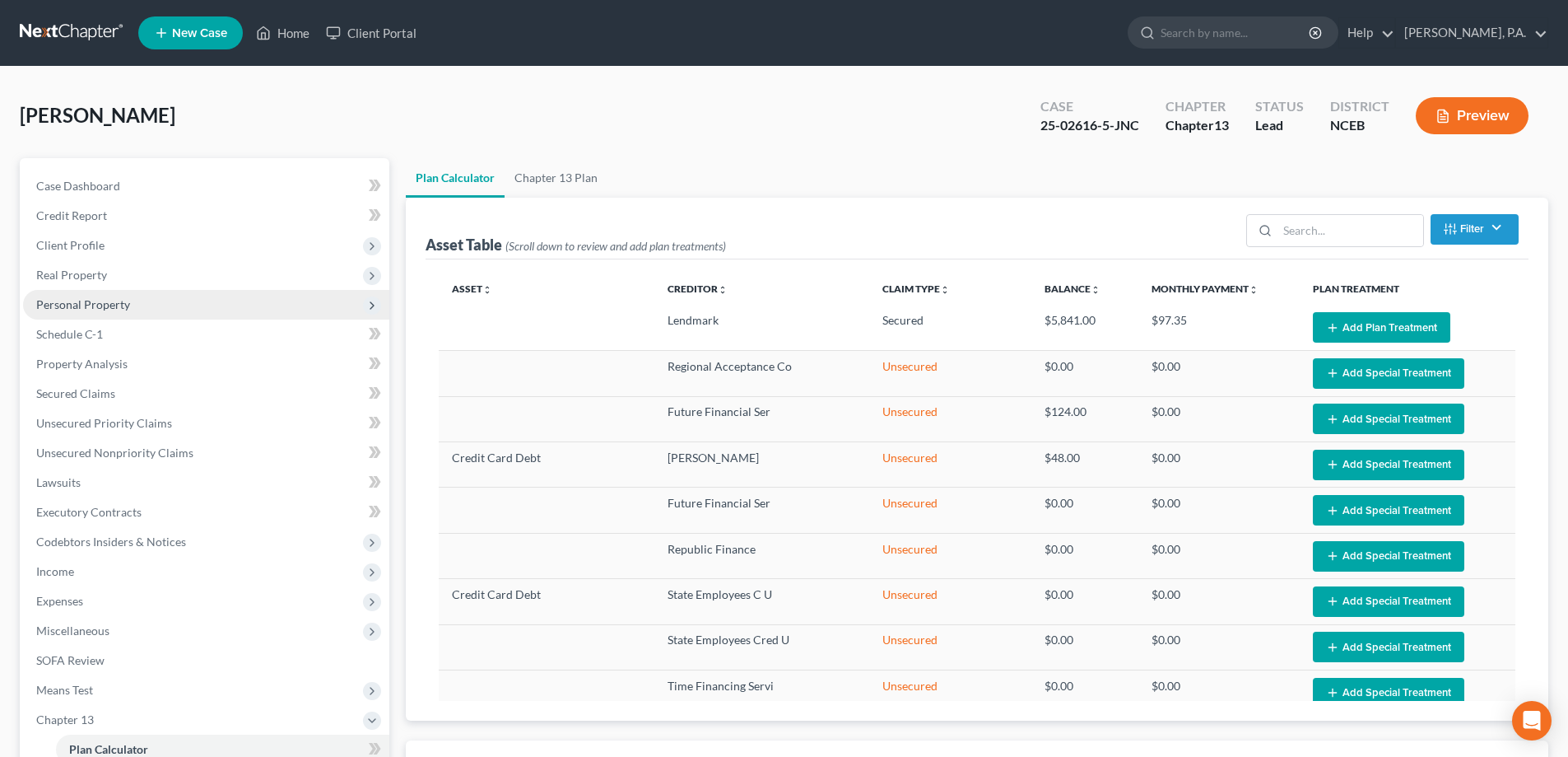
click at [178, 303] on span "Personal Property" at bounding box center [206, 304] width 367 height 29
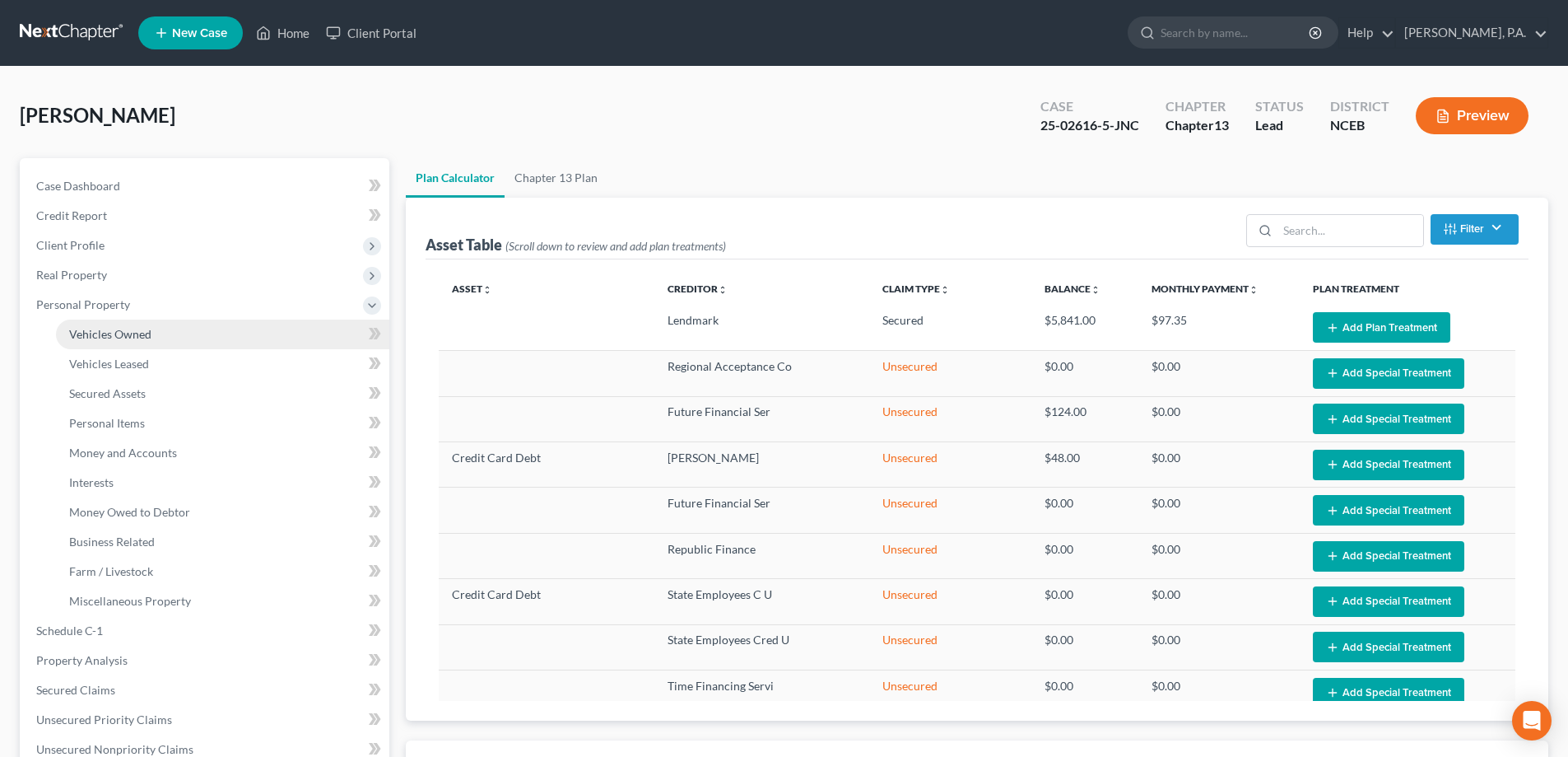
click at [184, 327] on link "Vehicles Owned" at bounding box center [222, 334] width 333 height 29
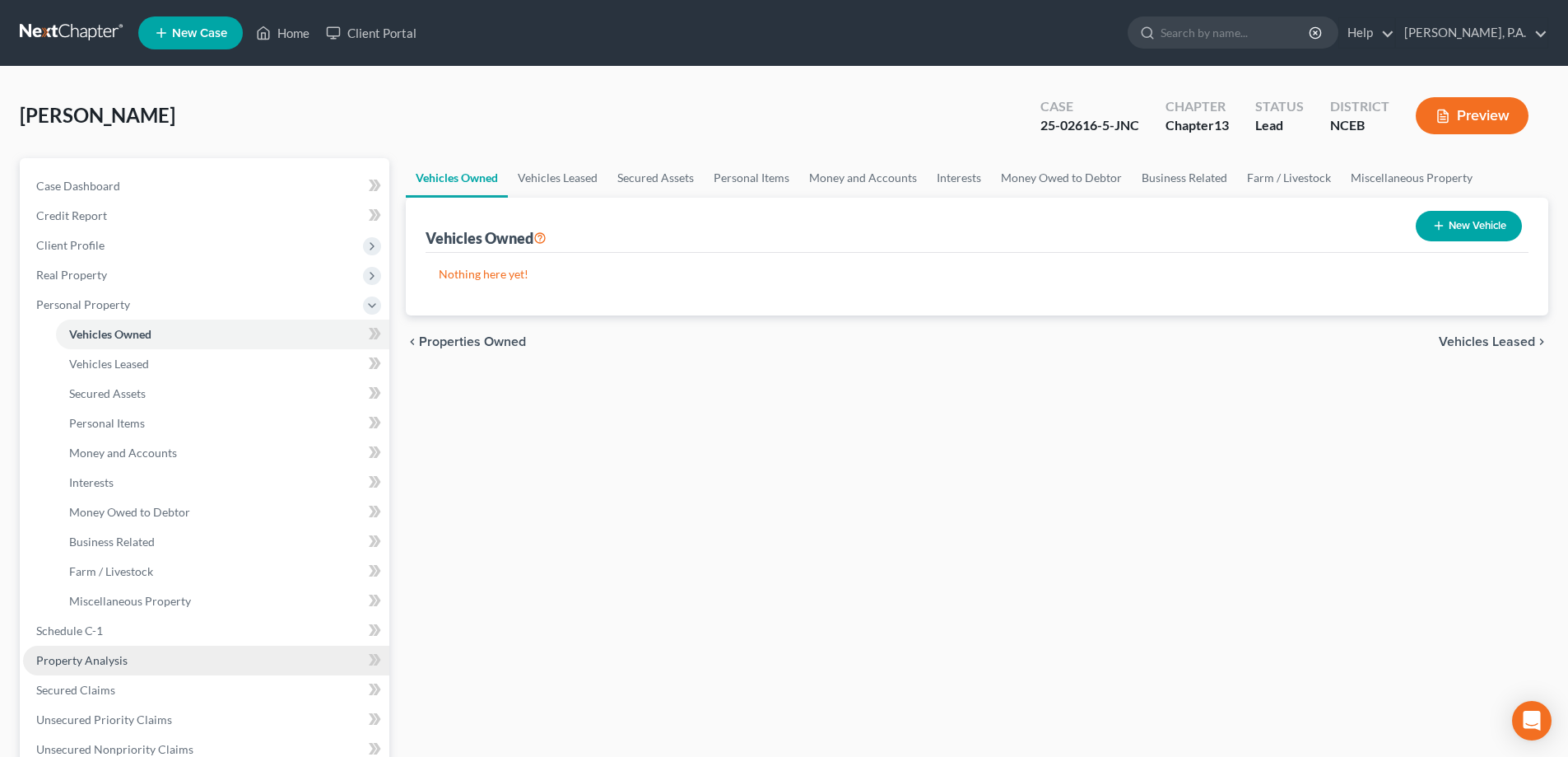
click at [335, 657] on link "Property Analysis" at bounding box center [206, 661] width 367 height 29
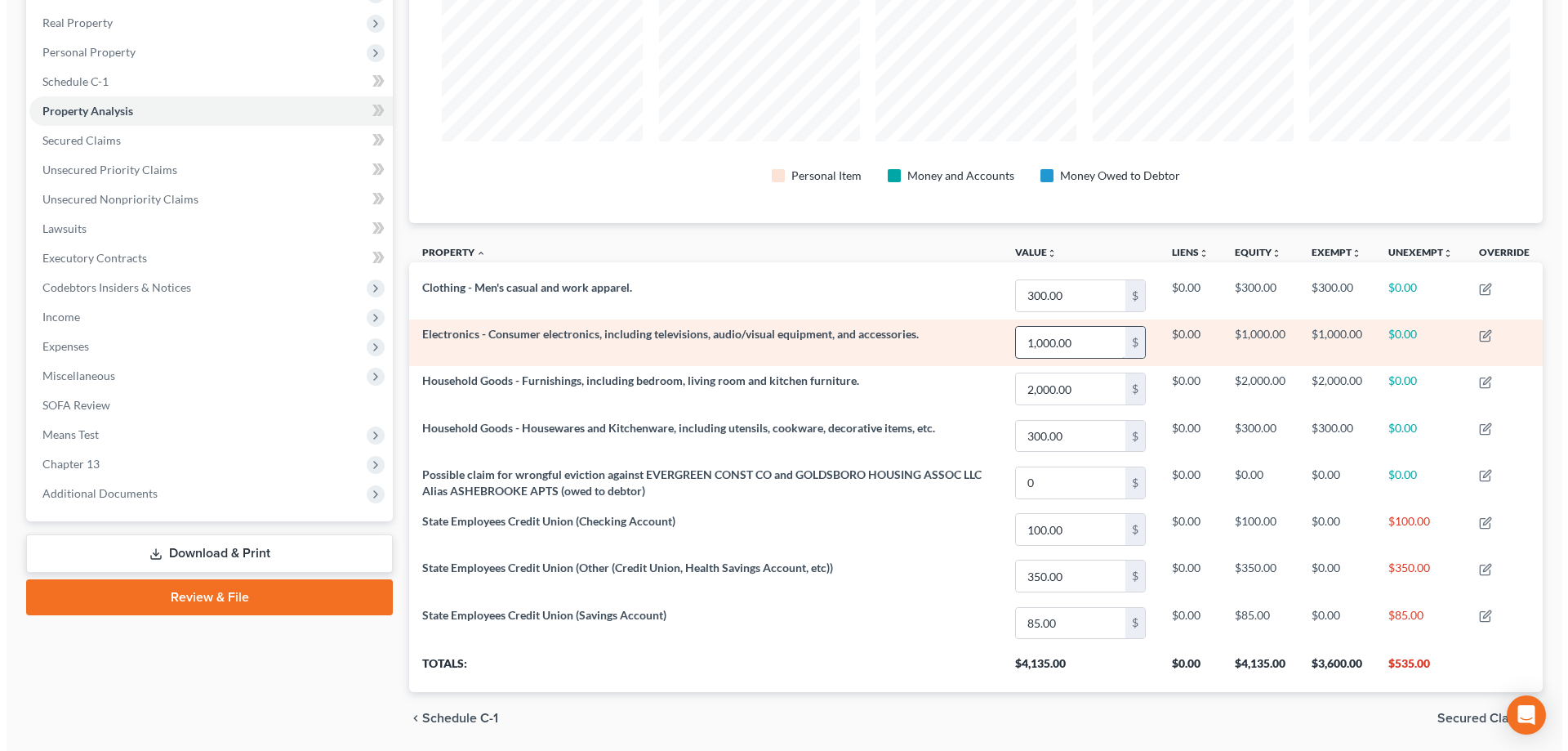
scroll to position [305, 0]
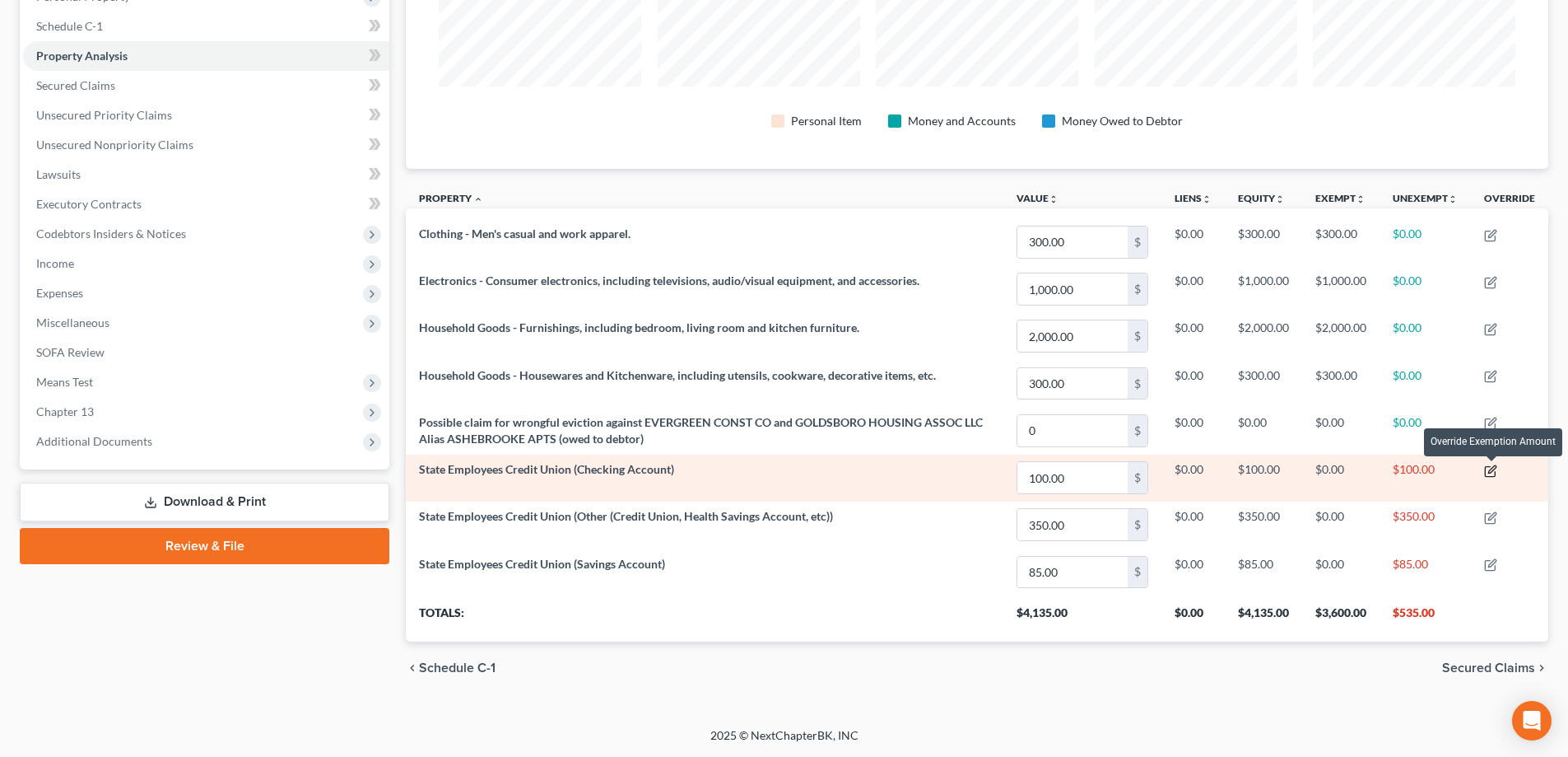
click at [1497, 470] on icon "button" at bounding box center [1491, 470] width 13 height 13
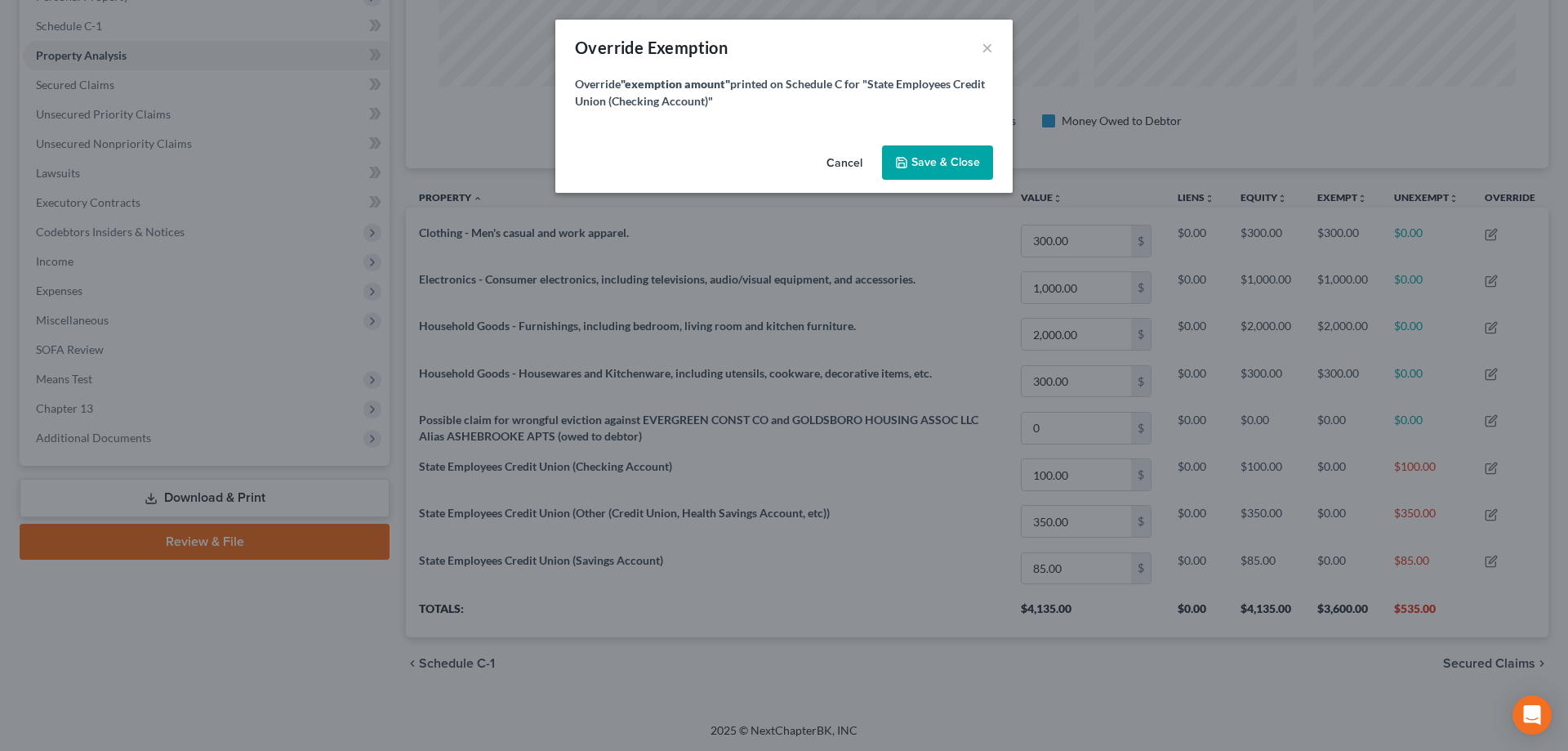
click at [843, 157] on button "Cancel" at bounding box center [845, 163] width 62 height 33
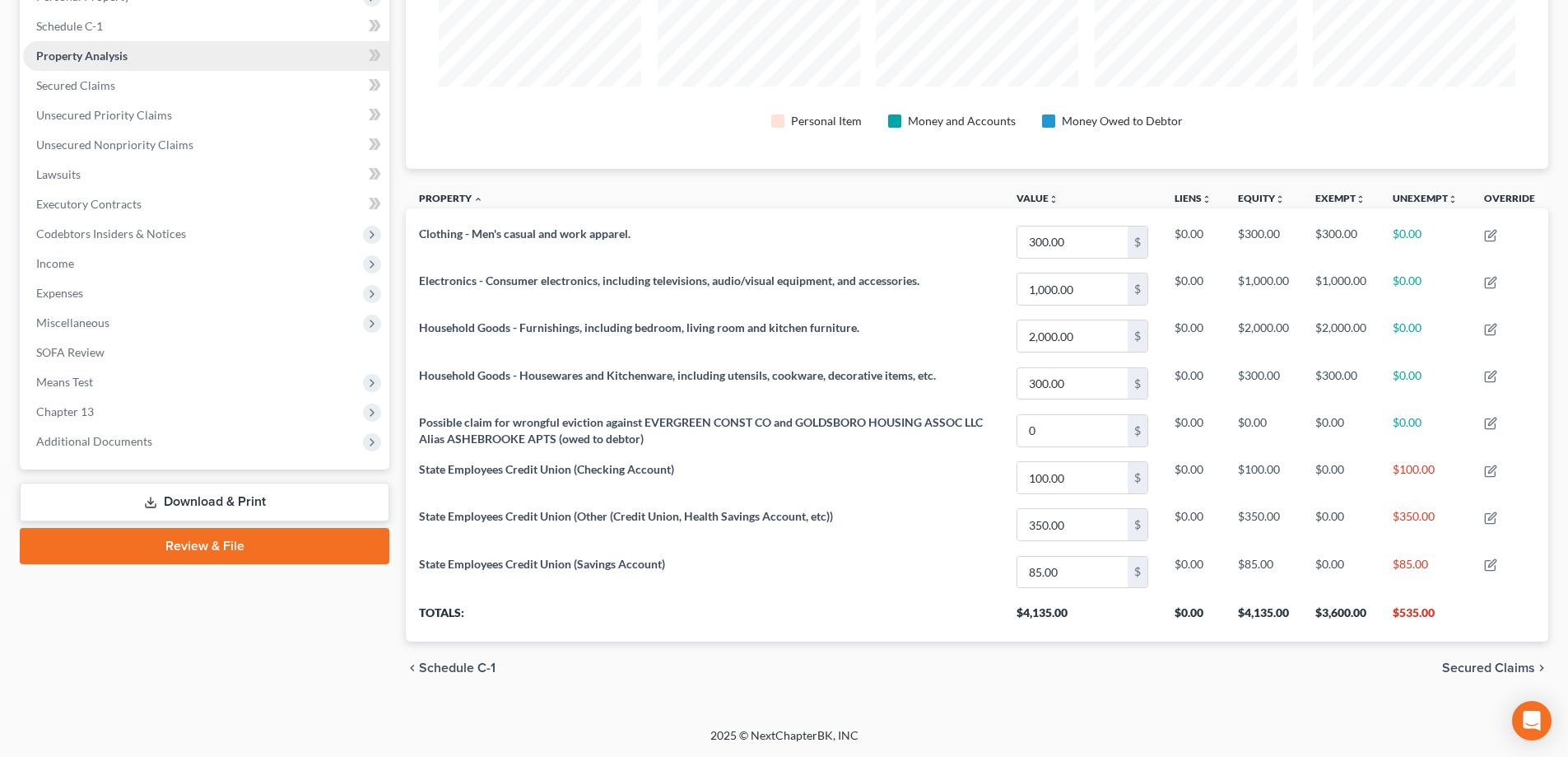
click at [164, 67] on link "Property Analysis" at bounding box center [206, 56] width 367 height 29
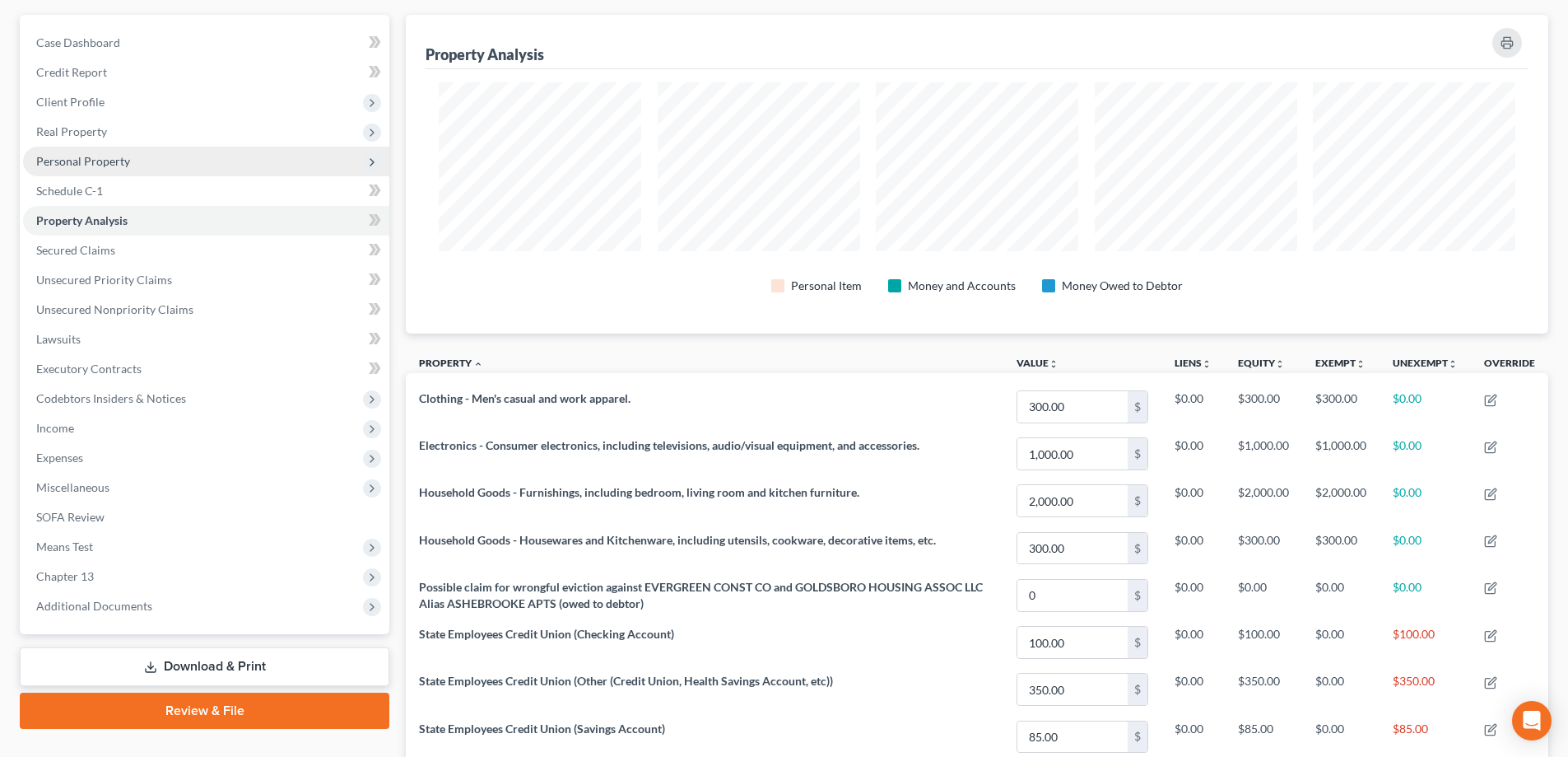
click at [231, 156] on span "Personal Property" at bounding box center [206, 162] width 367 height 29
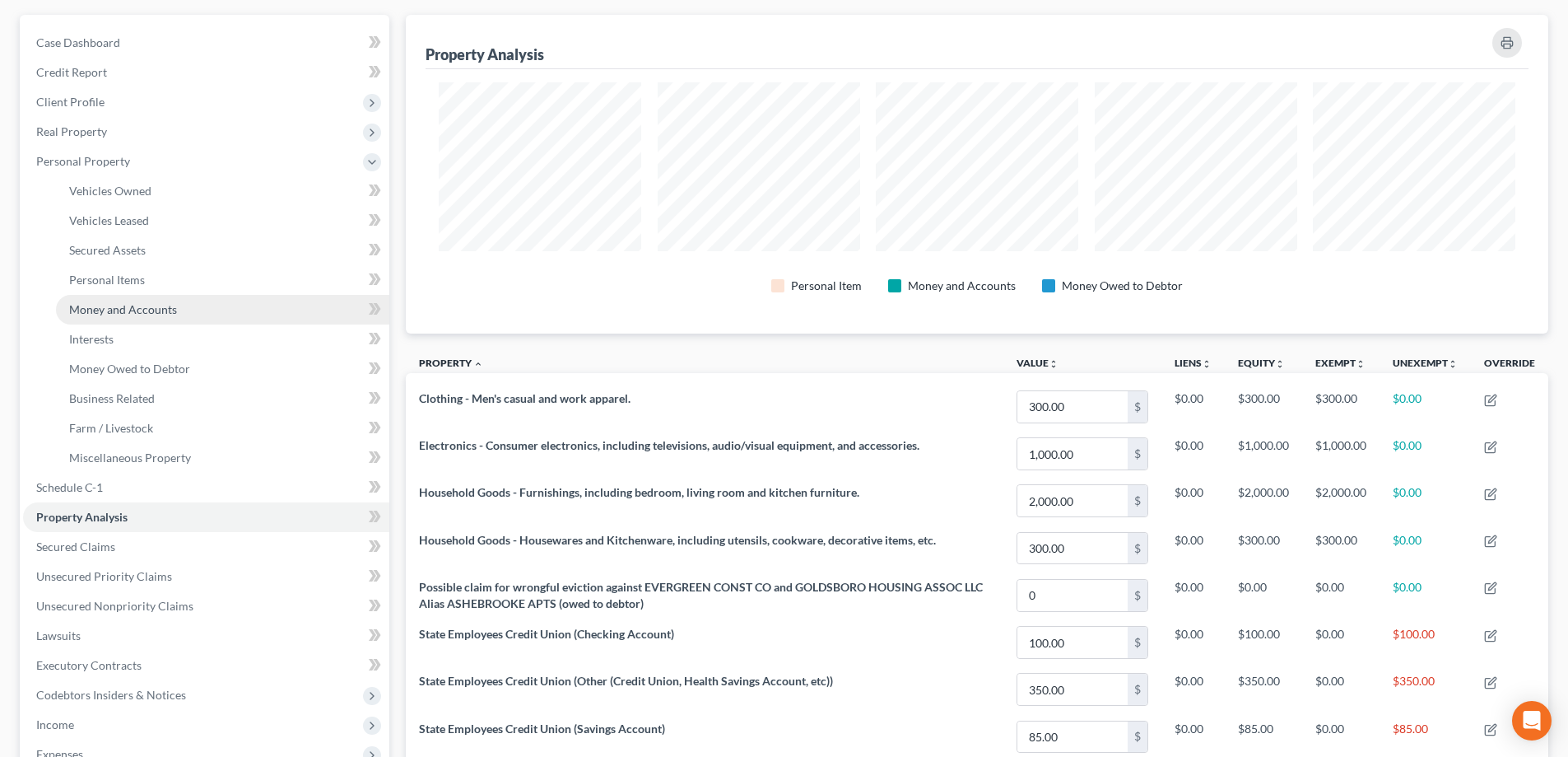
click at [238, 314] on link "Money and Accounts" at bounding box center [222, 310] width 333 height 29
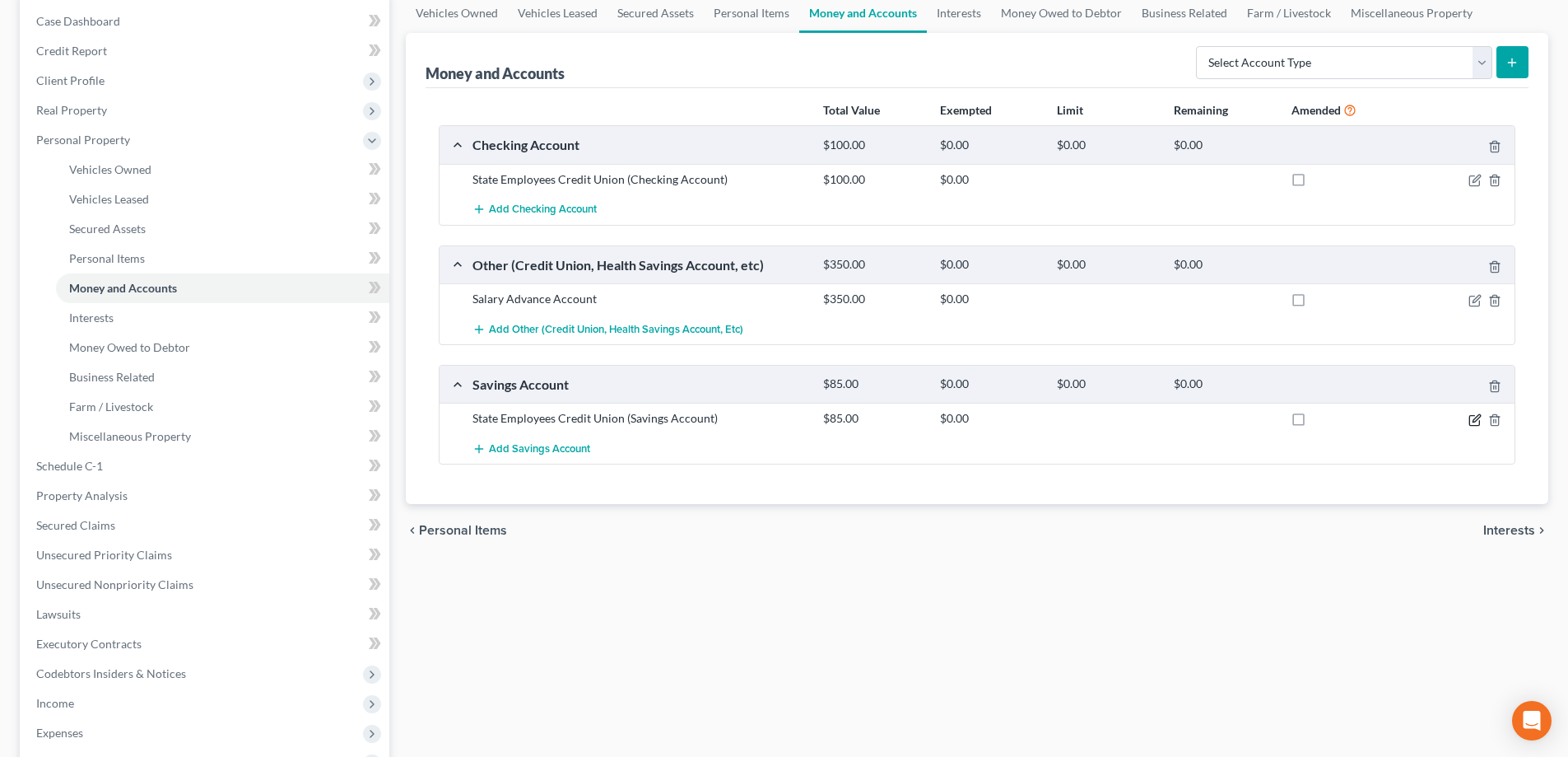
click at [1475, 419] on icon "button" at bounding box center [1475, 420] width 13 height 13
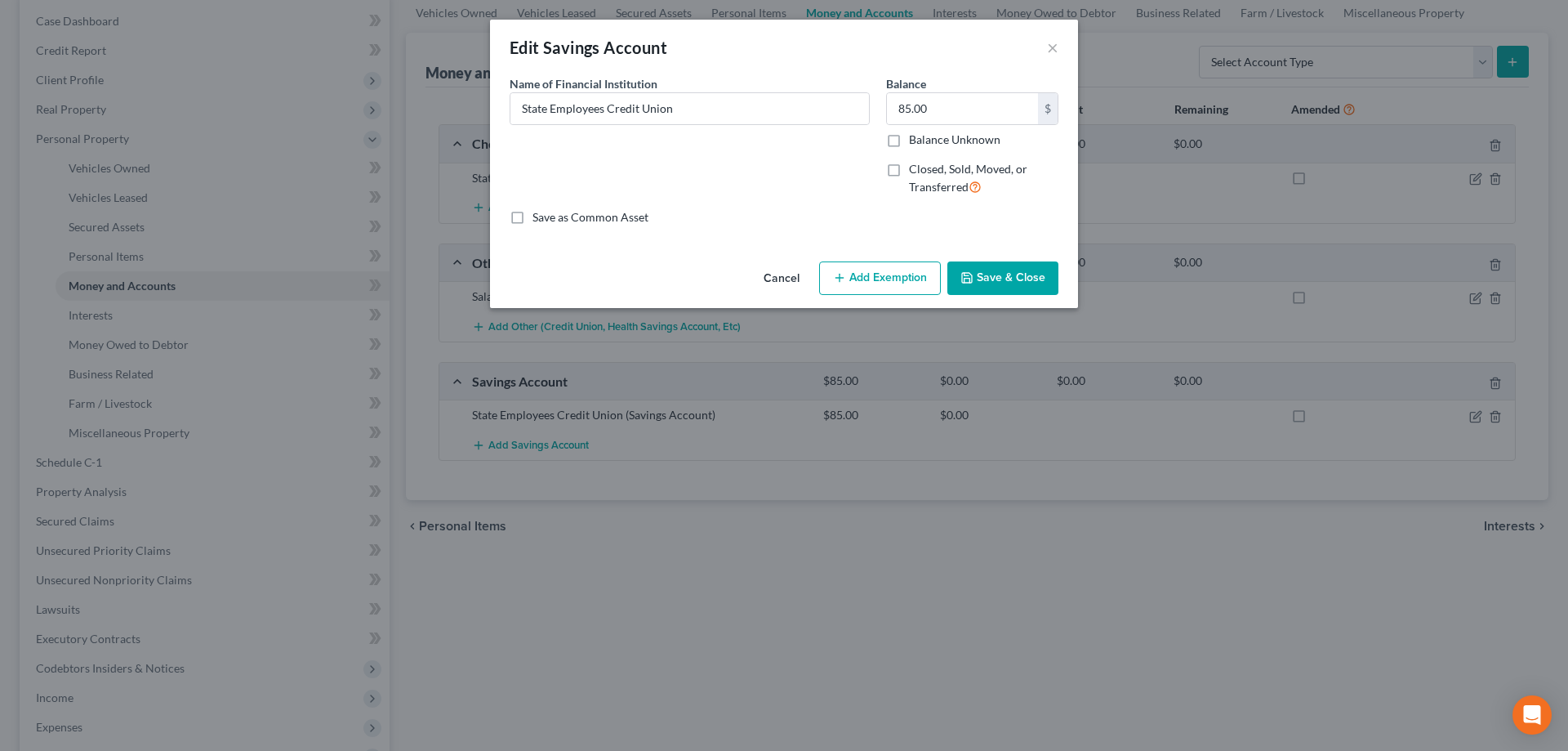
click at [884, 290] on button "Add Exemption" at bounding box center [880, 279] width 122 height 35
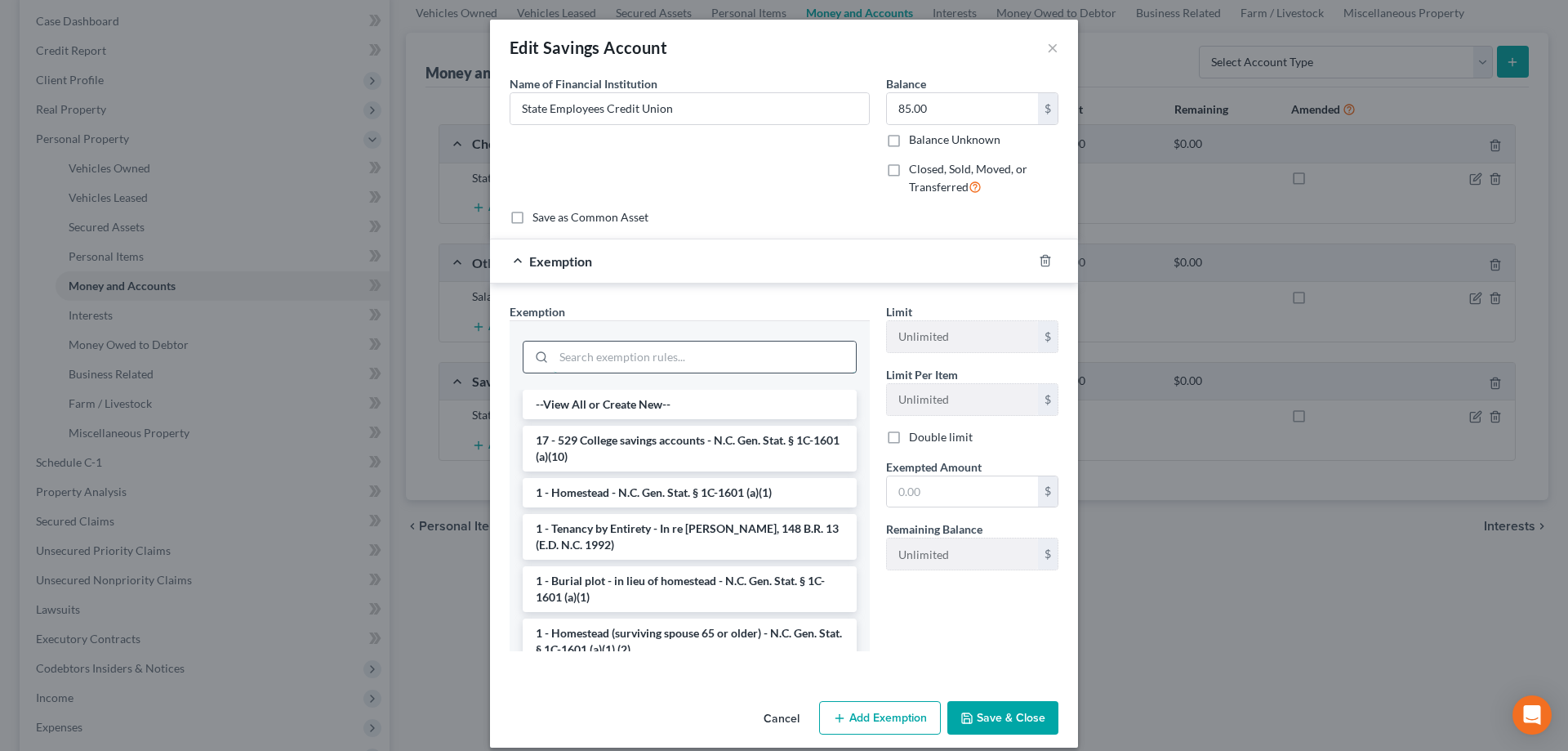
click at [785, 352] on input "search" at bounding box center [705, 357] width 302 height 31
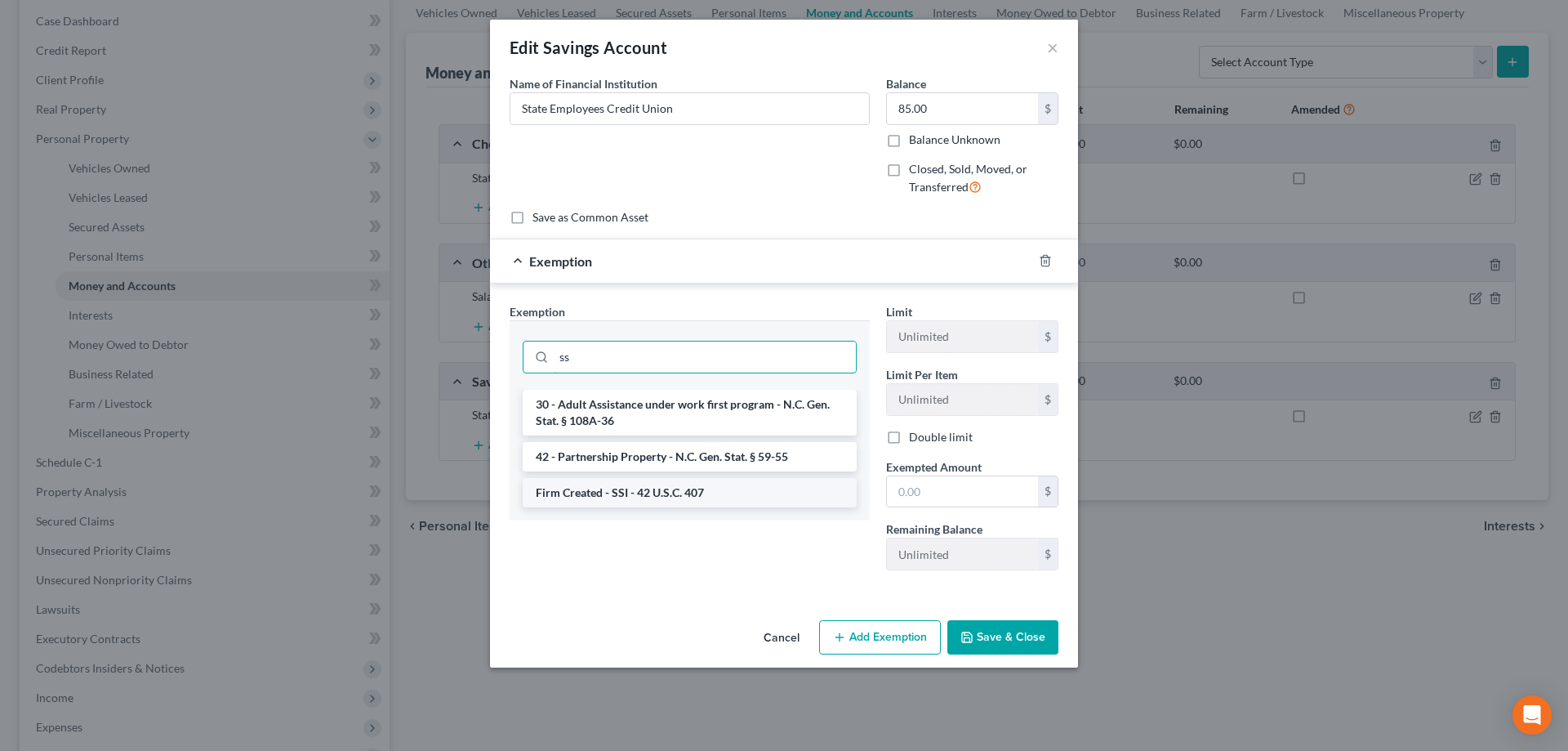
type input "ss"
click at [742, 491] on li "Firm Created - SSI - 42 U.S.C. 407" at bounding box center [690, 492] width 334 height 29
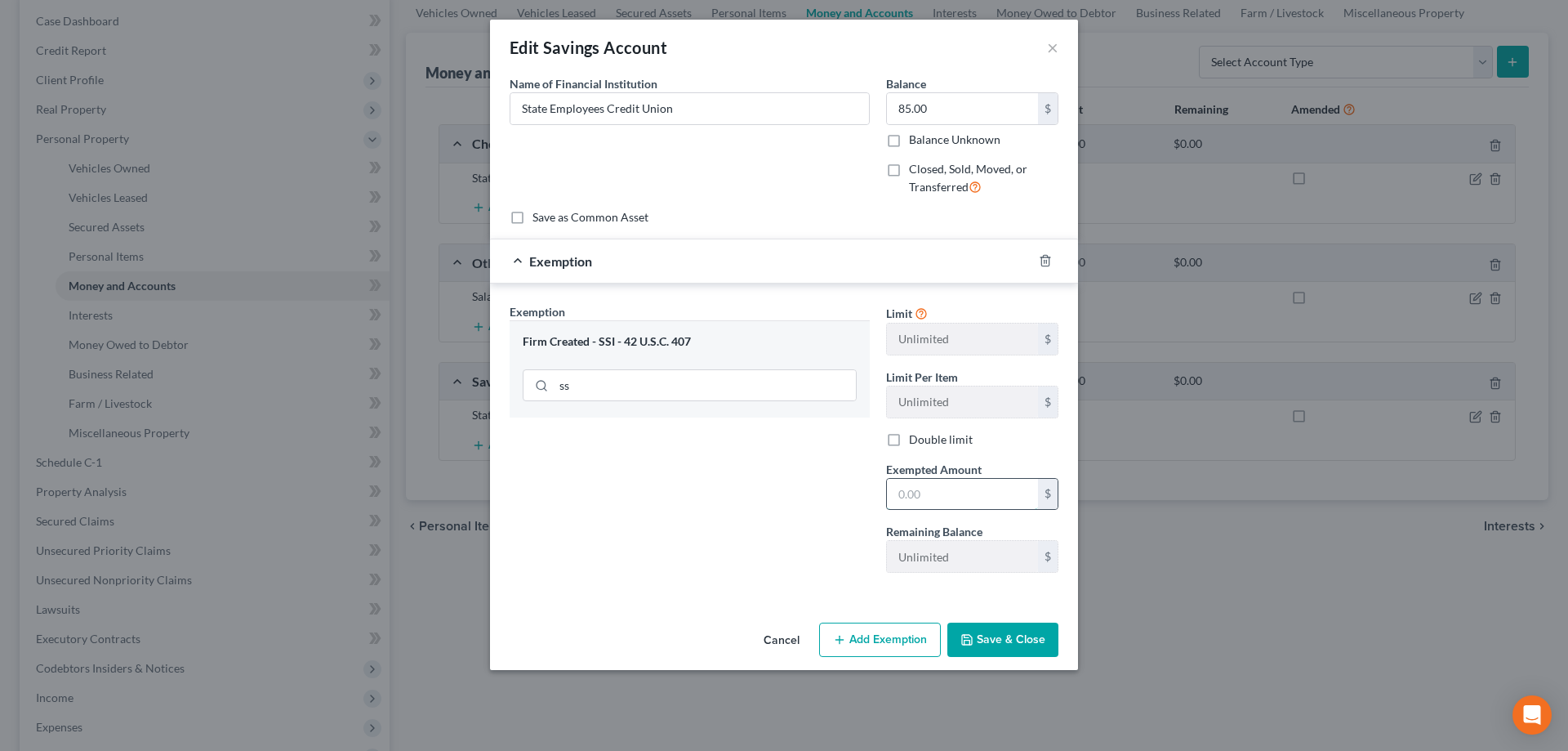
click at [935, 492] on input "text" at bounding box center [962, 494] width 151 height 31
type input "85"
click at [1021, 642] on button "Save & Close" at bounding box center [1002, 640] width 111 height 35
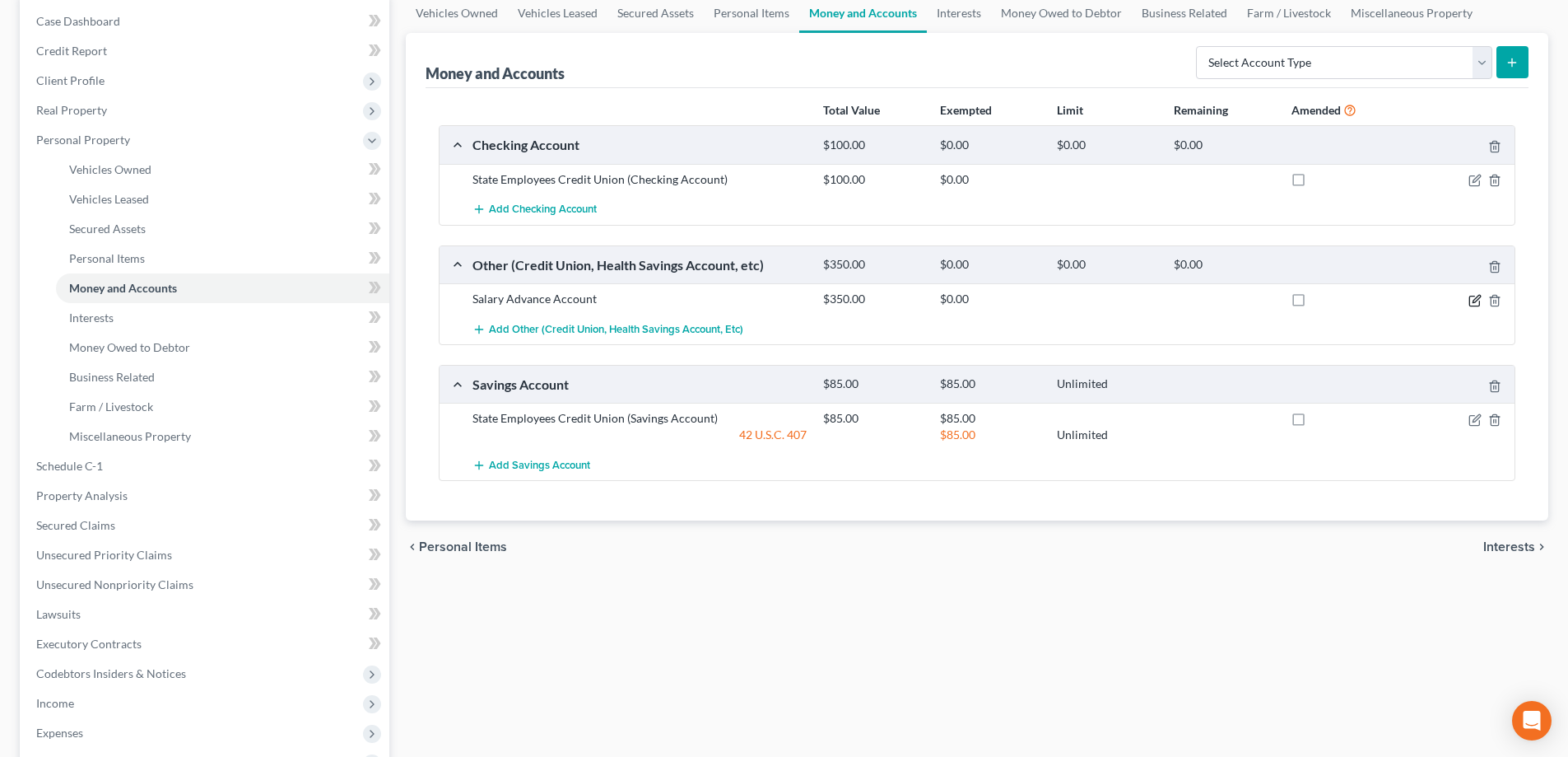
click at [1475, 305] on icon "button" at bounding box center [1475, 300] width 13 height 13
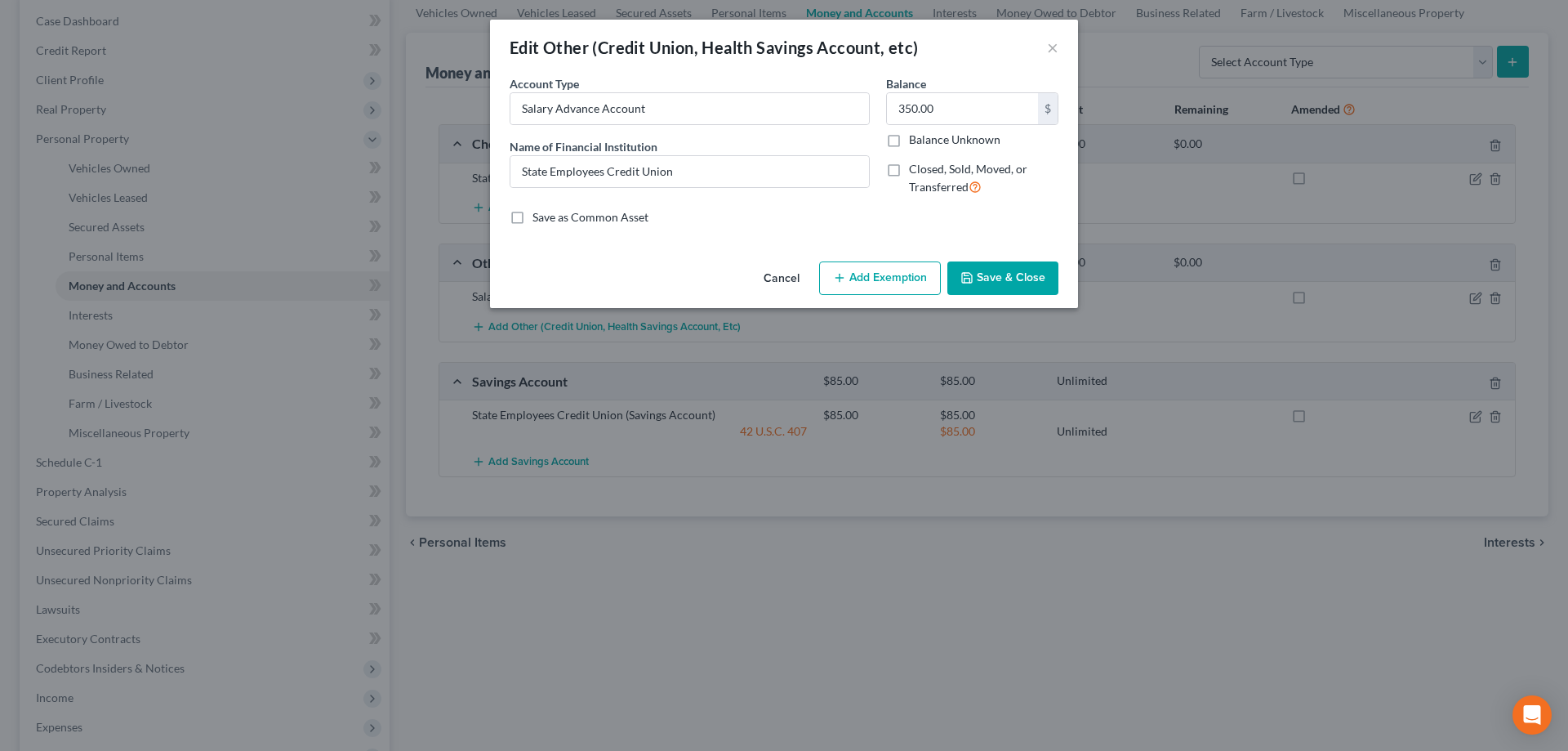
click at [876, 272] on button "Add Exemption" at bounding box center [880, 279] width 122 height 35
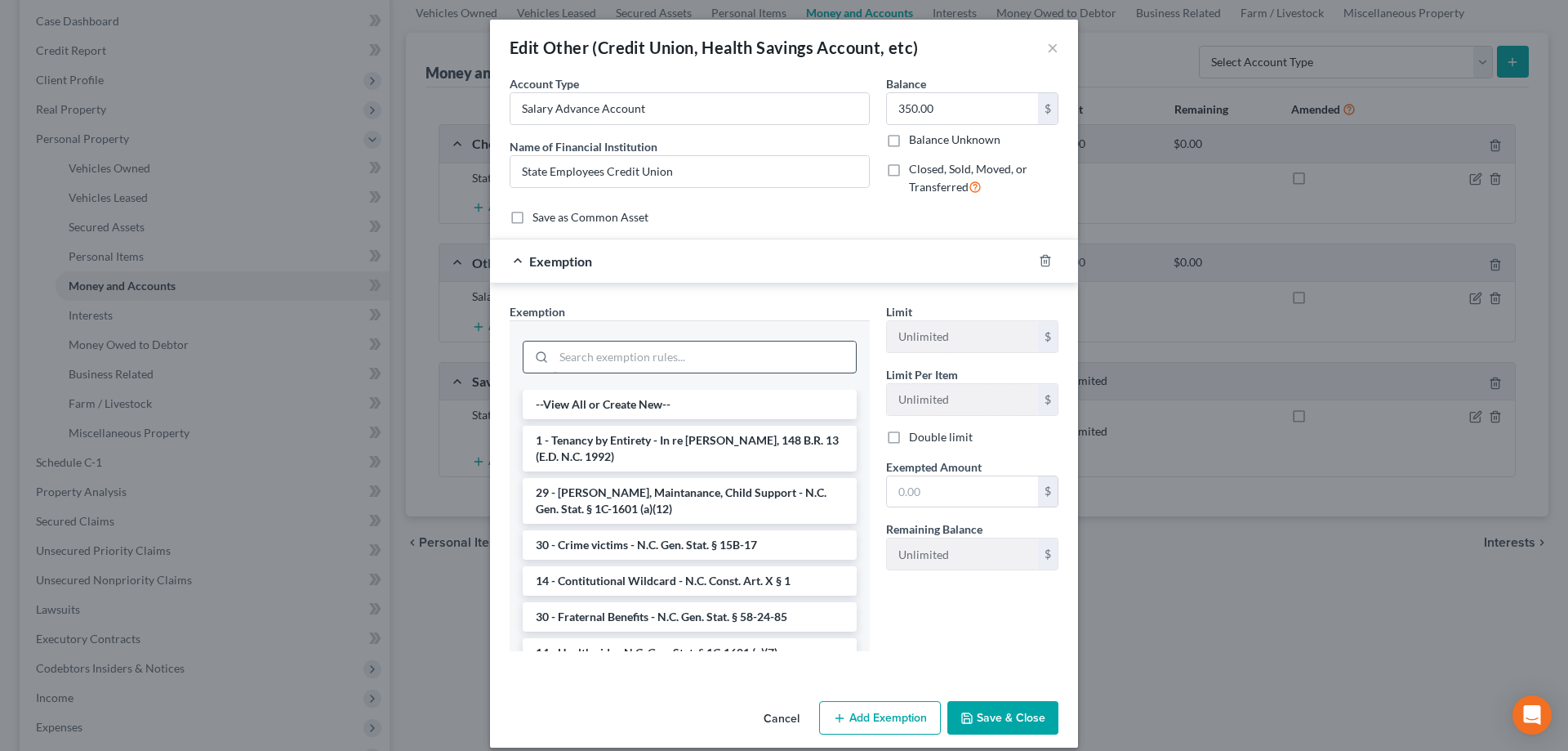
click at [801, 358] on input "search" at bounding box center [705, 357] width 302 height 31
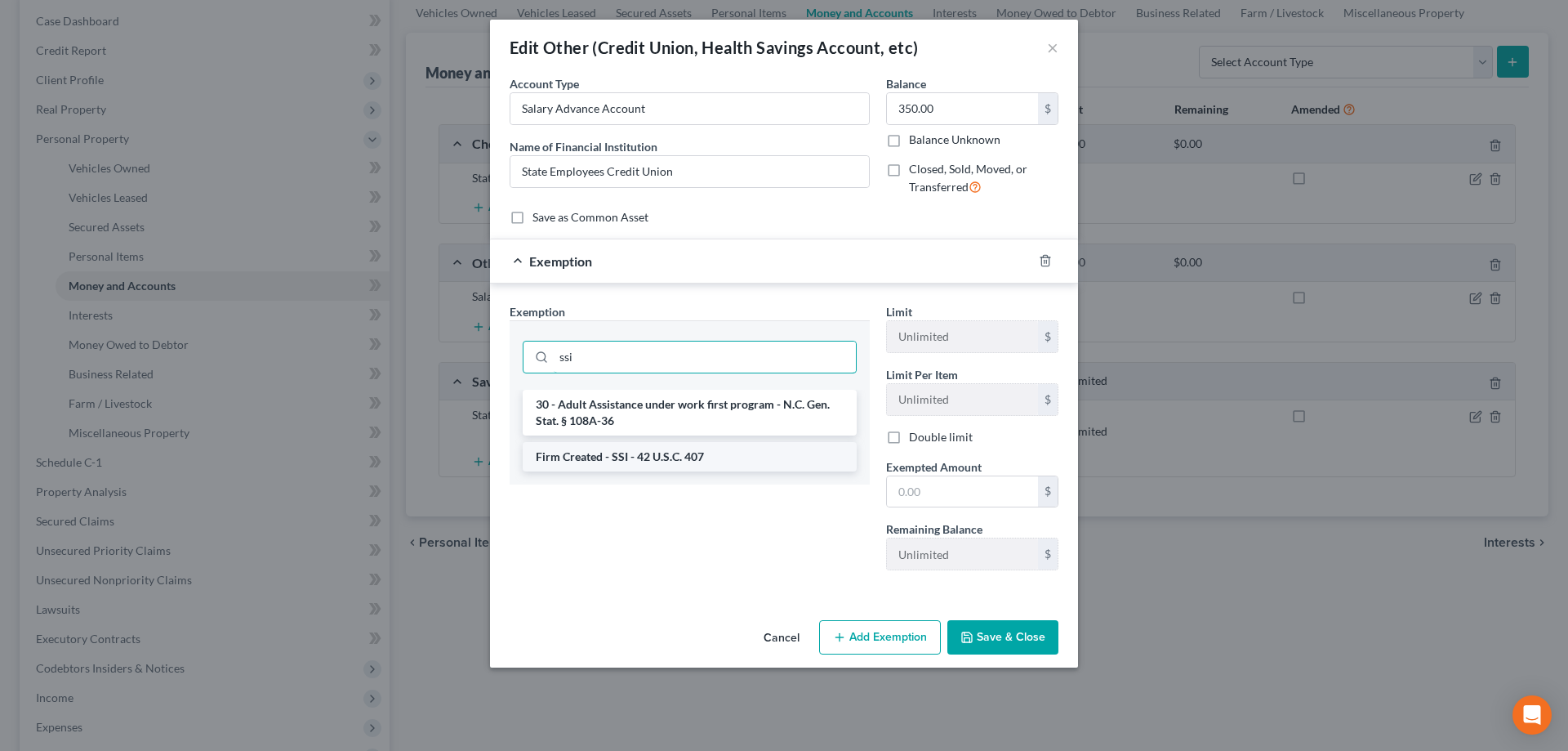
type input "ssi"
click at [825, 459] on li "Firm Created - SSI - 42 U.S.C. 407" at bounding box center [690, 457] width 334 height 29
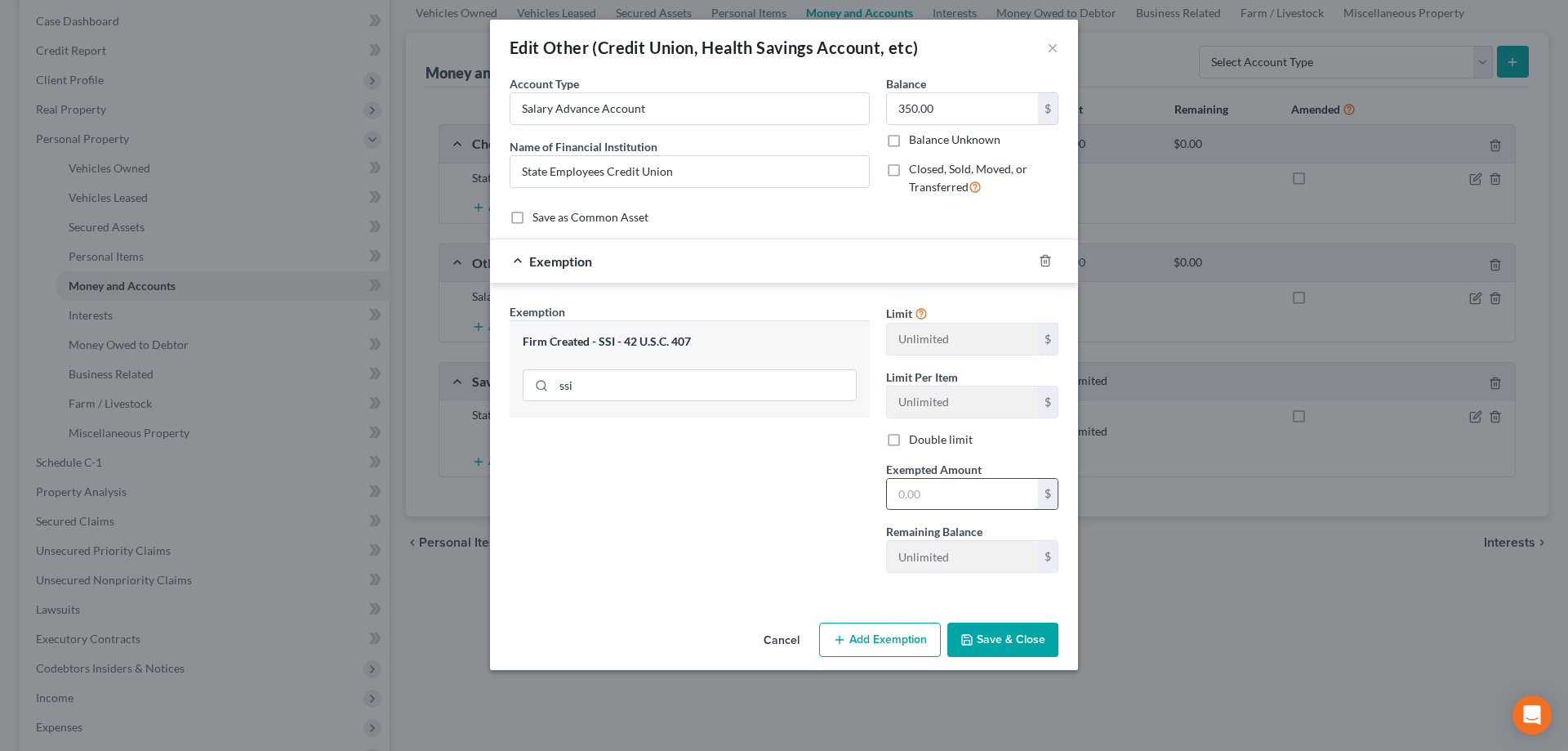
click at [939, 489] on input "text" at bounding box center [962, 494] width 151 height 31
type input "350"
click at [1002, 643] on button "Save & Close" at bounding box center [1002, 640] width 111 height 35
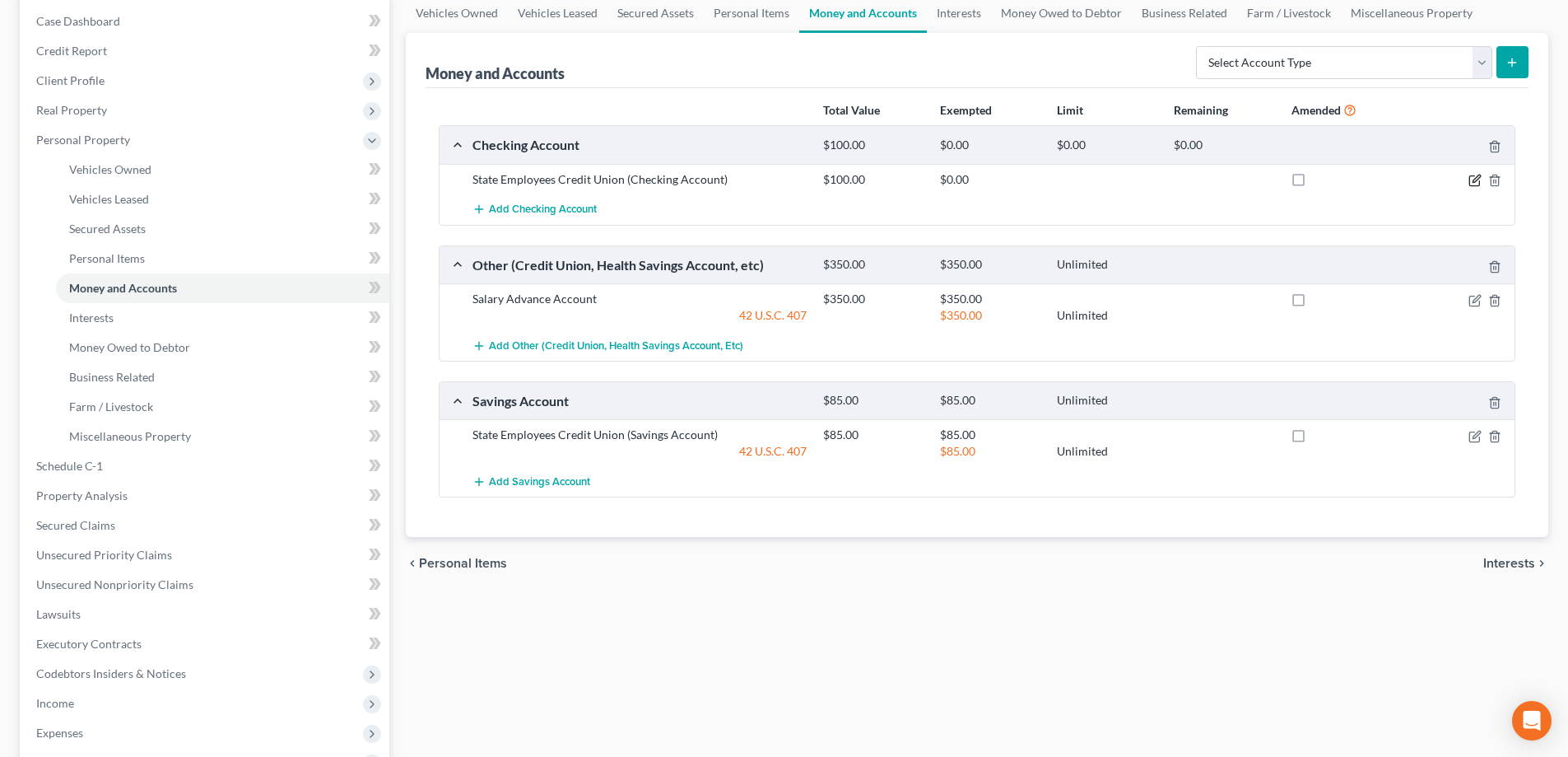
click at [1472, 179] on icon "button" at bounding box center [1475, 180] width 13 height 13
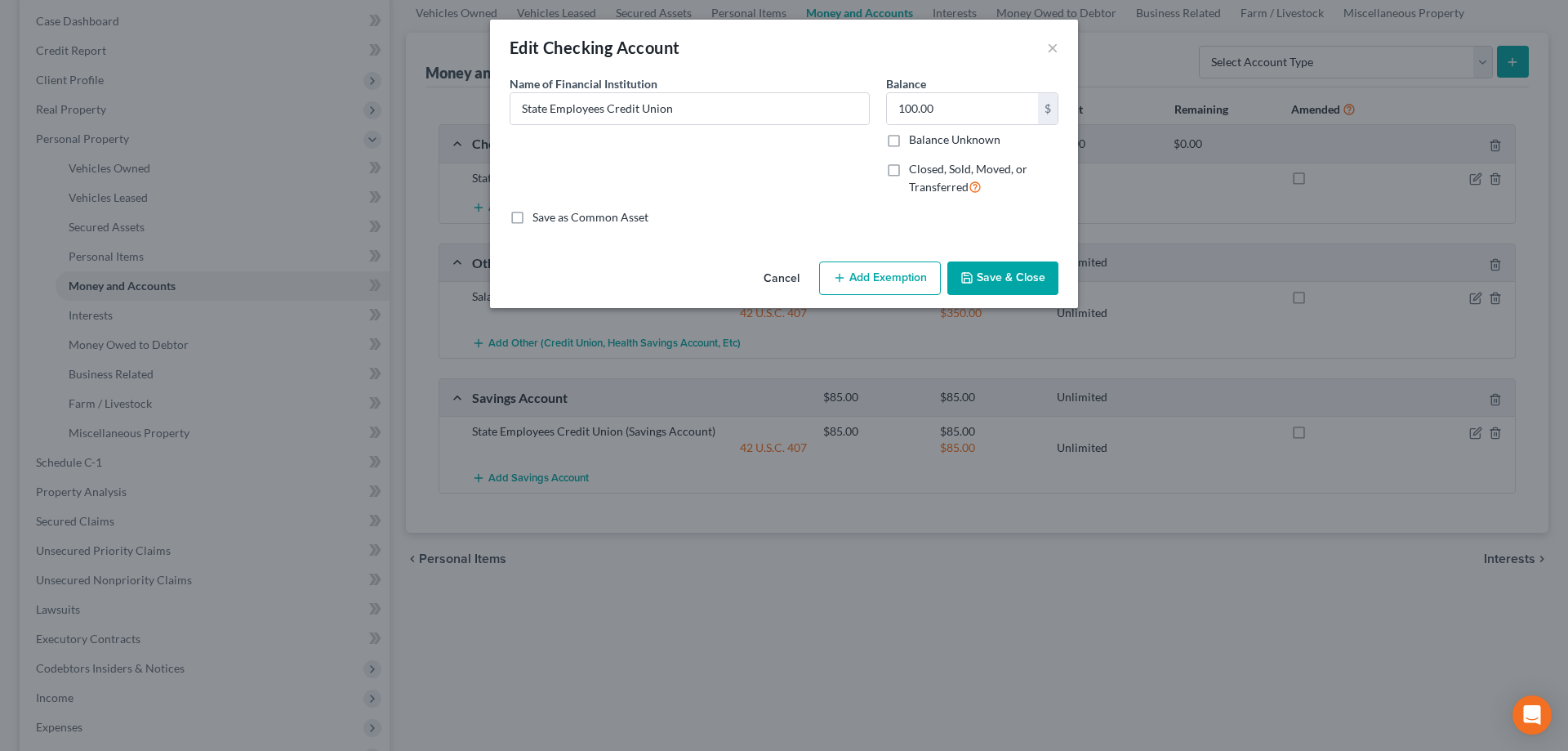
click at [845, 281] on icon "button" at bounding box center [839, 278] width 13 height 13
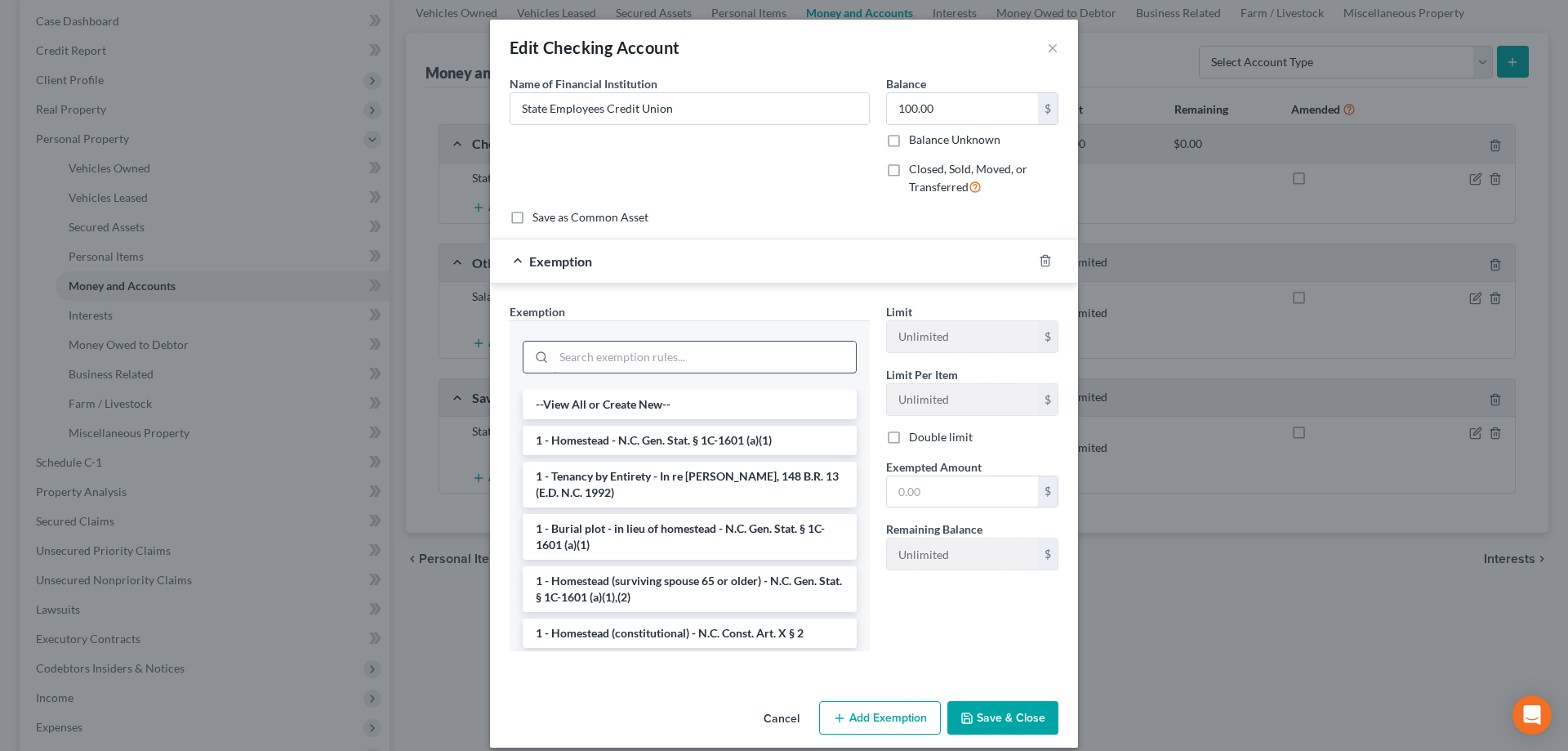
click at [671, 358] on input "search" at bounding box center [705, 357] width 302 height 31
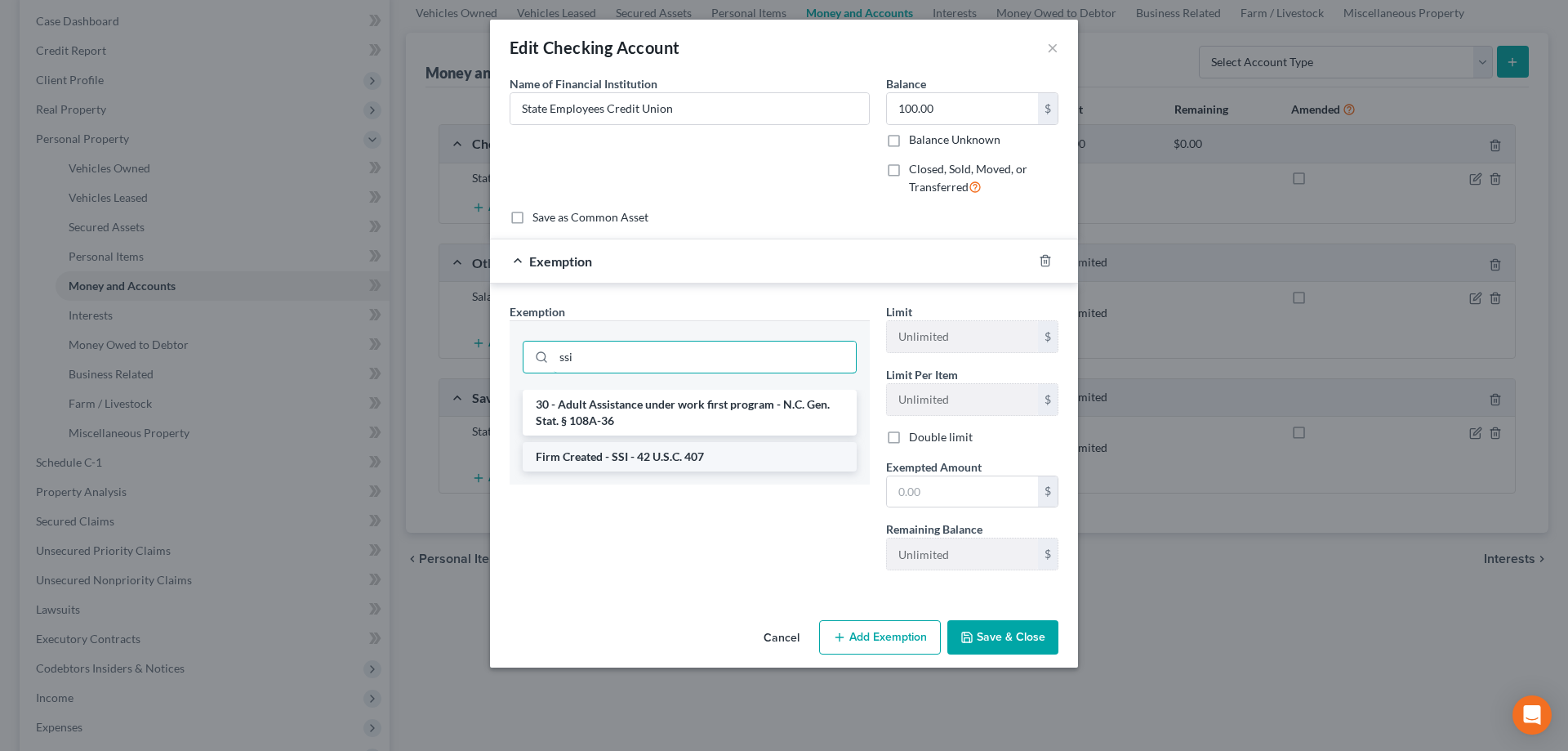
type input "ssi"
click at [686, 457] on li "Firm Created - SSI - 42 U.S.C. 407" at bounding box center [690, 457] width 334 height 29
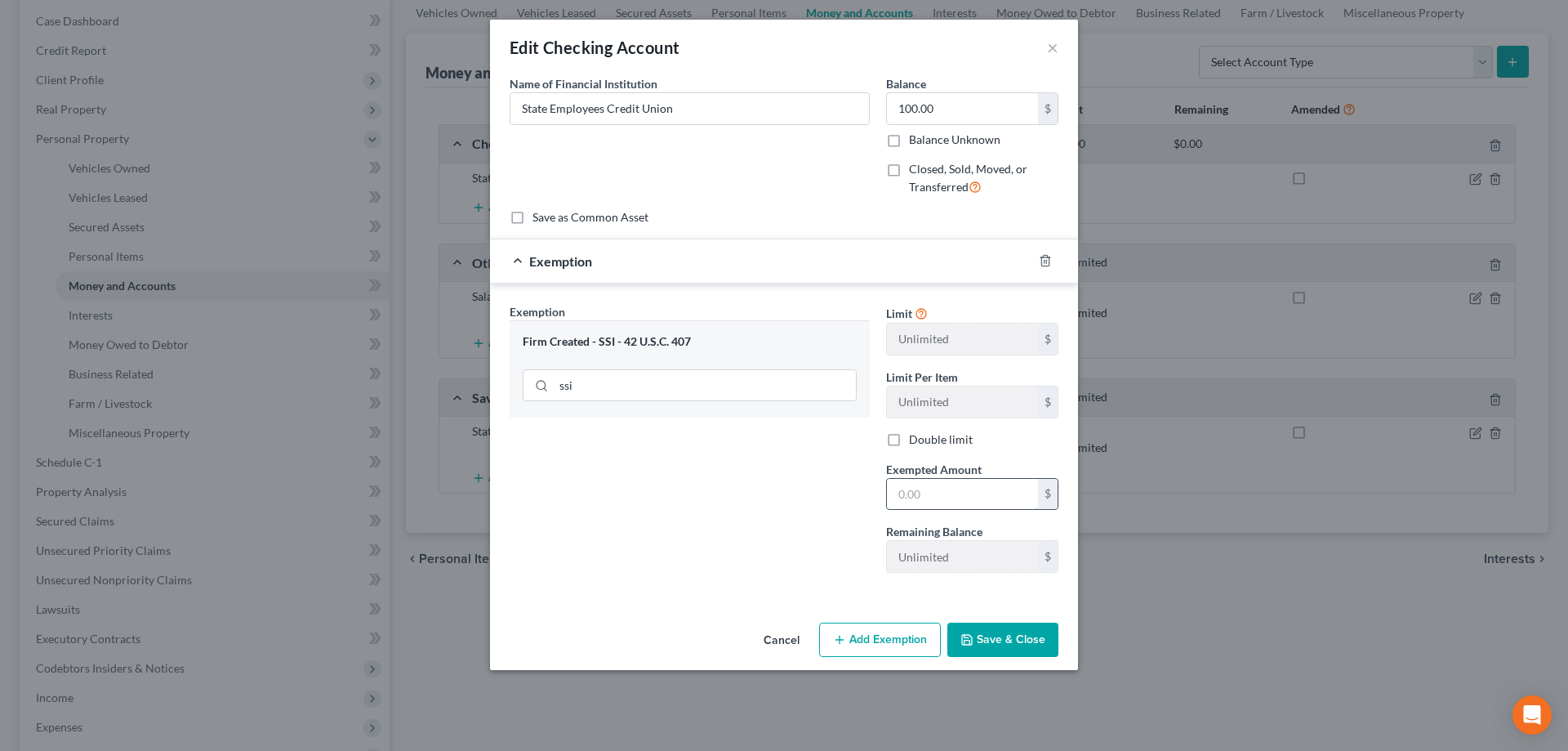
click at [939, 501] on input "text" at bounding box center [962, 494] width 151 height 31
type input "100"
click at [991, 641] on button "Save & Close" at bounding box center [1002, 640] width 111 height 35
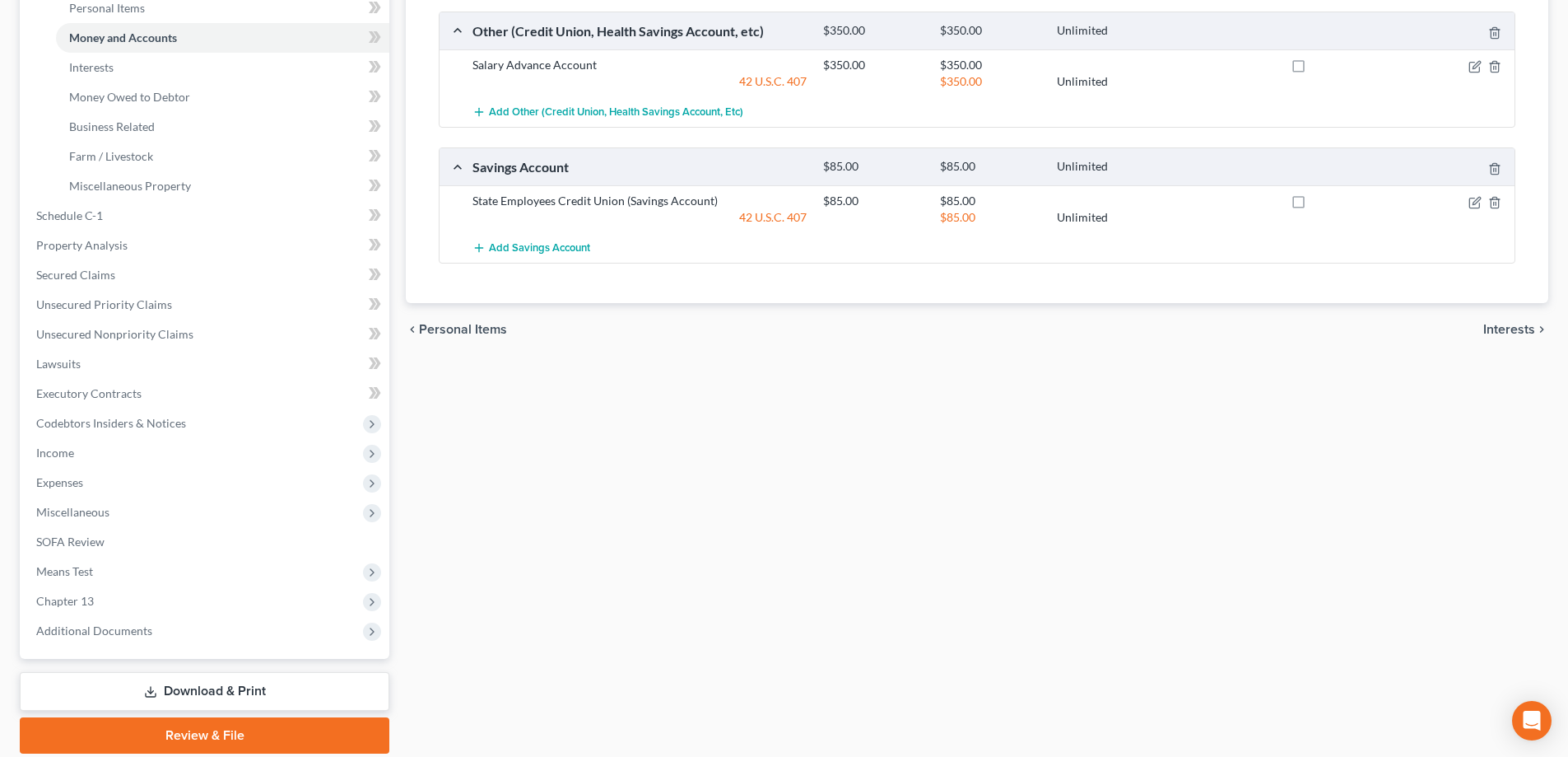
scroll to position [474, 0]
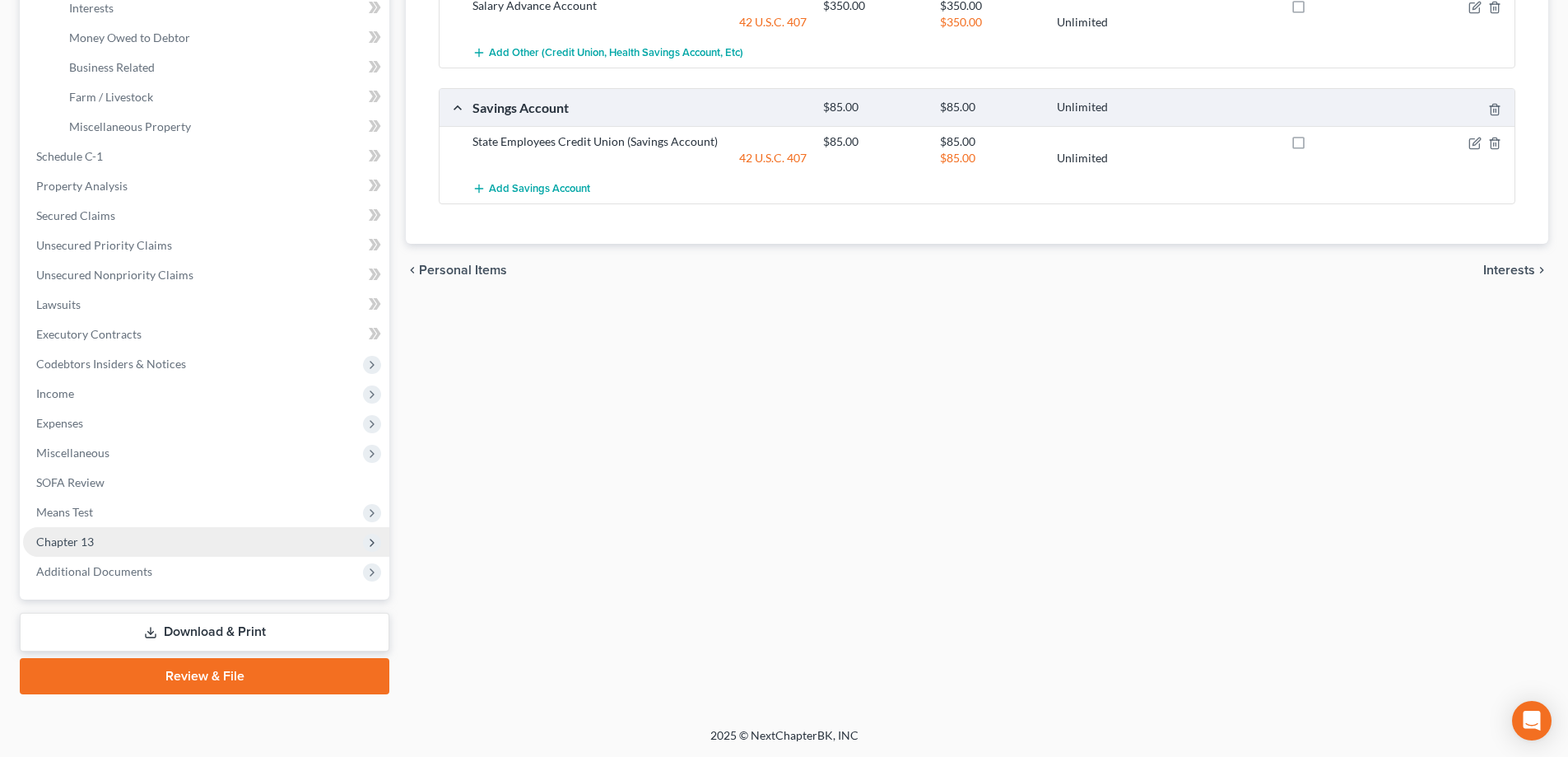
click at [265, 542] on span "Chapter 13" at bounding box center [206, 542] width 367 height 29
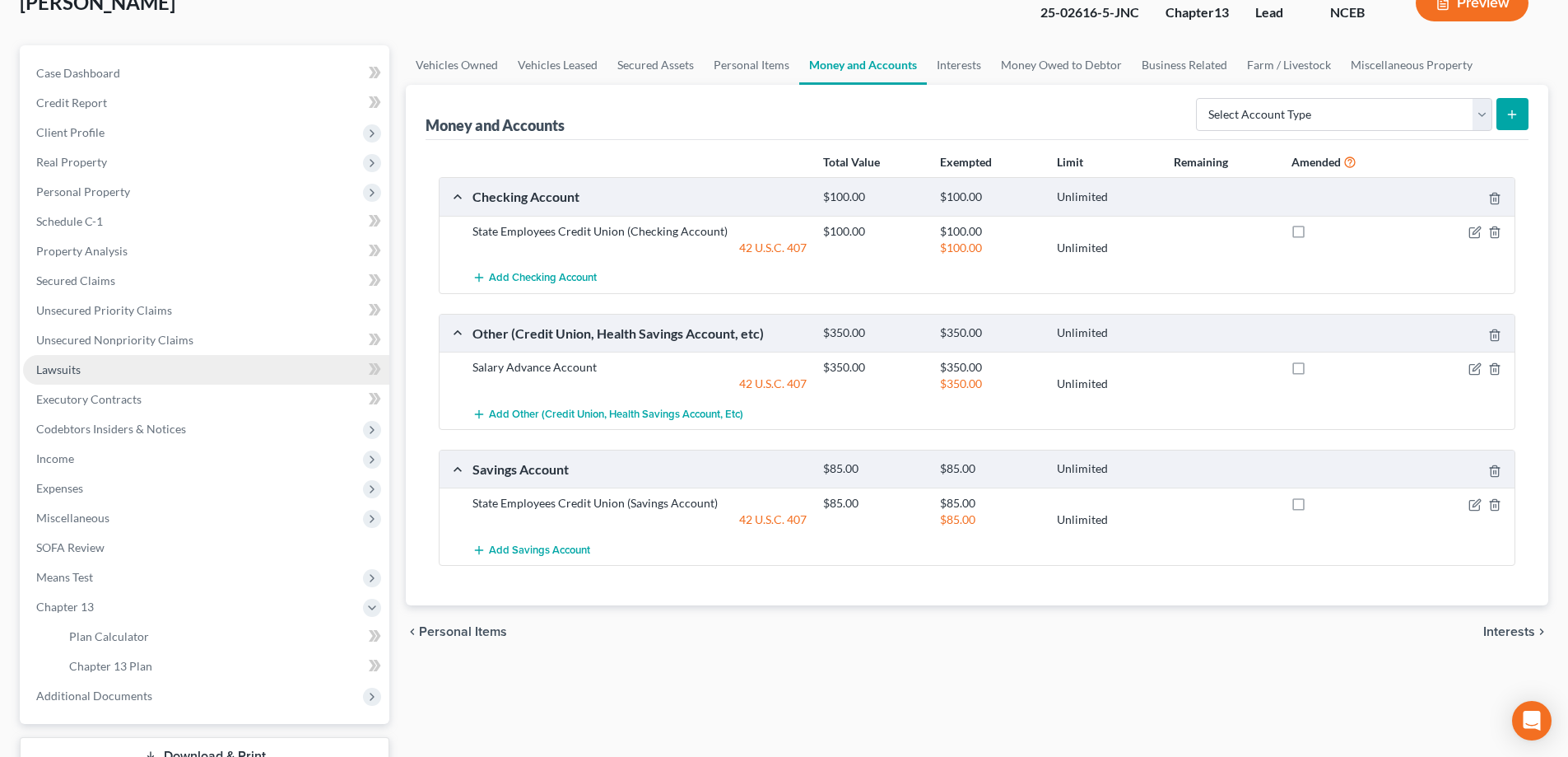
scroll to position [73, 0]
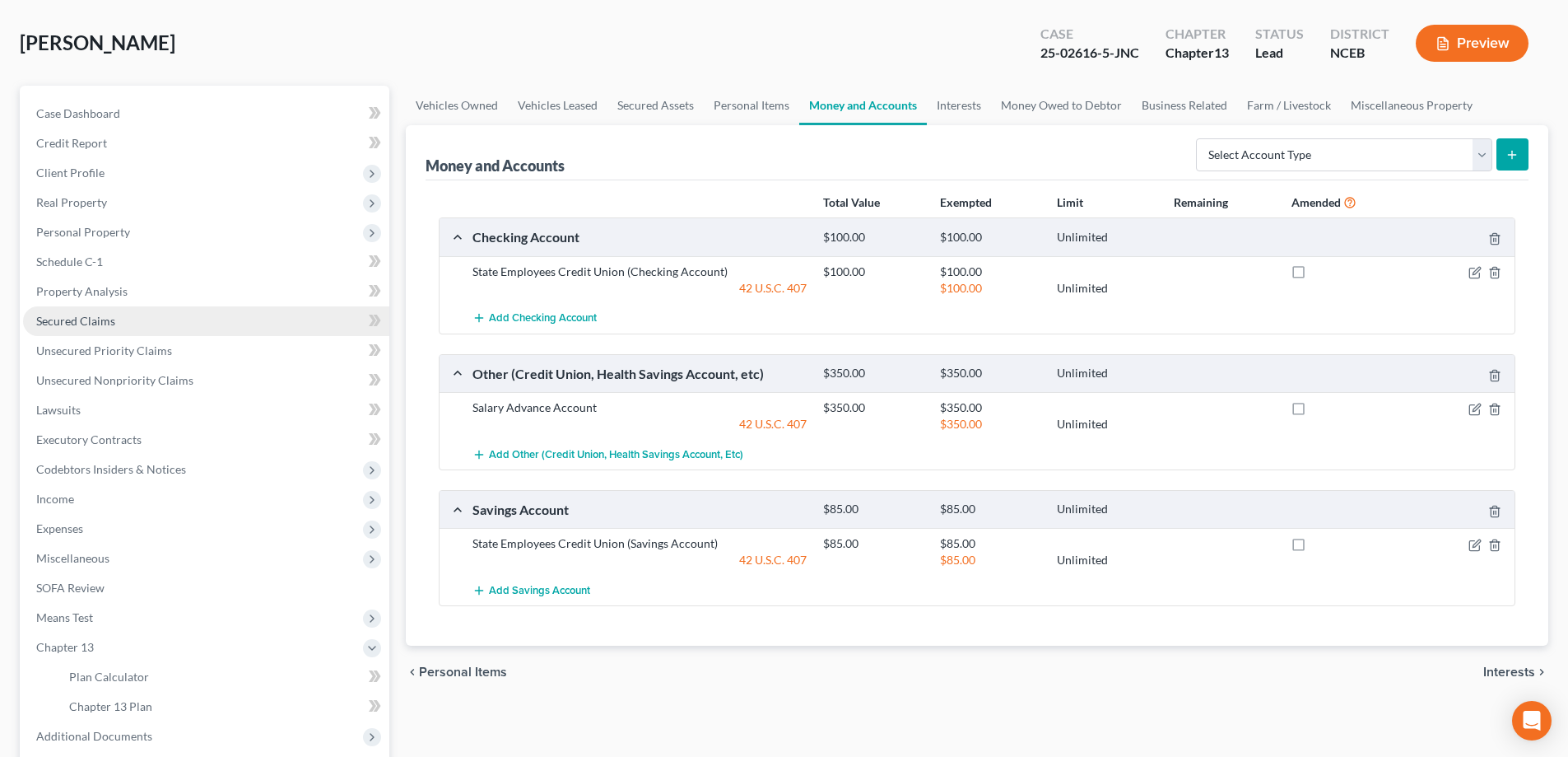
click at [216, 326] on link "Secured Claims" at bounding box center [206, 321] width 367 height 29
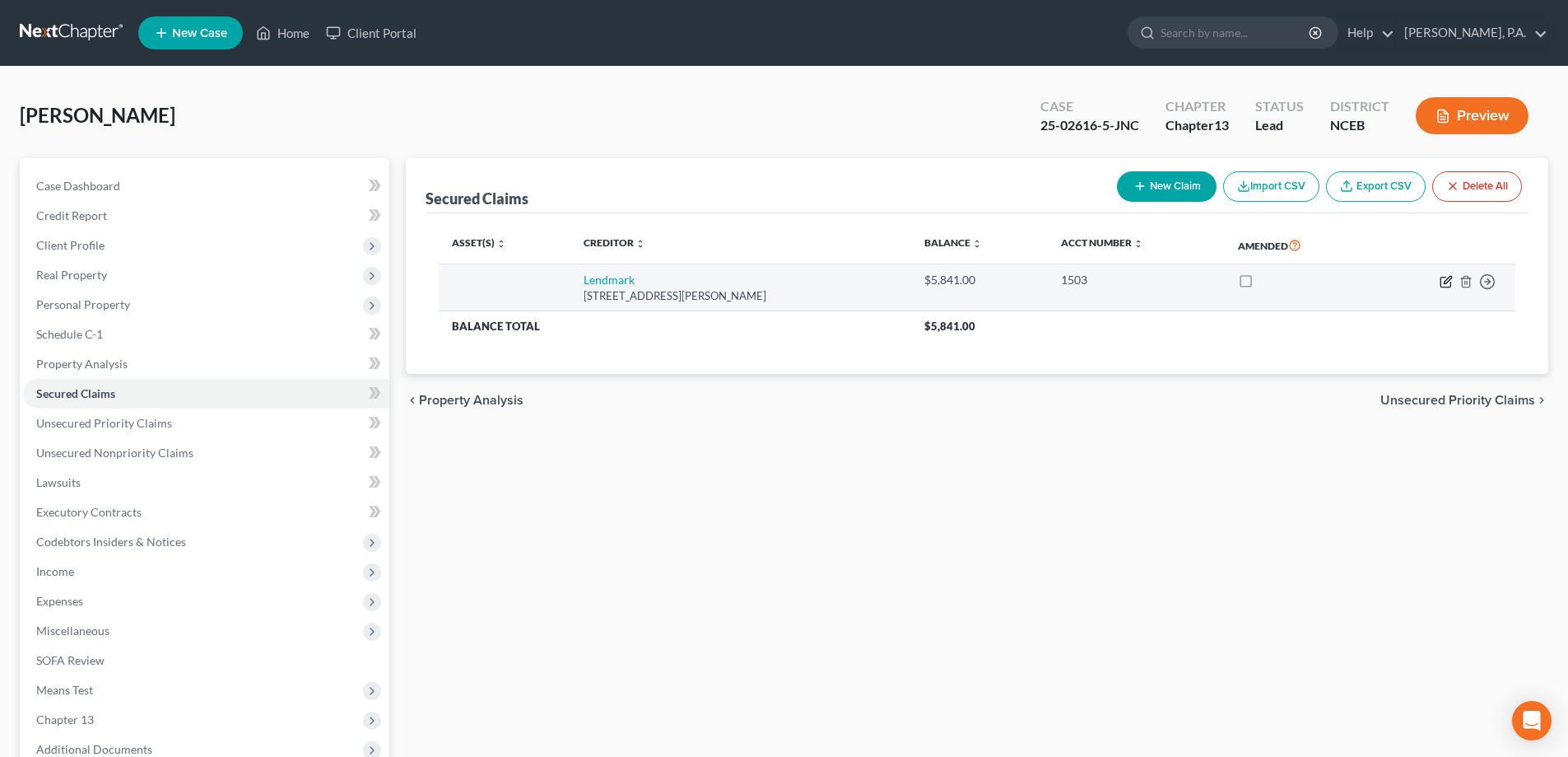
click at [1443, 287] on icon "button" at bounding box center [1445, 281] width 10 height 10
select select "28"
select select "0"
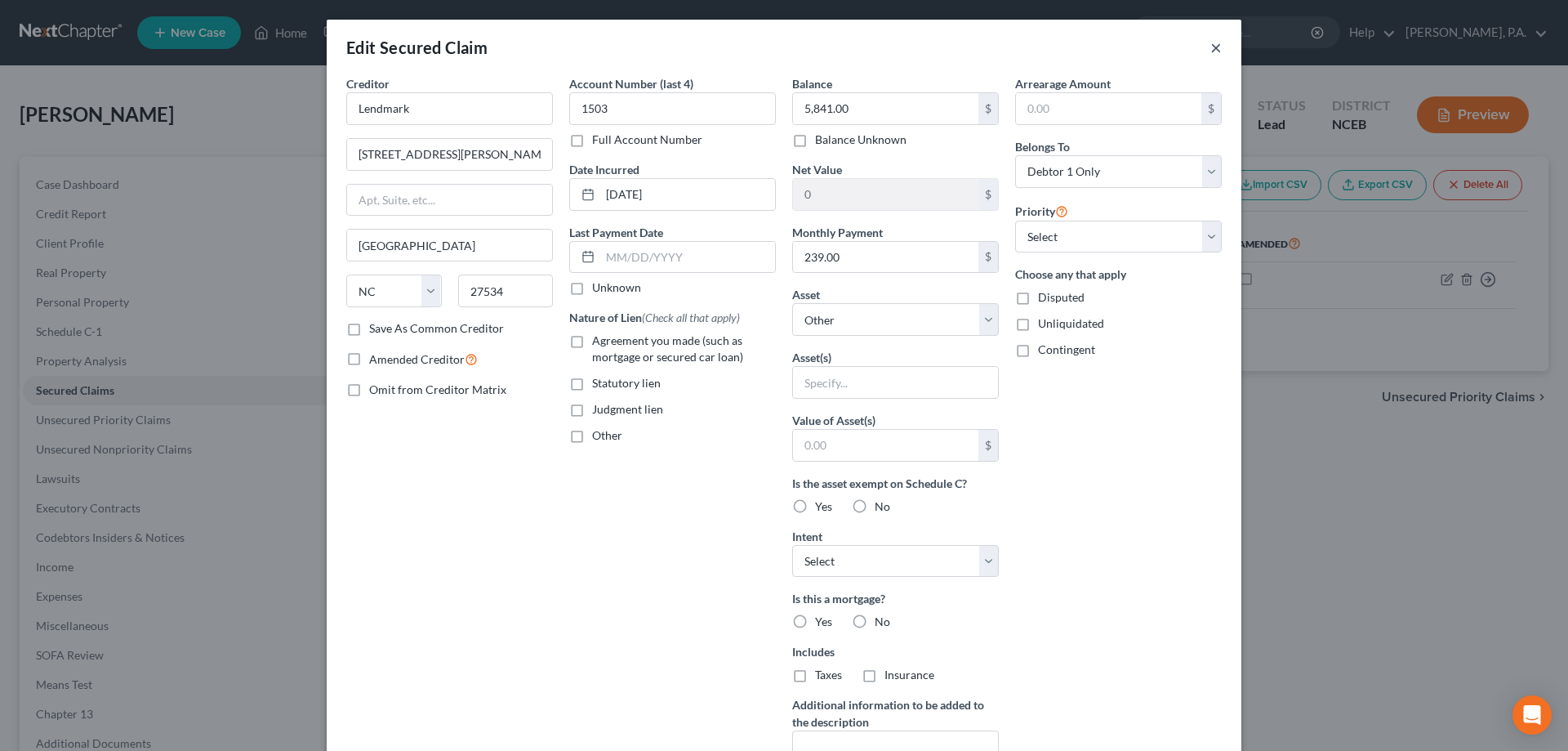
click at [1210, 46] on button "×" at bounding box center [1215, 47] width 12 height 20
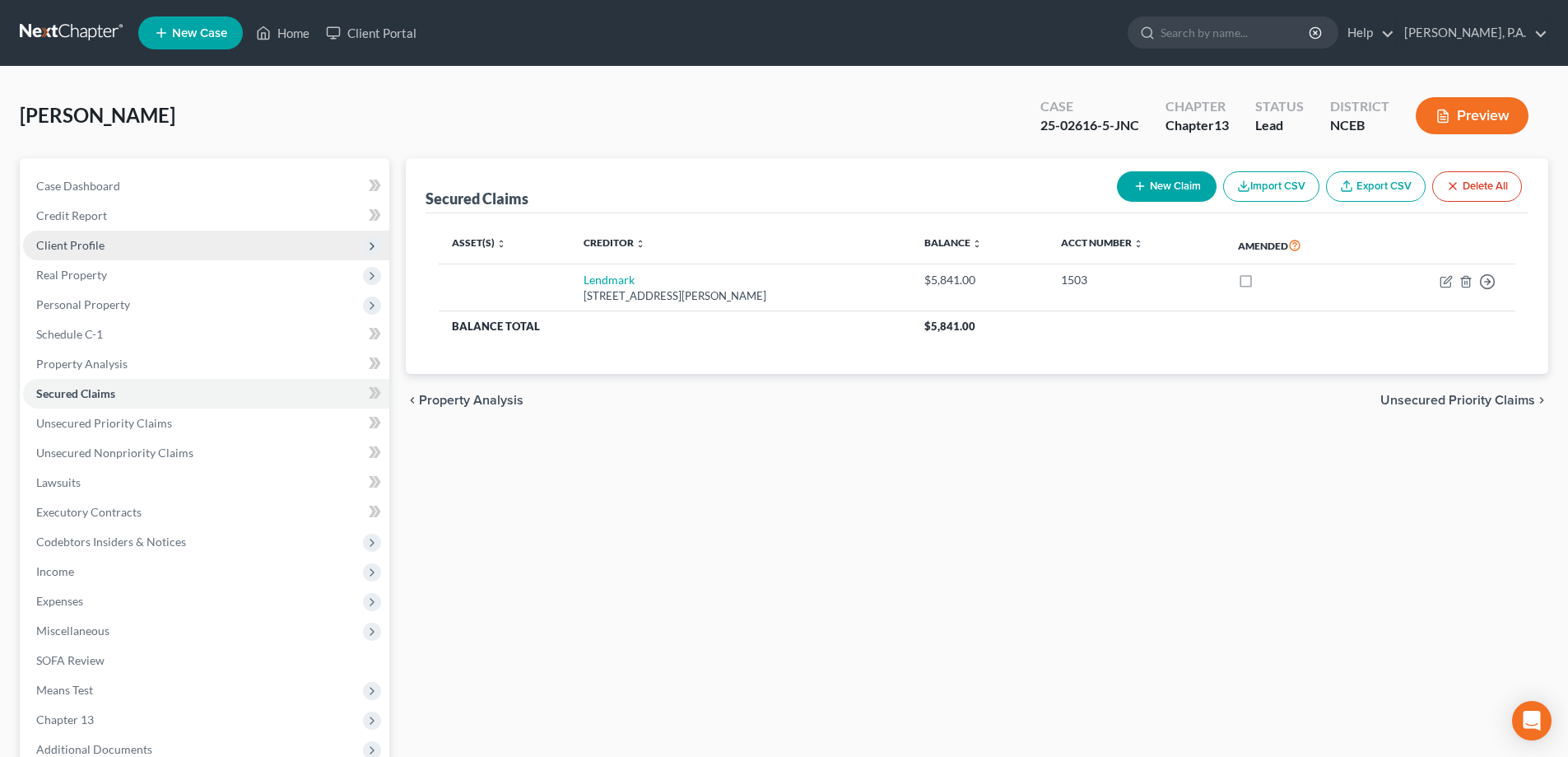
click at [142, 247] on span "Client Profile" at bounding box center [206, 245] width 367 height 29
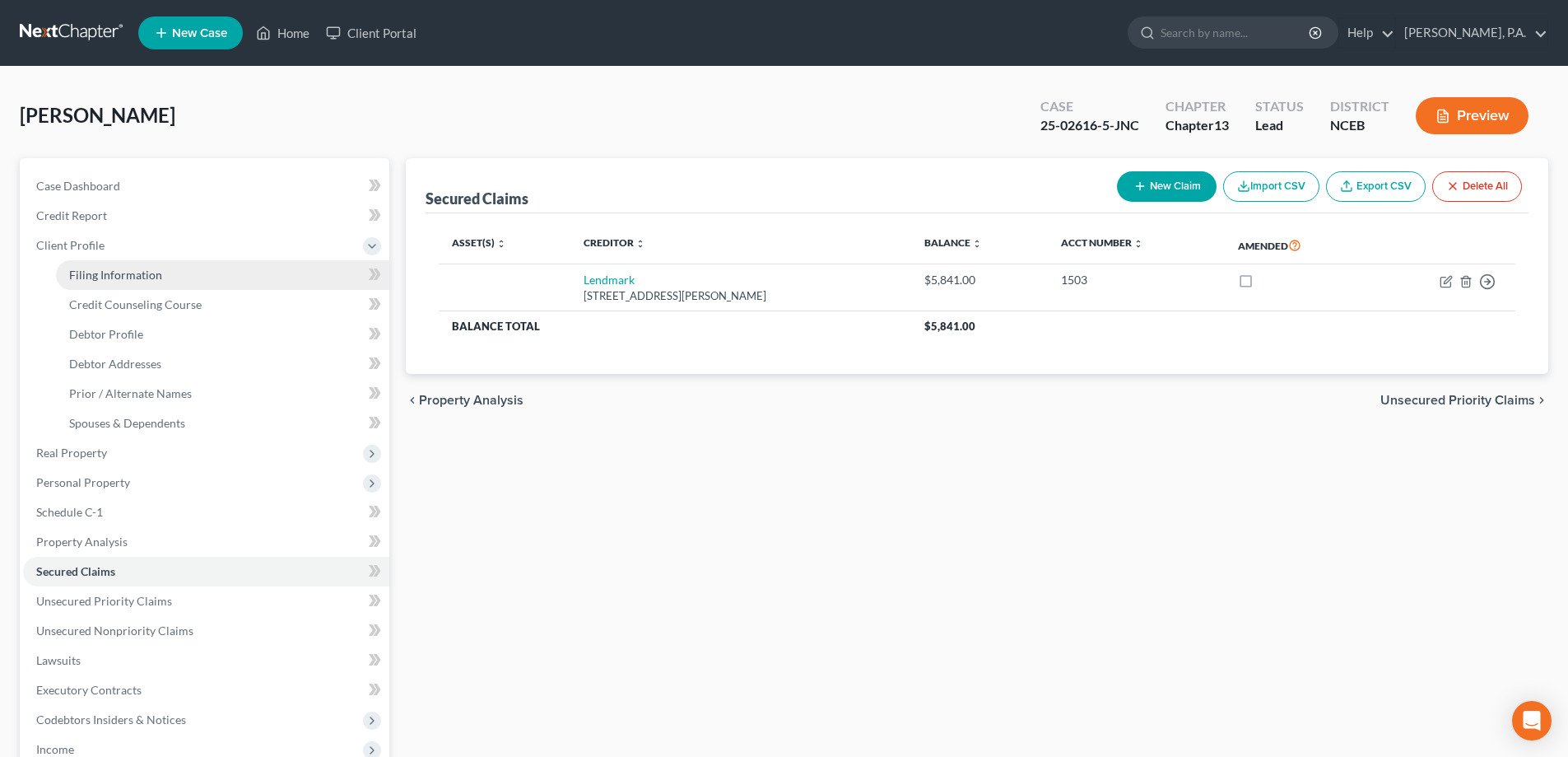
click at [154, 281] on span "Filing Information" at bounding box center [115, 274] width 93 height 14
select select "1"
select select "0"
select select "3"
select select "28"
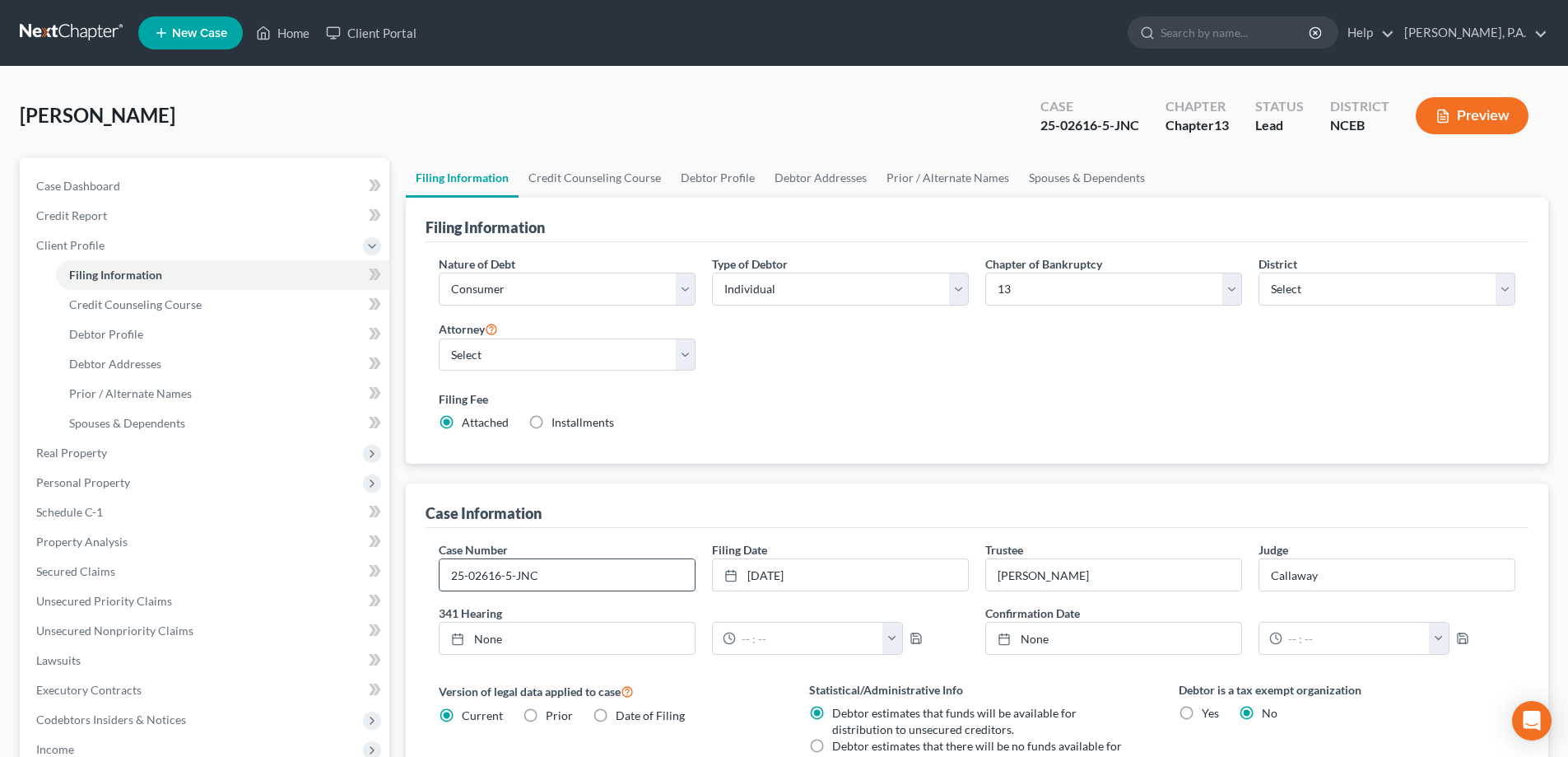
drag, startPoint x: 450, startPoint y: 577, endPoint x: 499, endPoint y: 577, distance: 49.0
click at [499, 577] on input "25-02616-5-JNC" at bounding box center [568, 574] width 255 height 31
click at [149, 488] on span "Personal Property" at bounding box center [206, 482] width 367 height 29
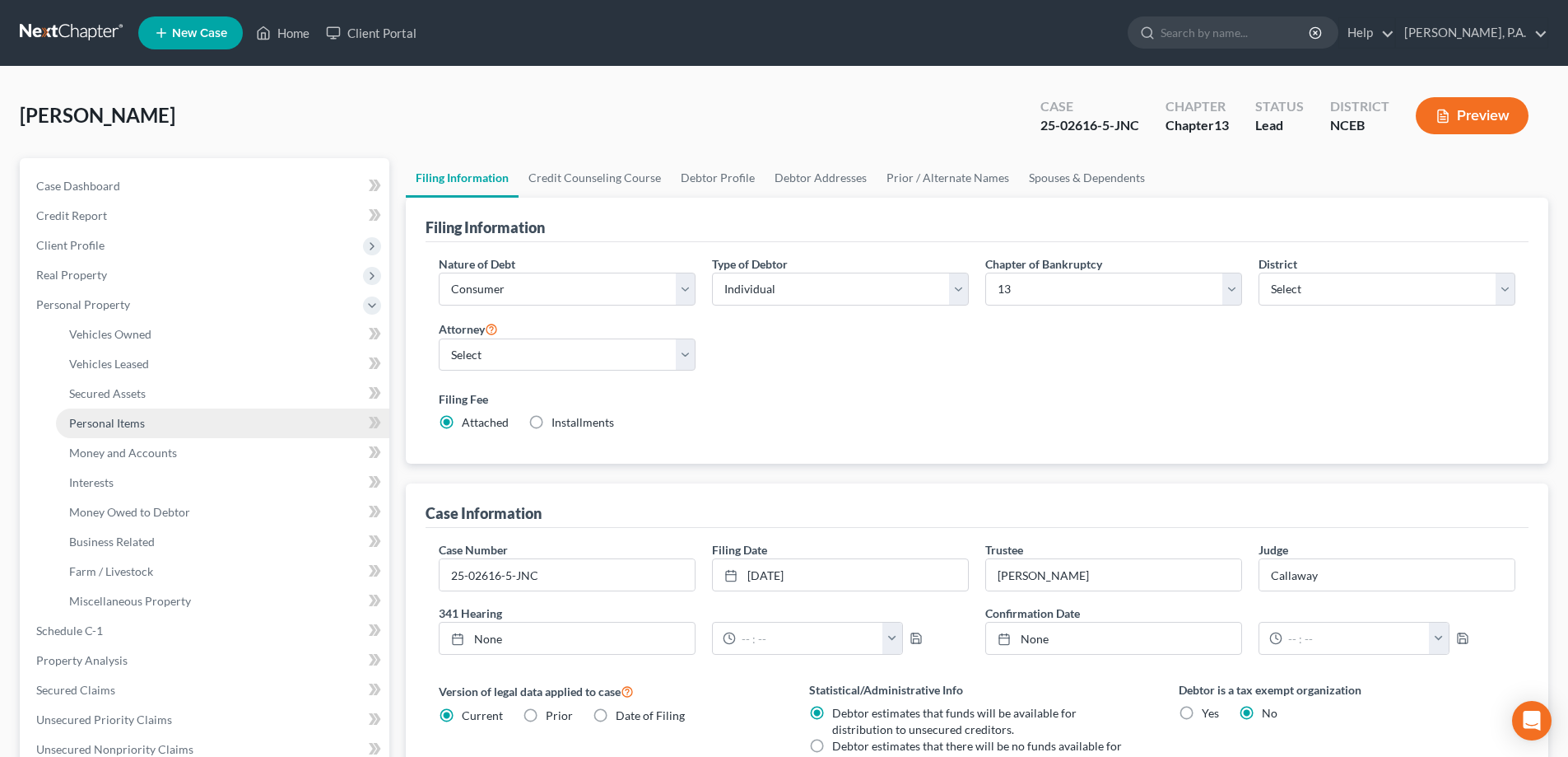
click at [137, 424] on span "Personal Items" at bounding box center [107, 423] width 75 height 14
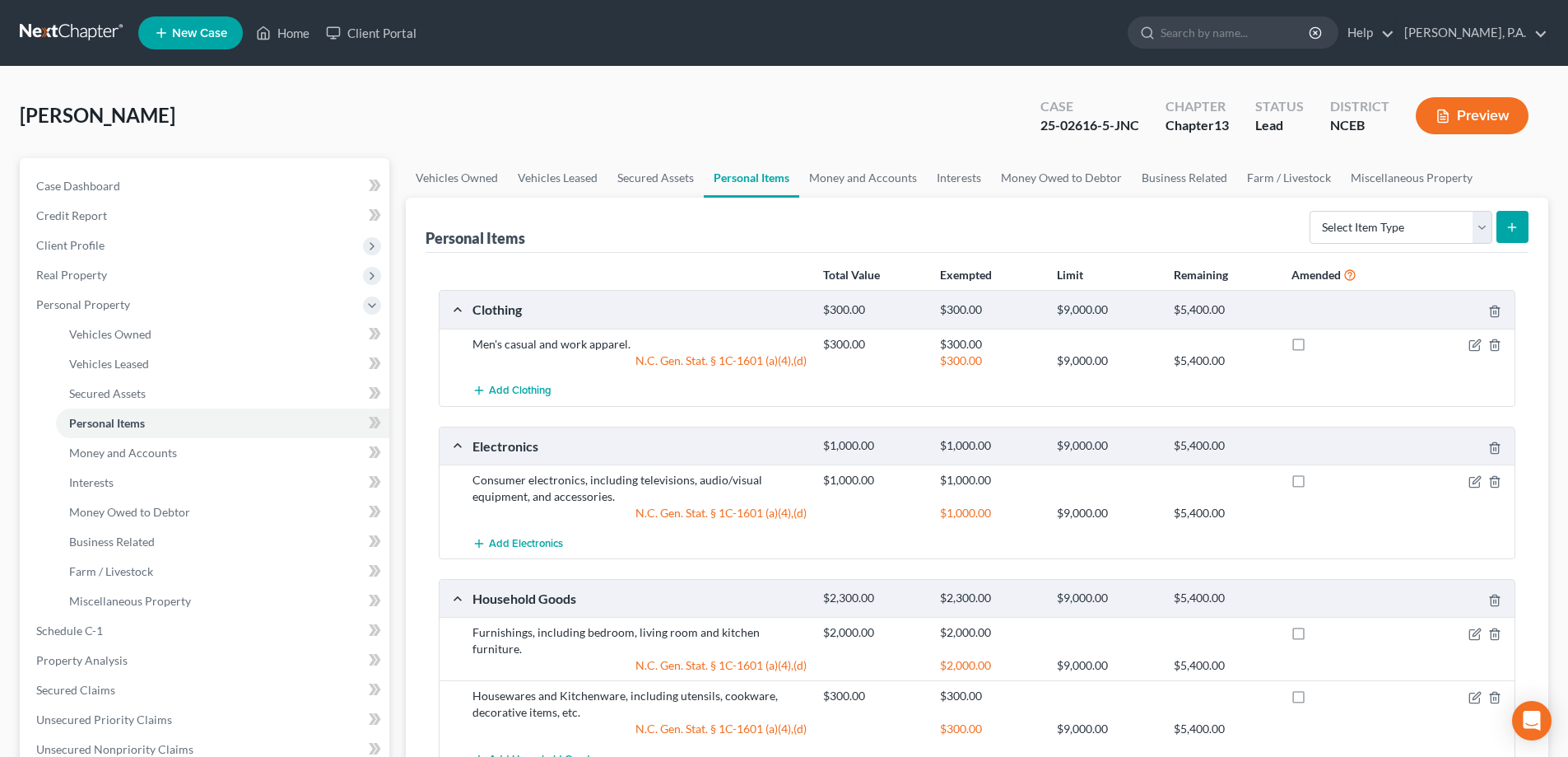
scroll to position [164, 0]
